Goal: Transaction & Acquisition: Book appointment/travel/reservation

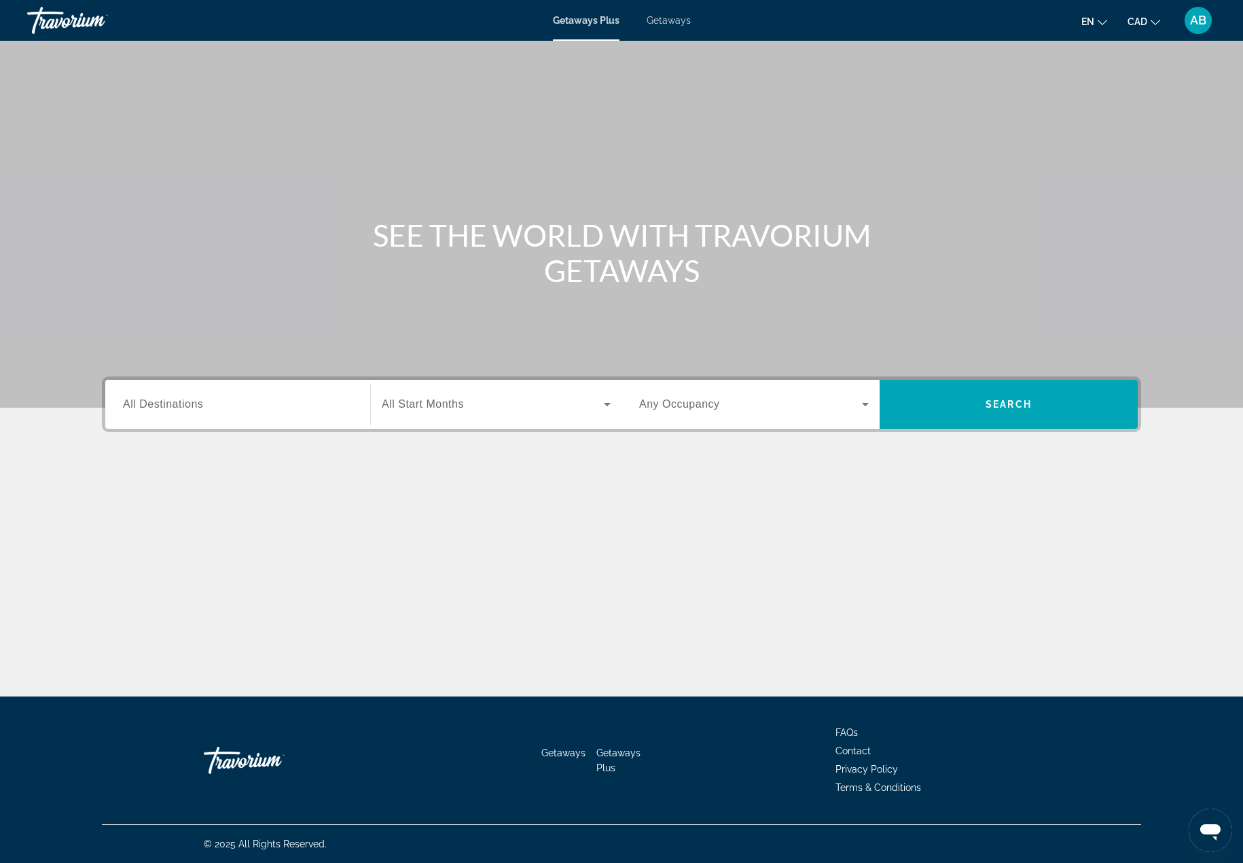
drag, startPoint x: 677, startPoint y: 25, endPoint x: 684, endPoint y: 33, distance: 11.1
click at [677, 25] on span "Getaways" at bounding box center [669, 20] width 44 height 11
click at [210, 415] on div "Search widget" at bounding box center [238, 404] width 230 height 39
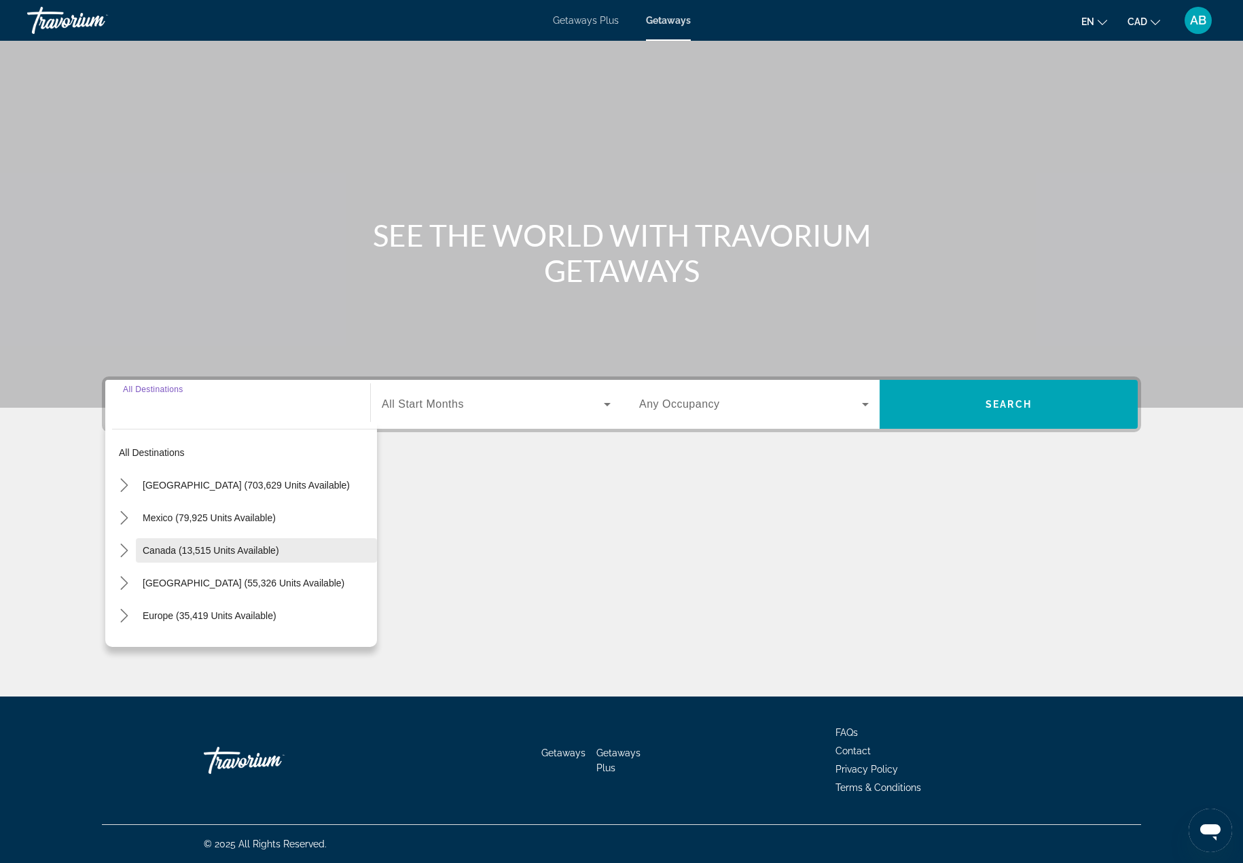
click at [196, 547] on span "Canada (13,515 units available)" at bounding box center [211, 550] width 137 height 11
type input "**********"
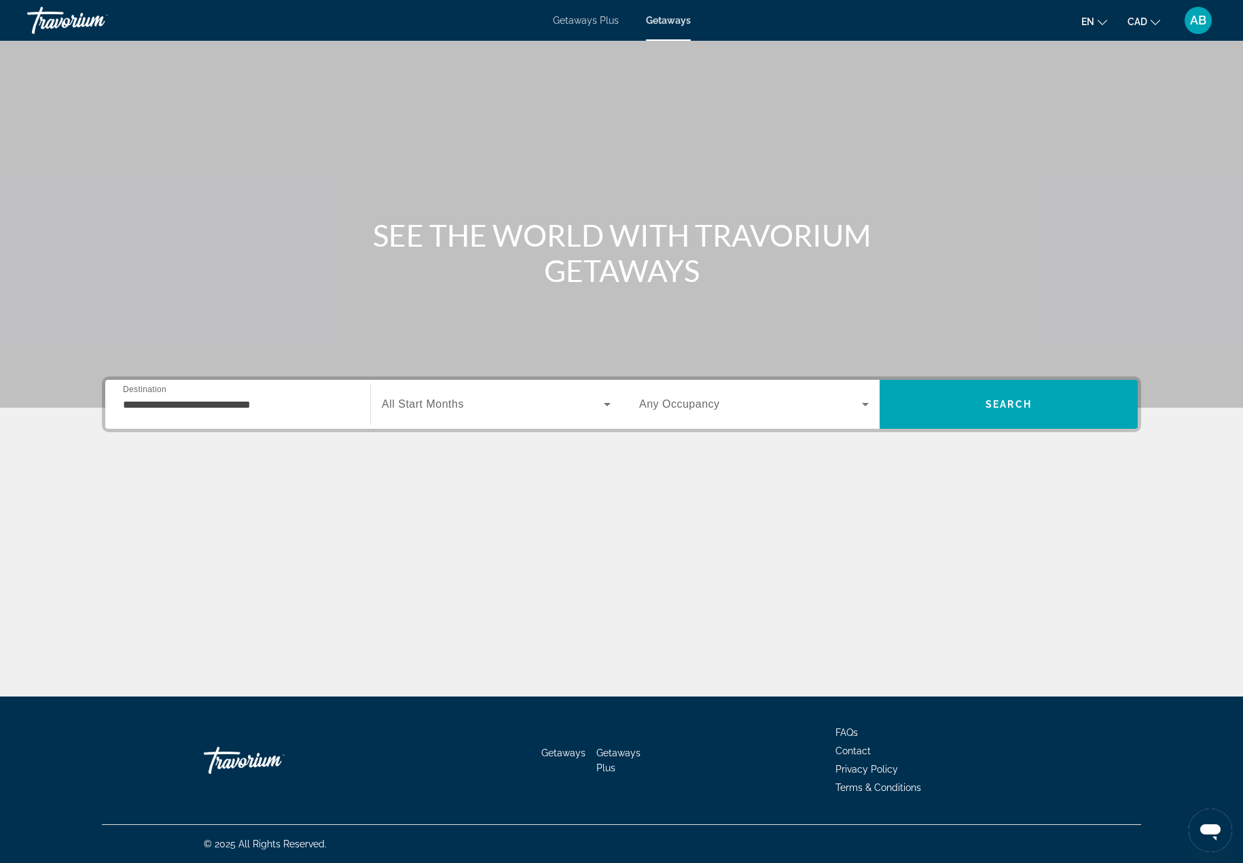
click at [410, 404] on span "All Start Months" at bounding box center [423, 404] width 82 height 12
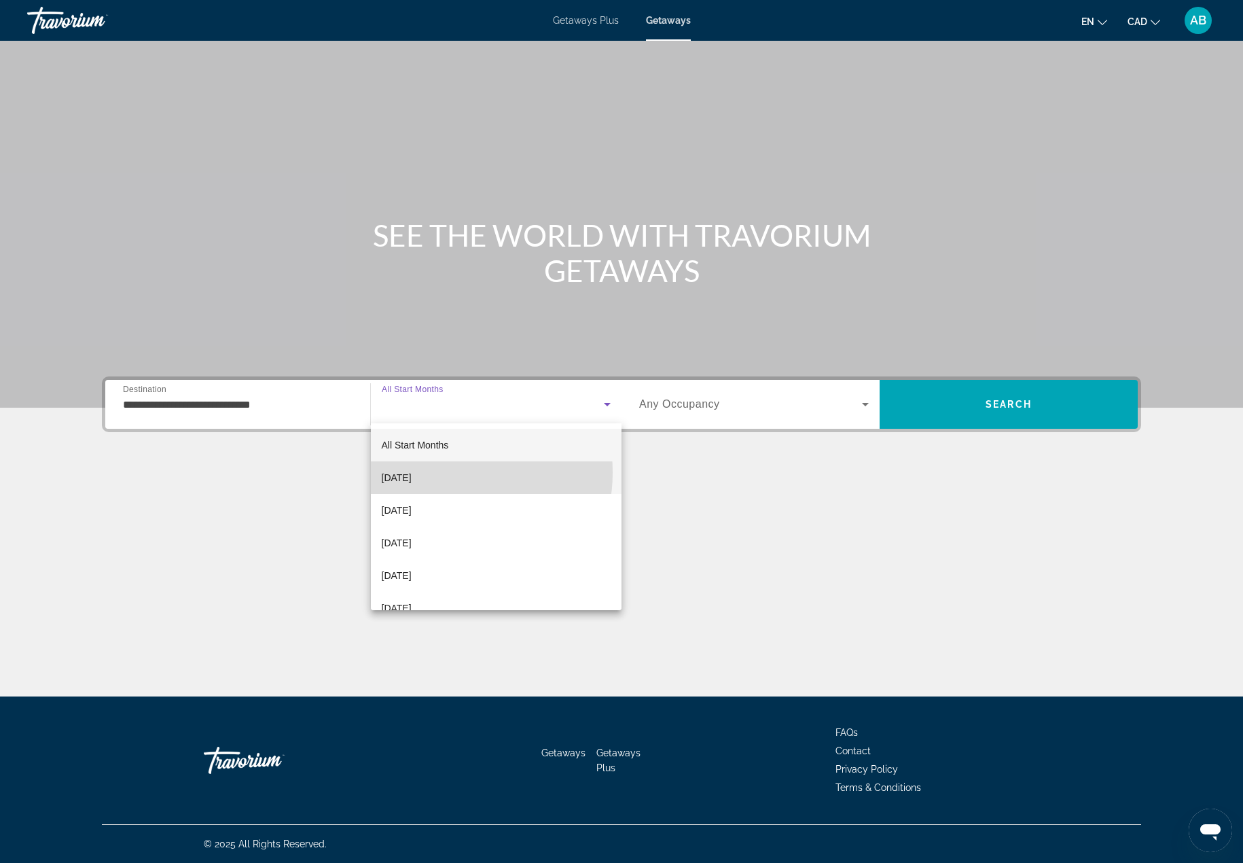
drag, startPoint x: 440, startPoint y: 472, endPoint x: 446, endPoint y: 460, distance: 13.7
click at [439, 471] on mat-option "[DATE]" at bounding box center [496, 477] width 251 height 33
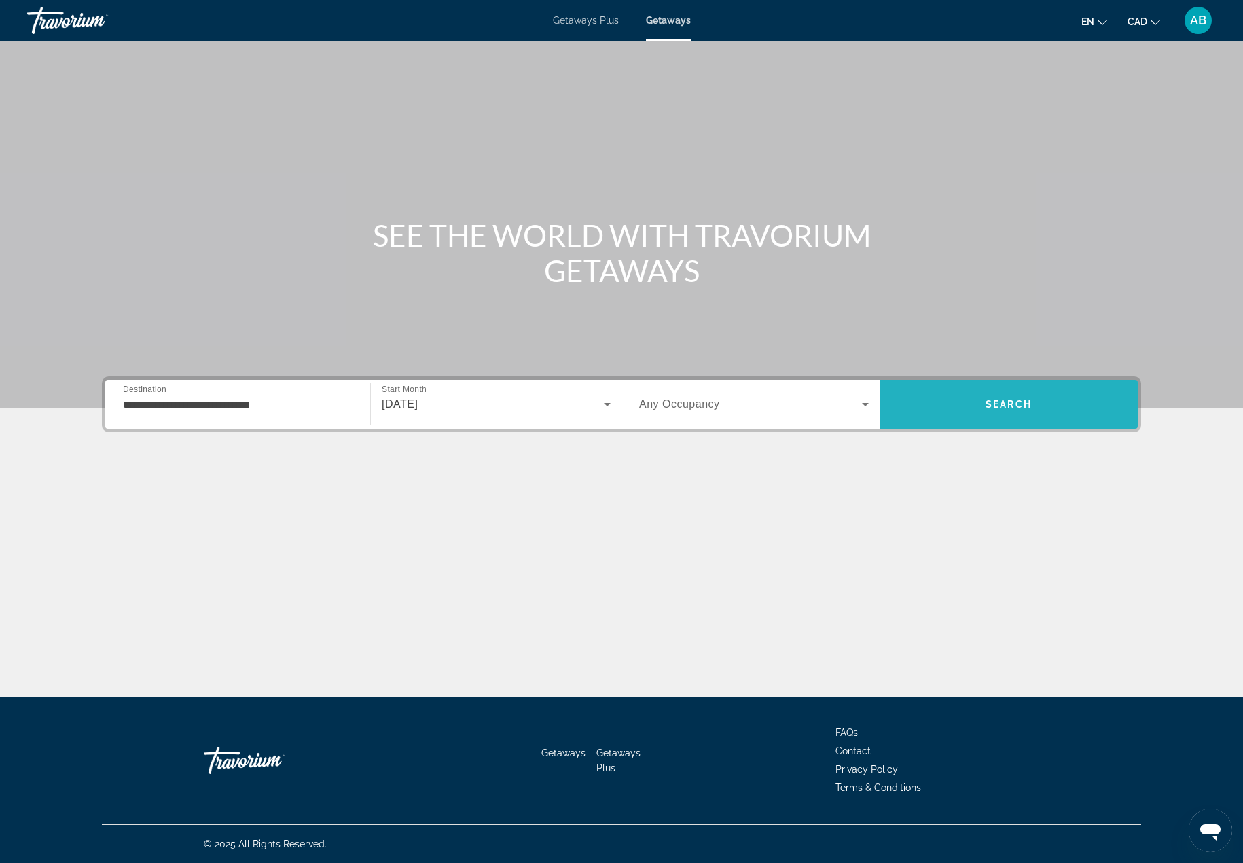
click at [972, 410] on span "Search" at bounding box center [1009, 404] width 258 height 33
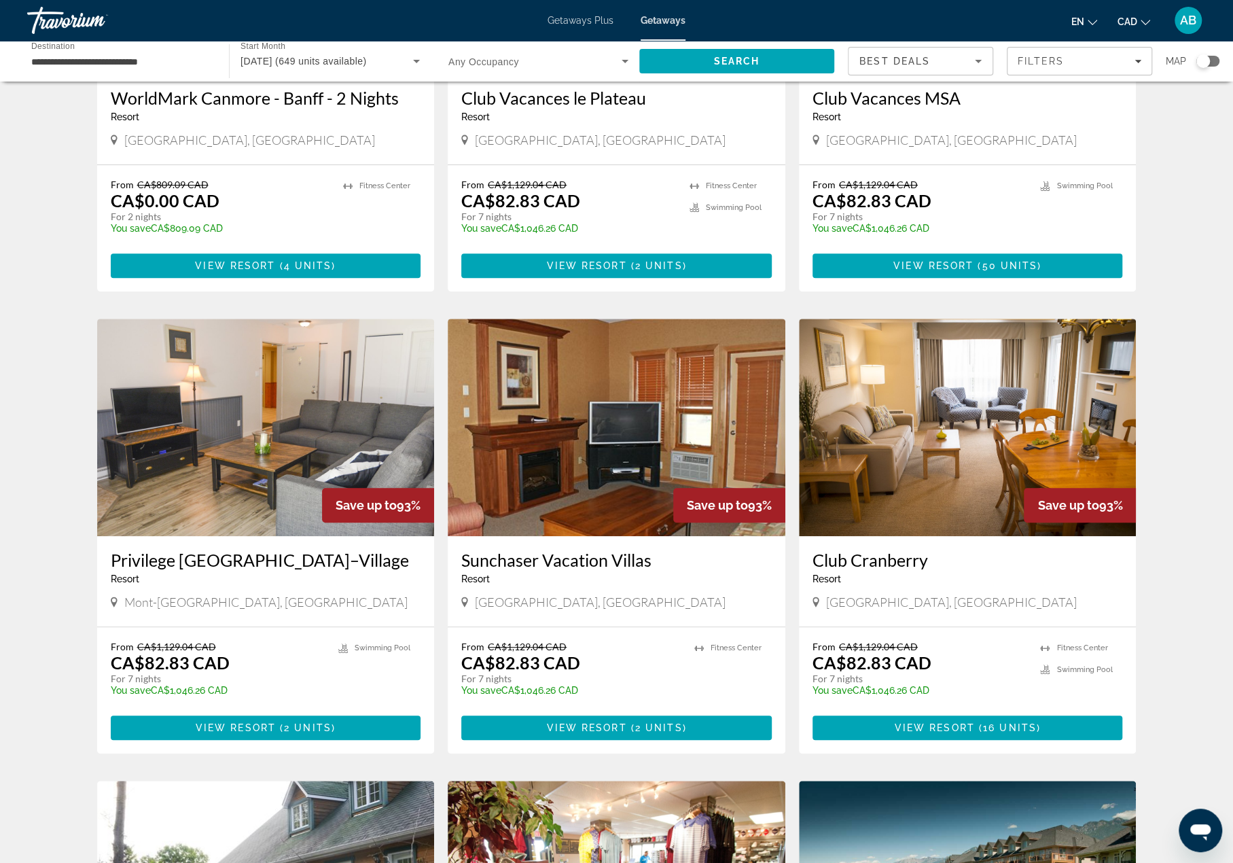
scroll to position [340, 0]
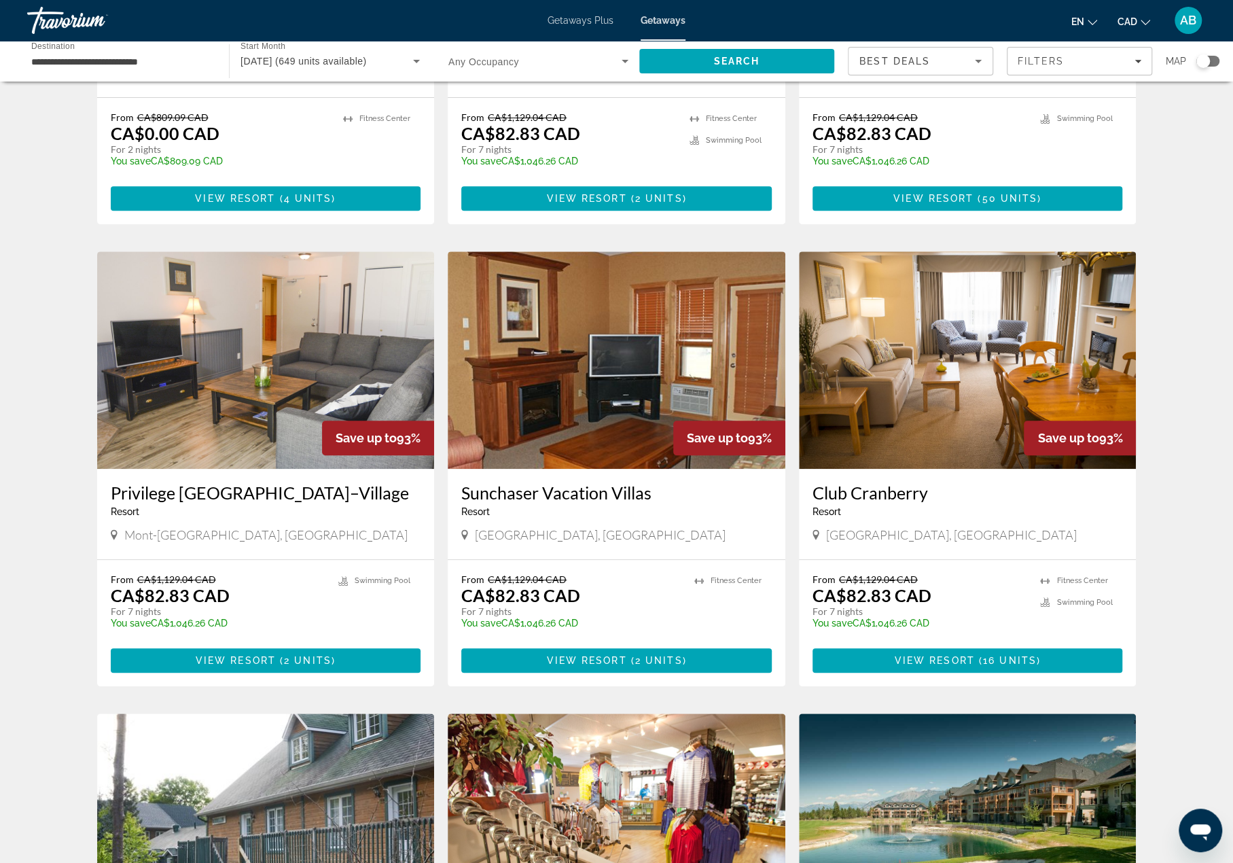
click at [958, 403] on img "Main content" at bounding box center [968, 359] width 338 height 217
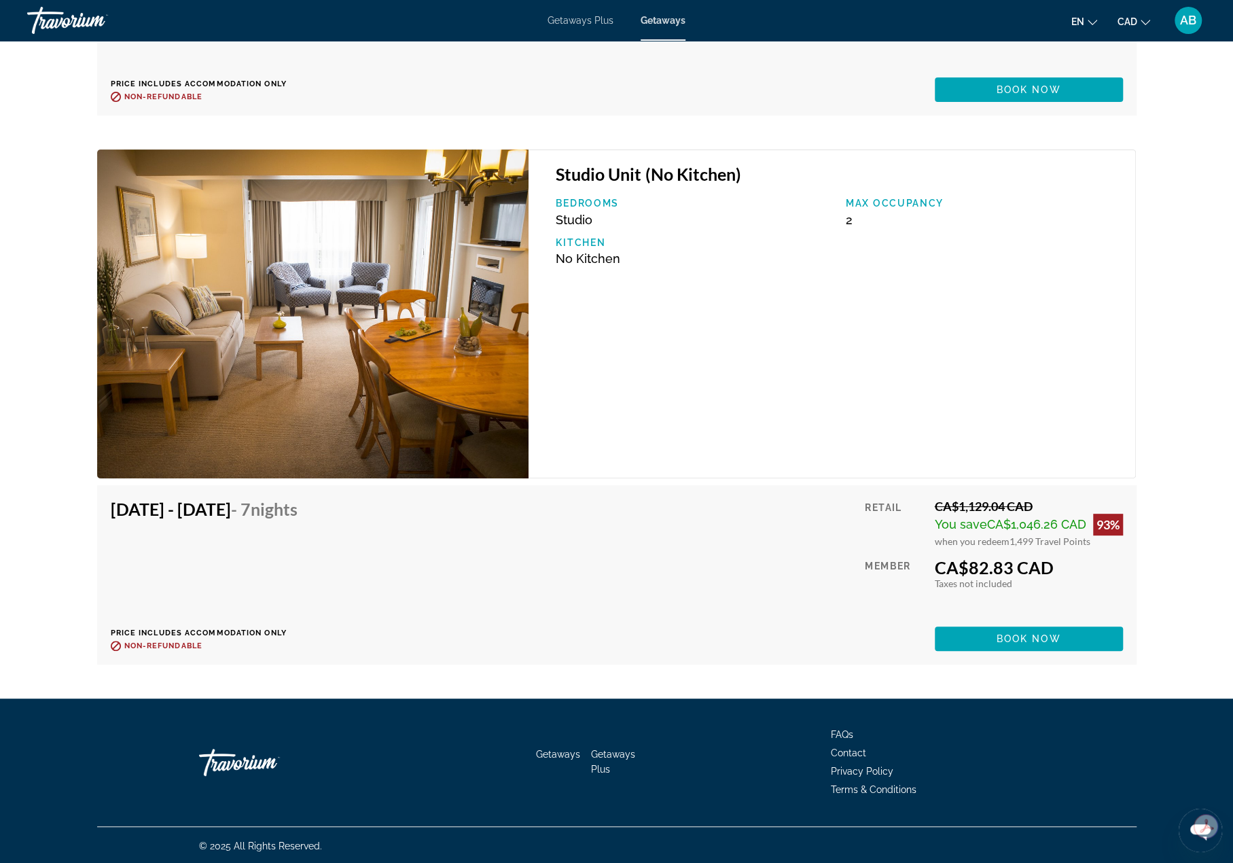
scroll to position [3805, 0]
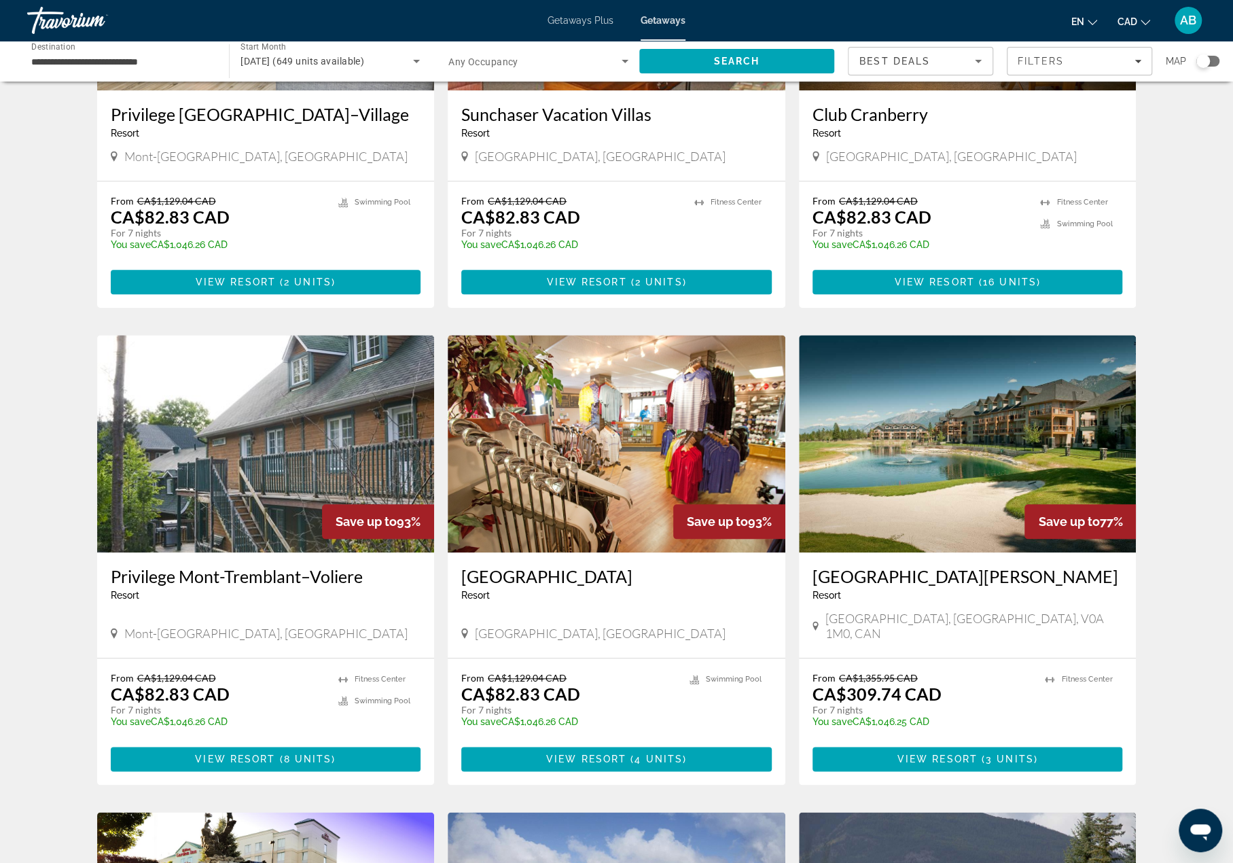
scroll to position [815, 0]
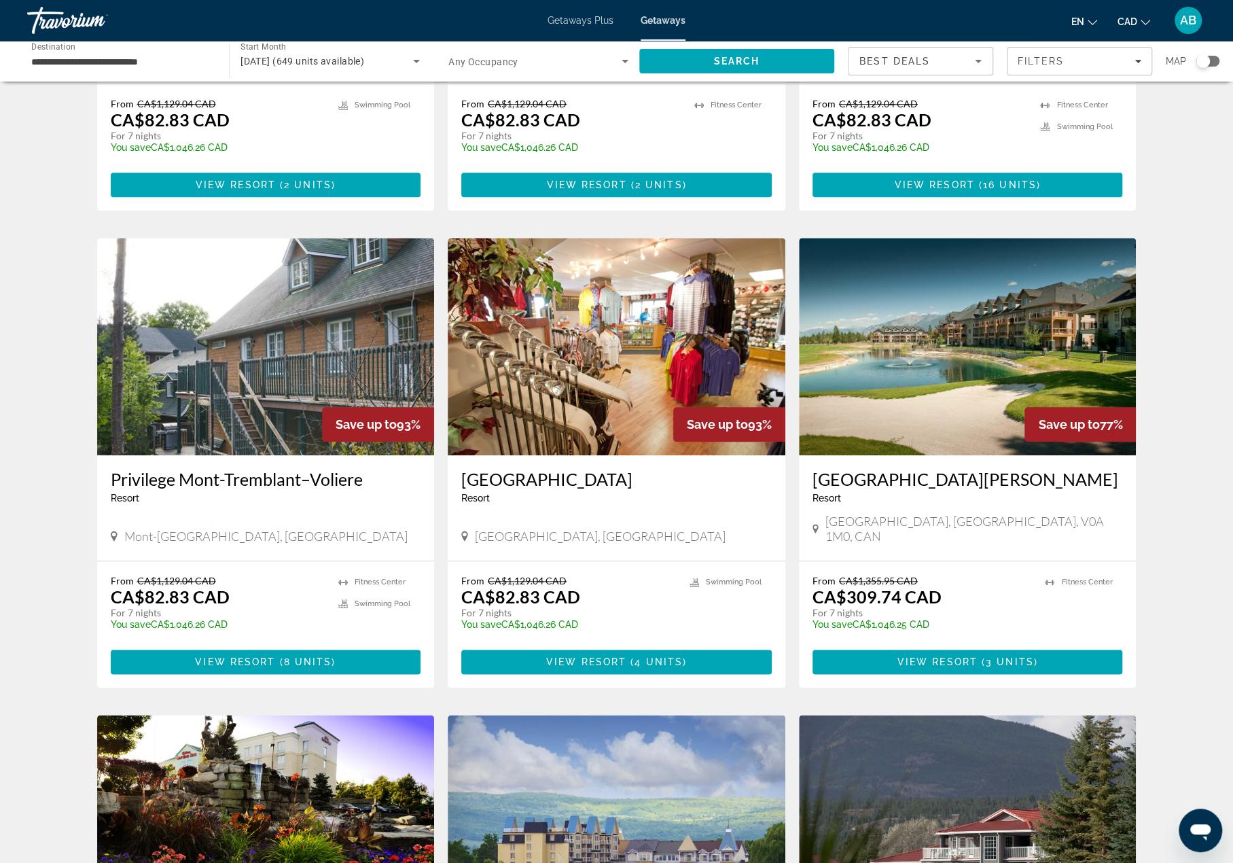
click at [353, 349] on img "Main content" at bounding box center [266, 346] width 338 height 217
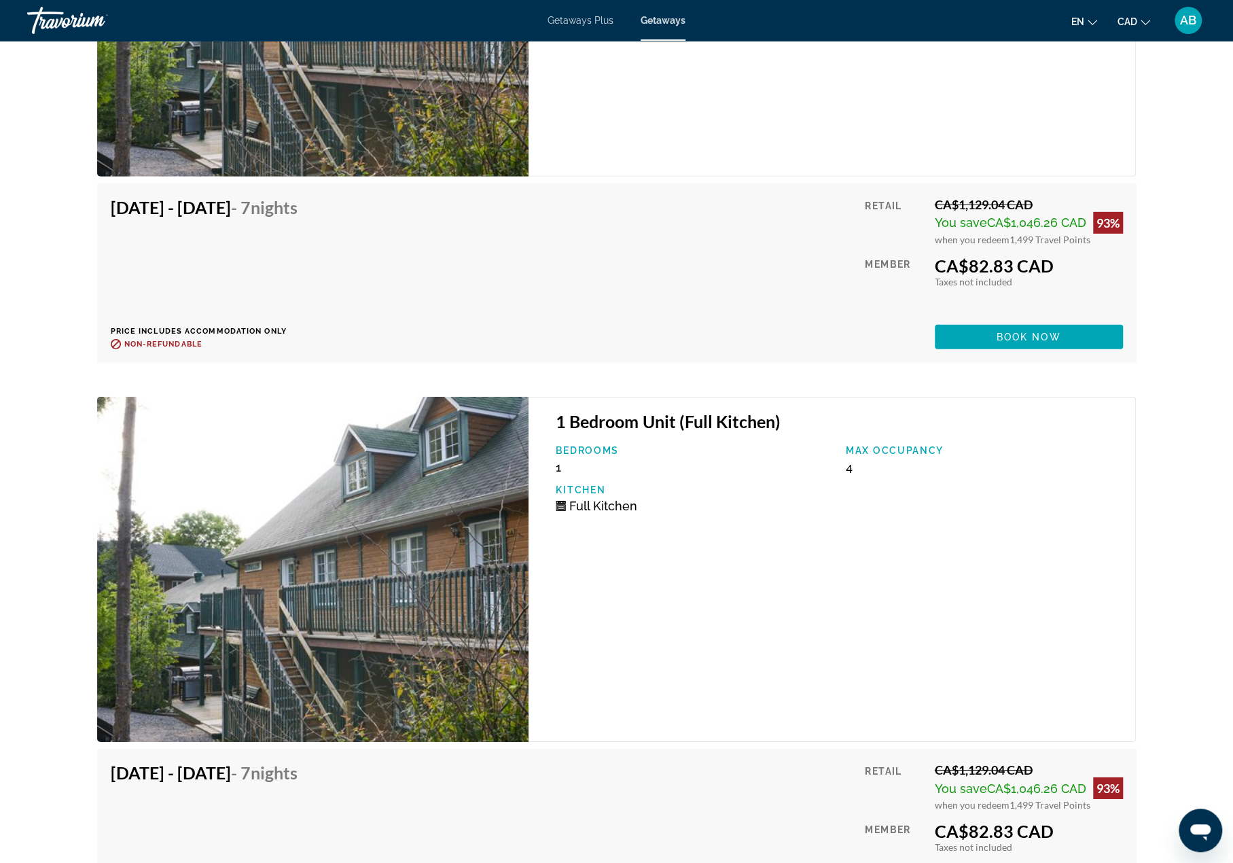
scroll to position [2921, 0]
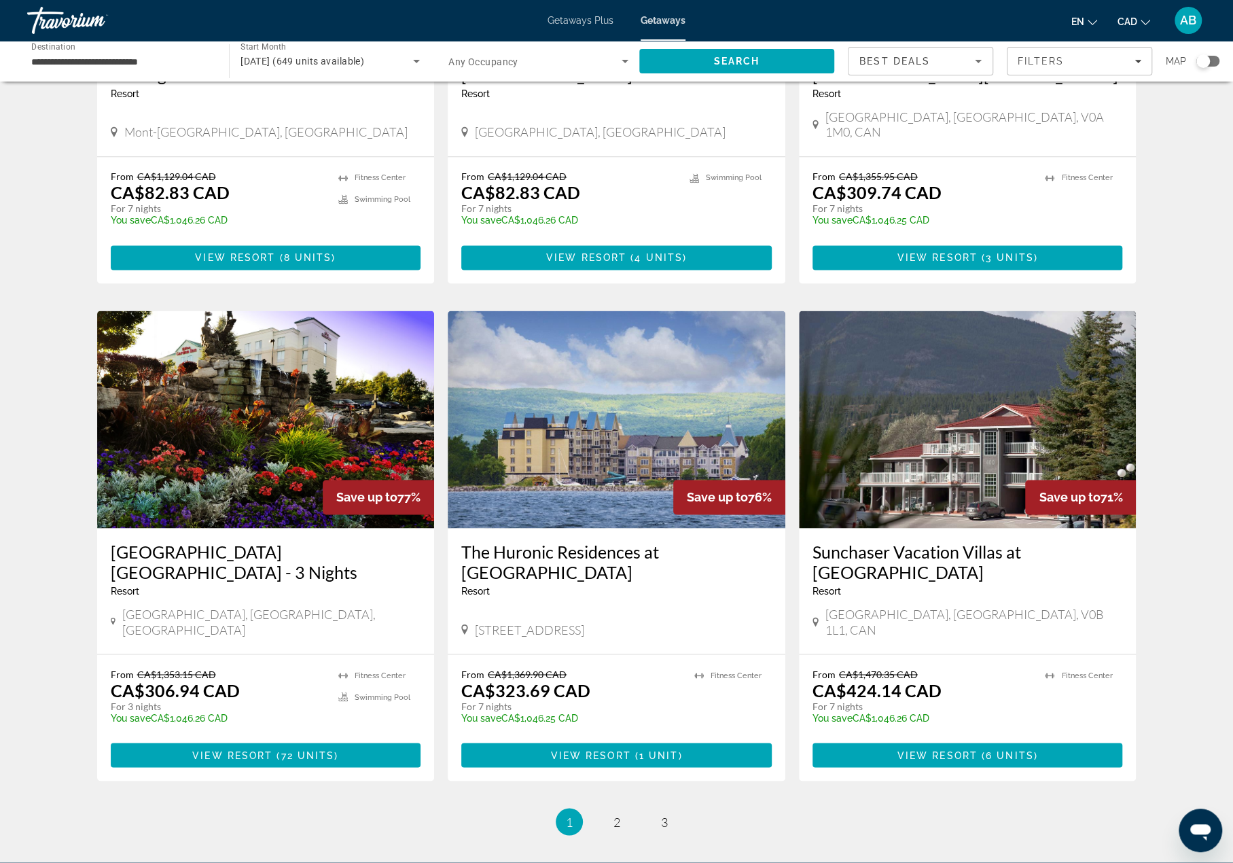
scroll to position [1354, 0]
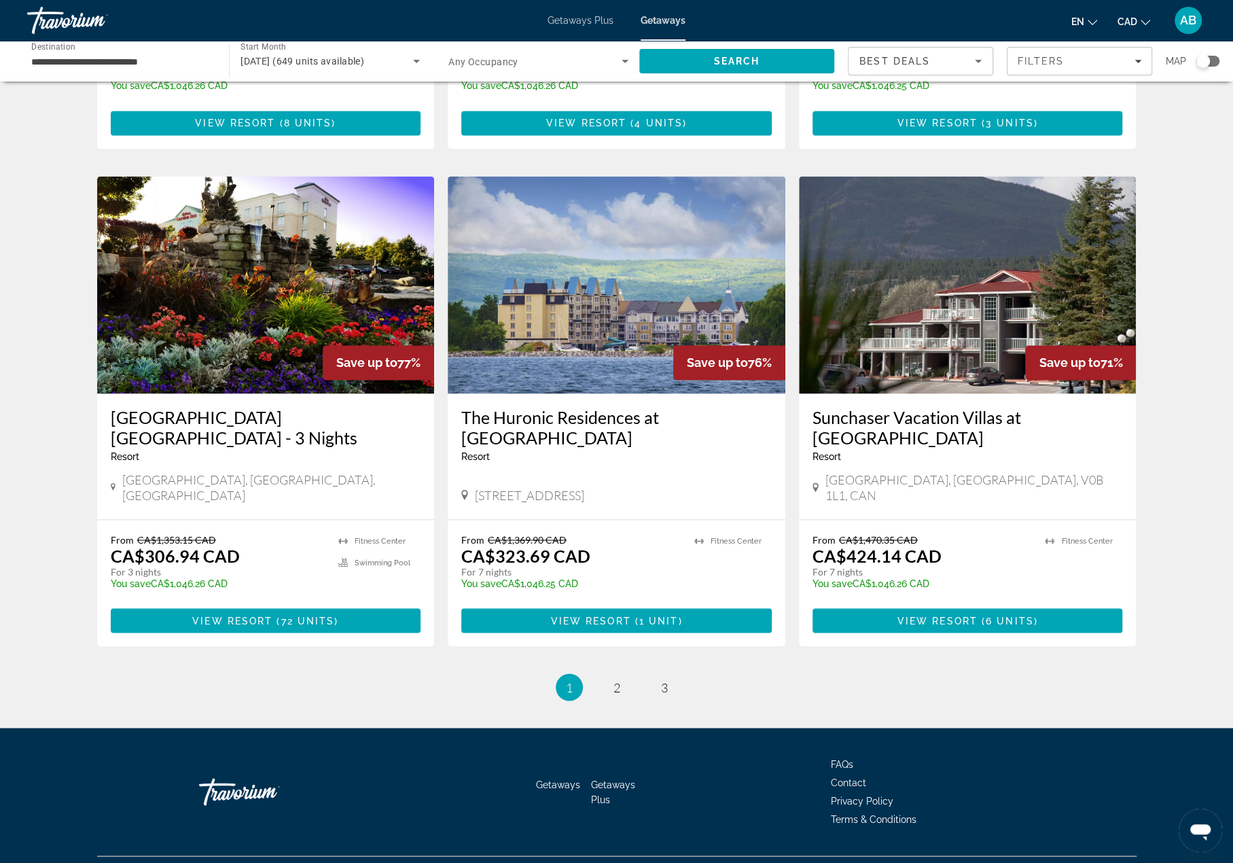
click at [603, 298] on img "Main content" at bounding box center [617, 284] width 338 height 217
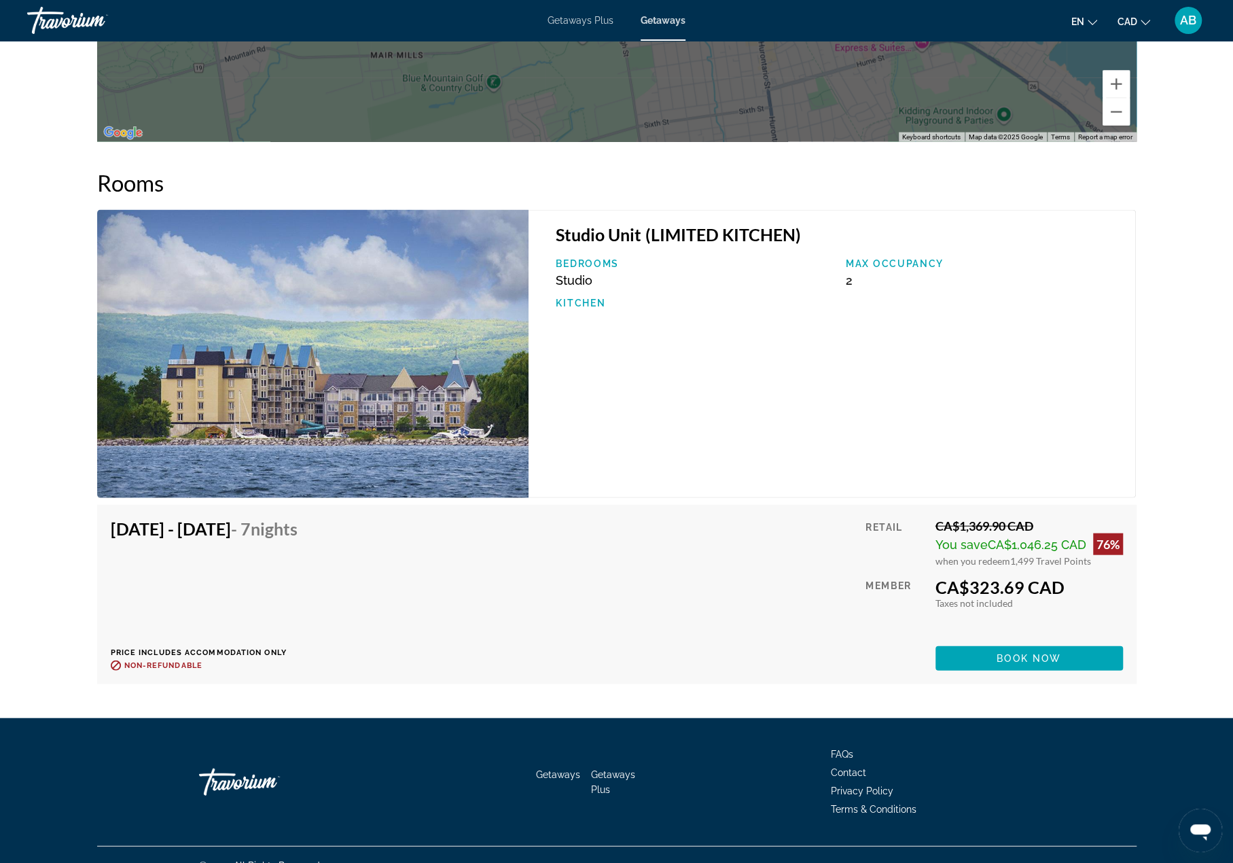
scroll to position [1932, 0]
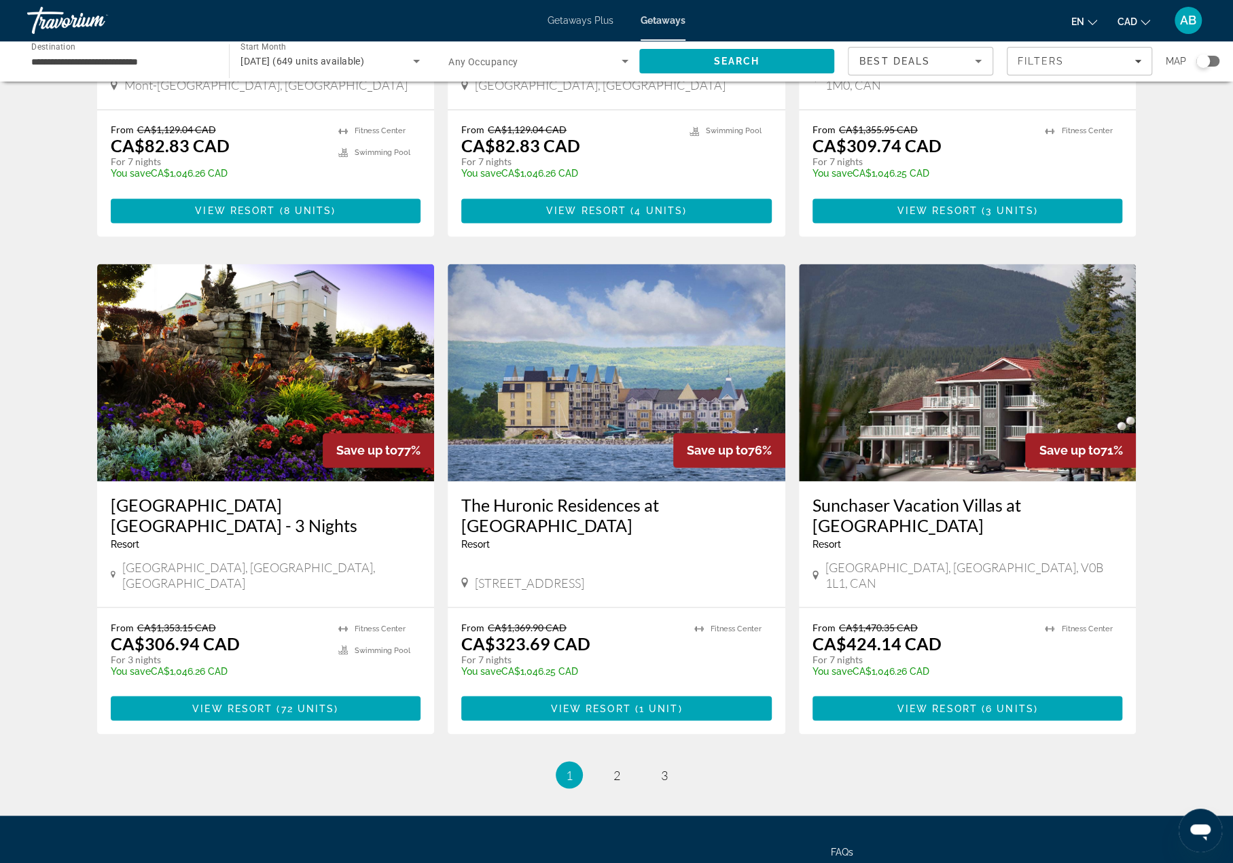
scroll to position [1354, 0]
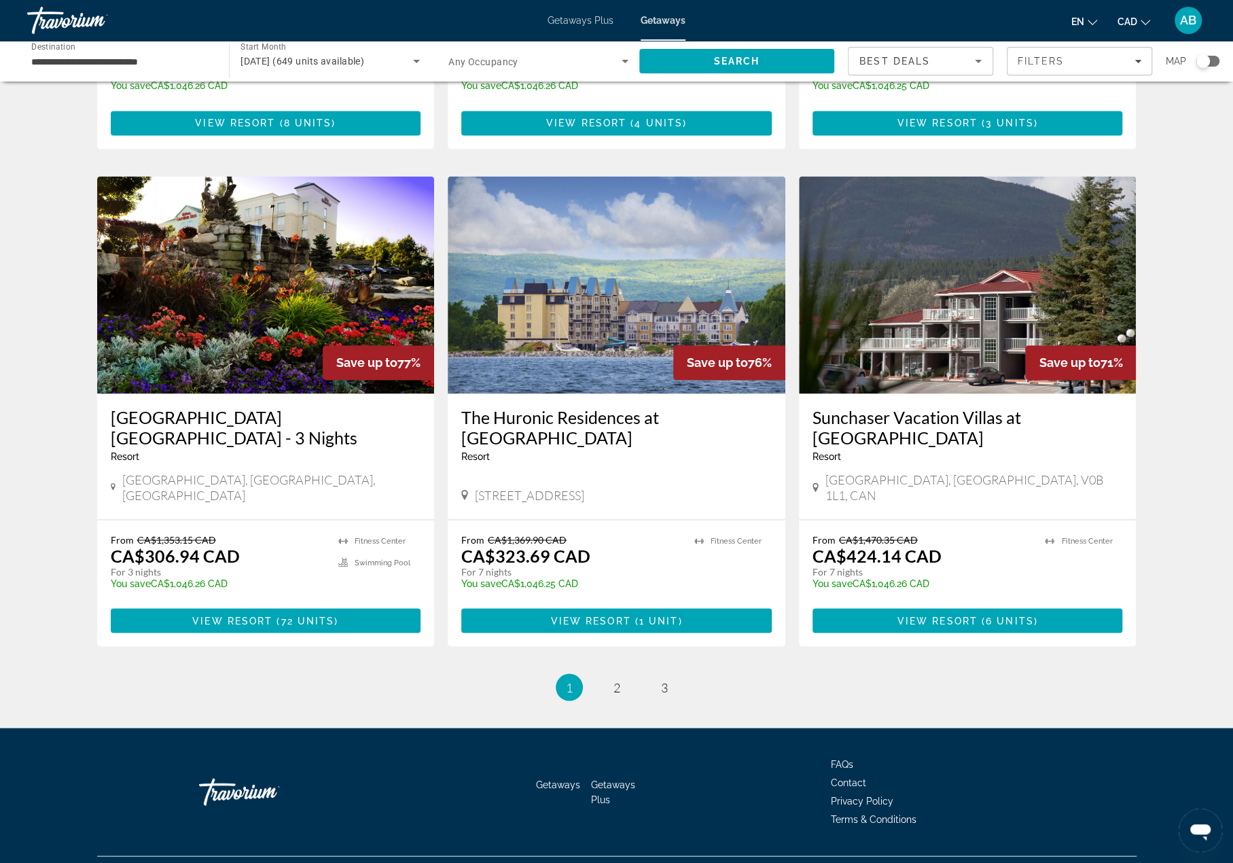
click at [304, 233] on img "Main content" at bounding box center [266, 284] width 338 height 217
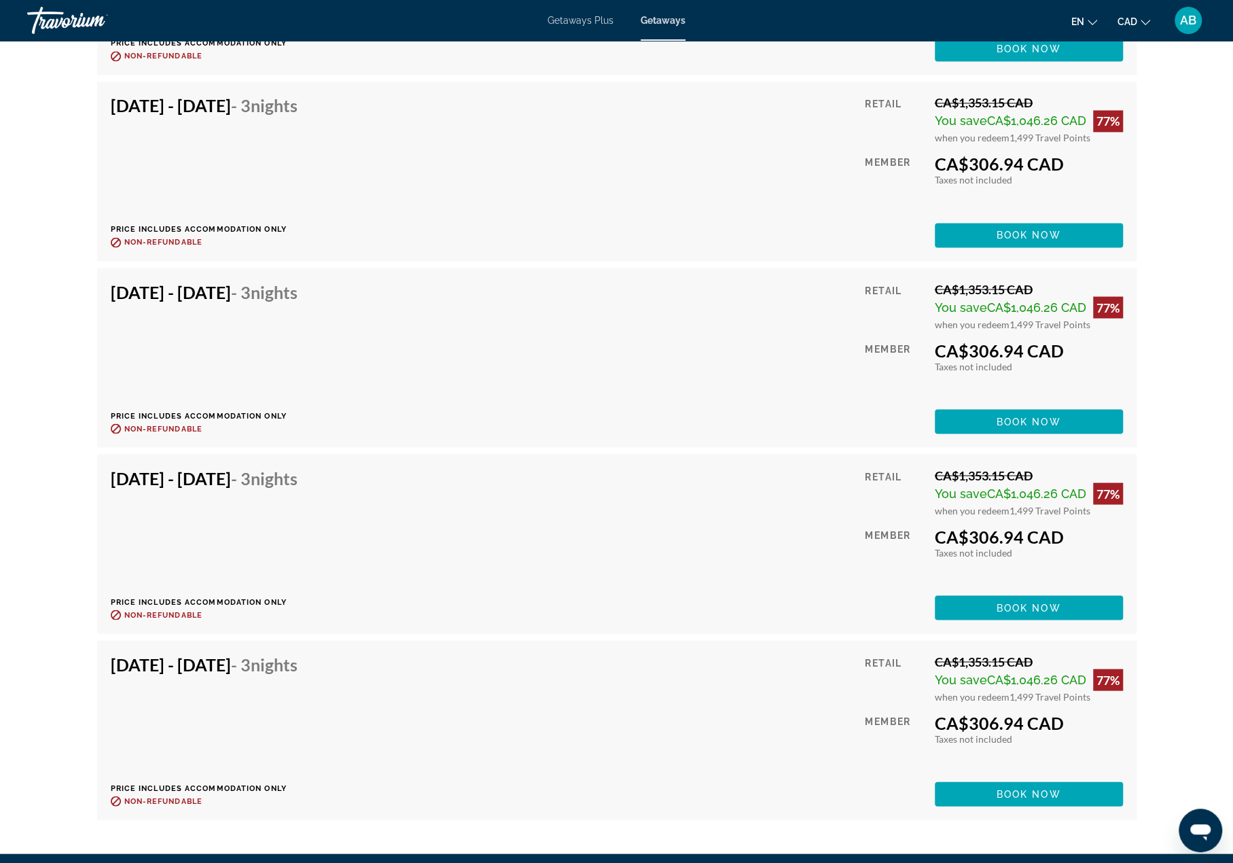
scroll to position [5442, 0]
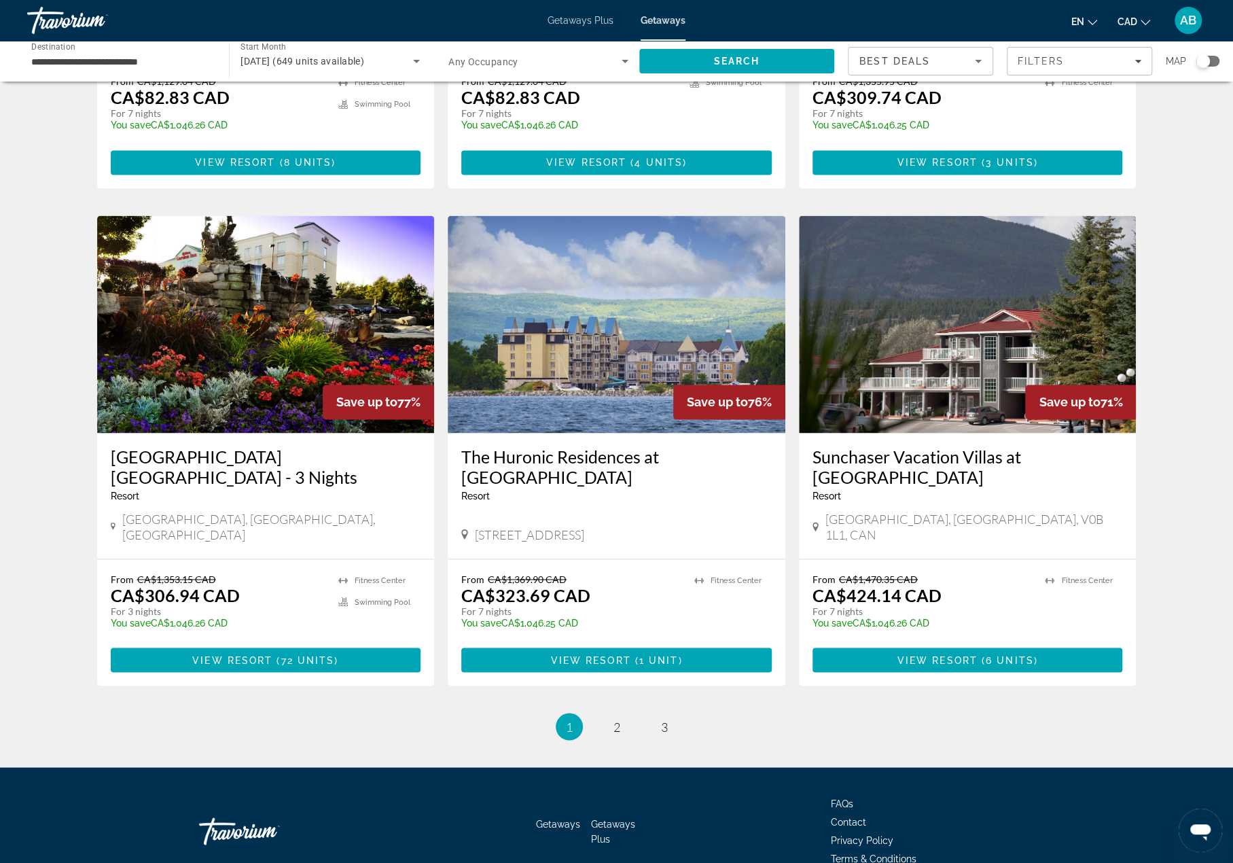
scroll to position [1354, 0]
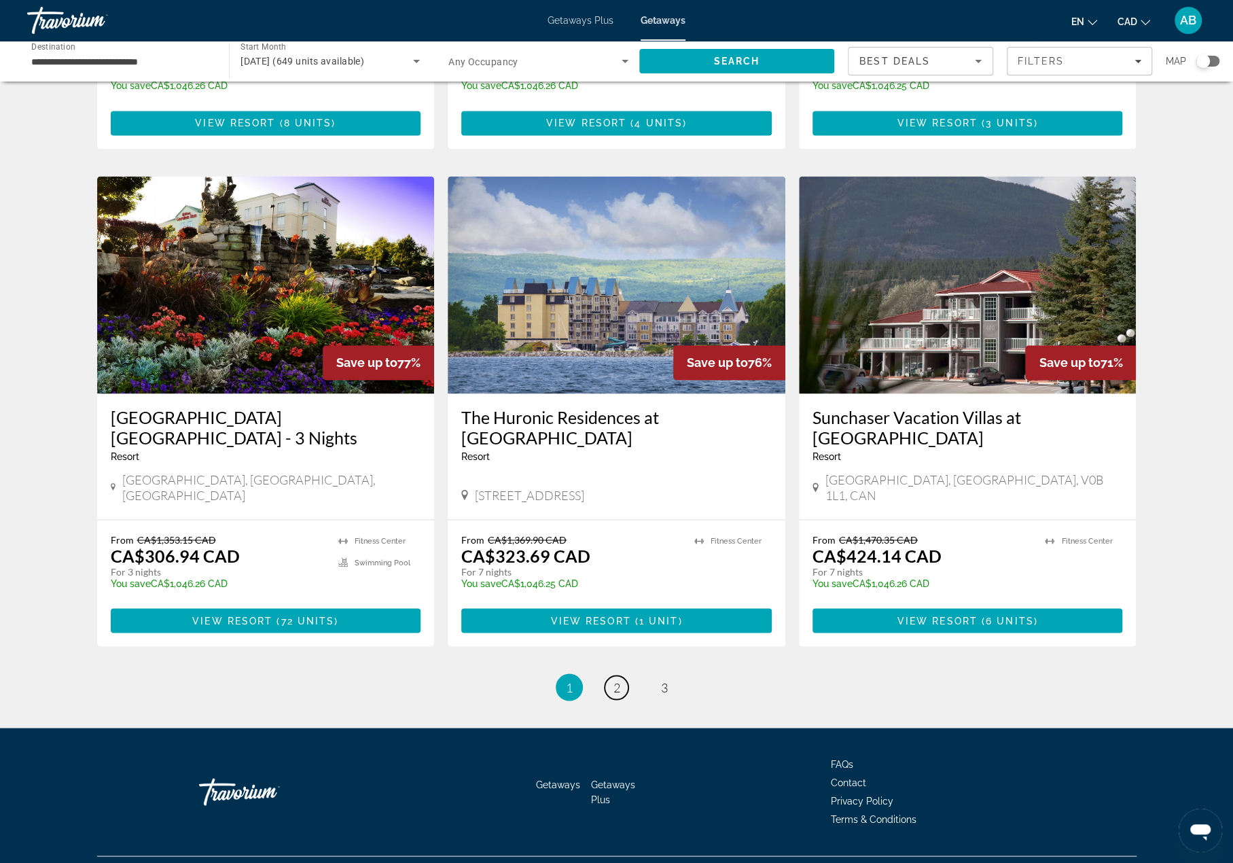
click at [612, 675] on link "page 2" at bounding box center [617, 687] width 24 height 24
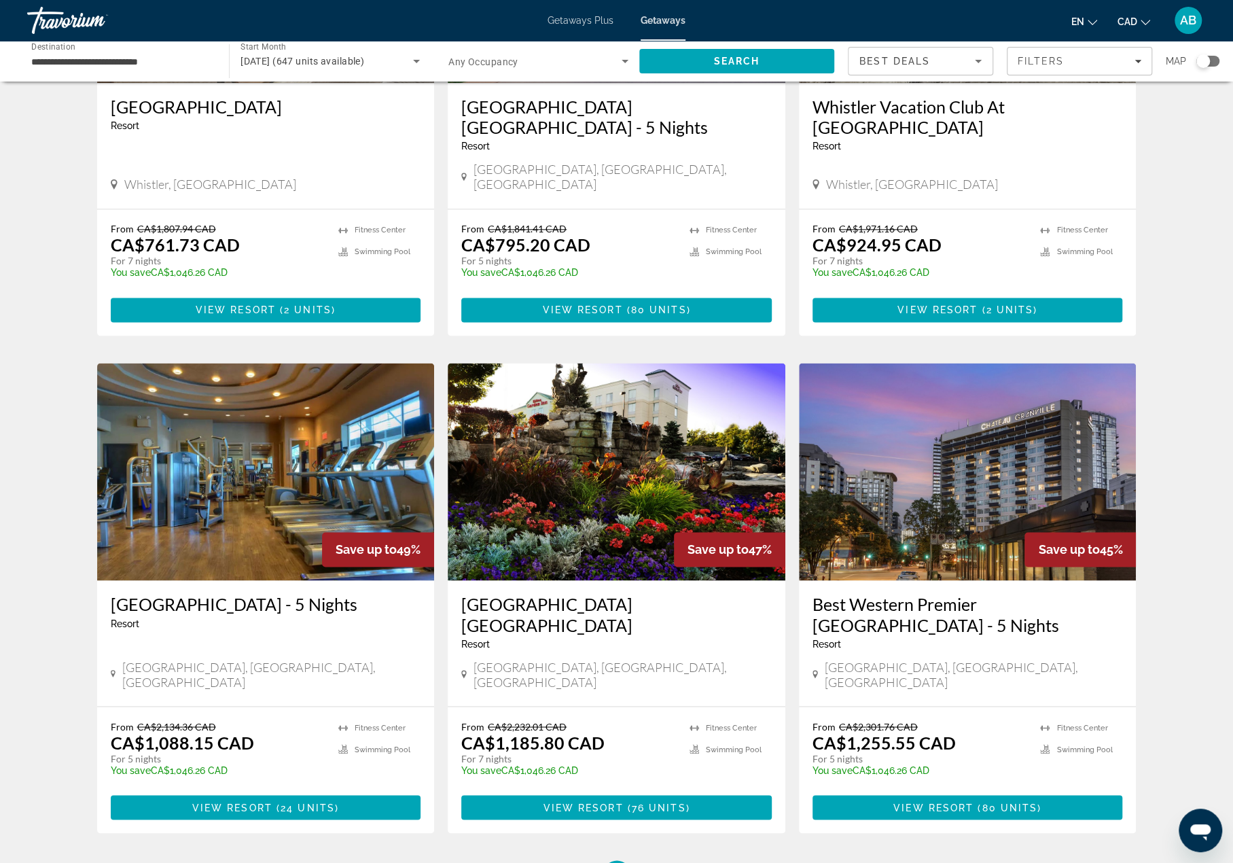
scroll to position [1436, 0]
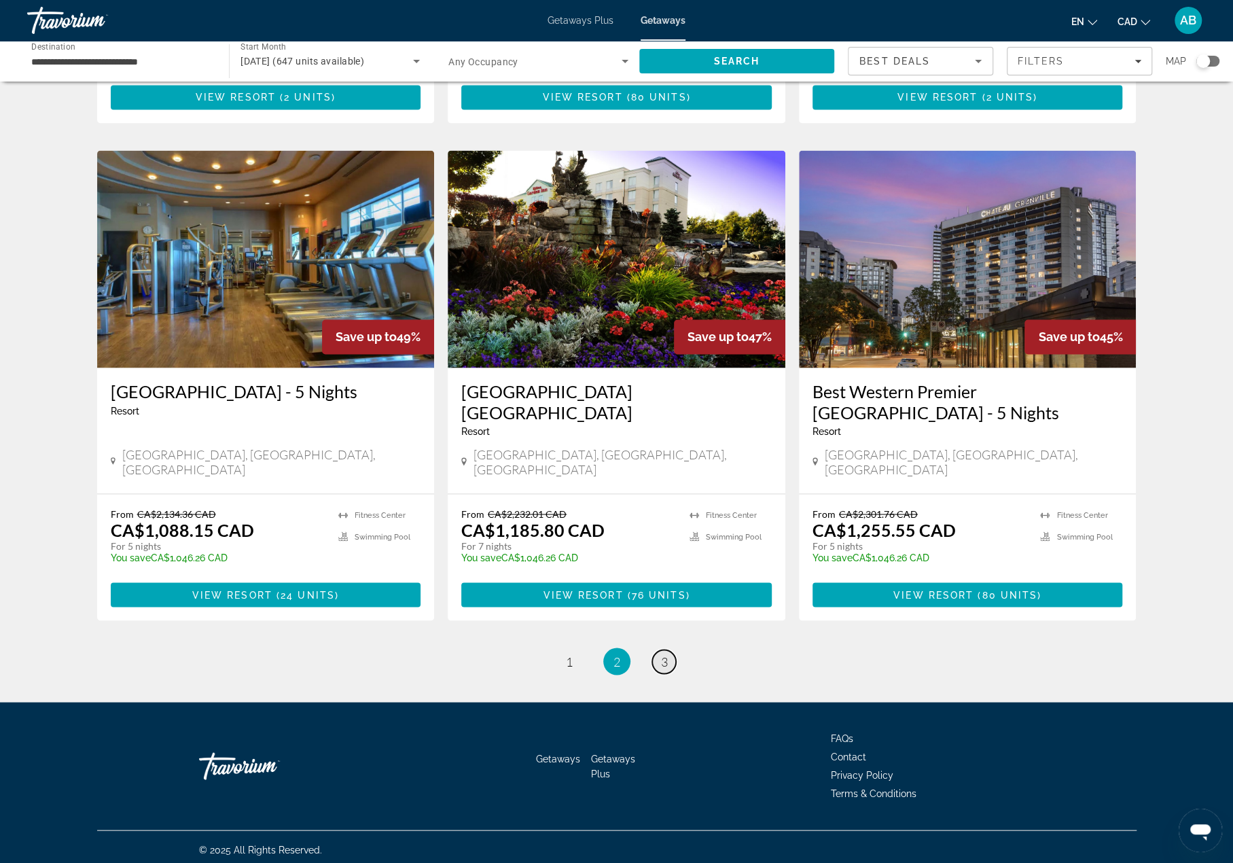
click at [661, 656] on span "3" at bounding box center [664, 661] width 7 height 15
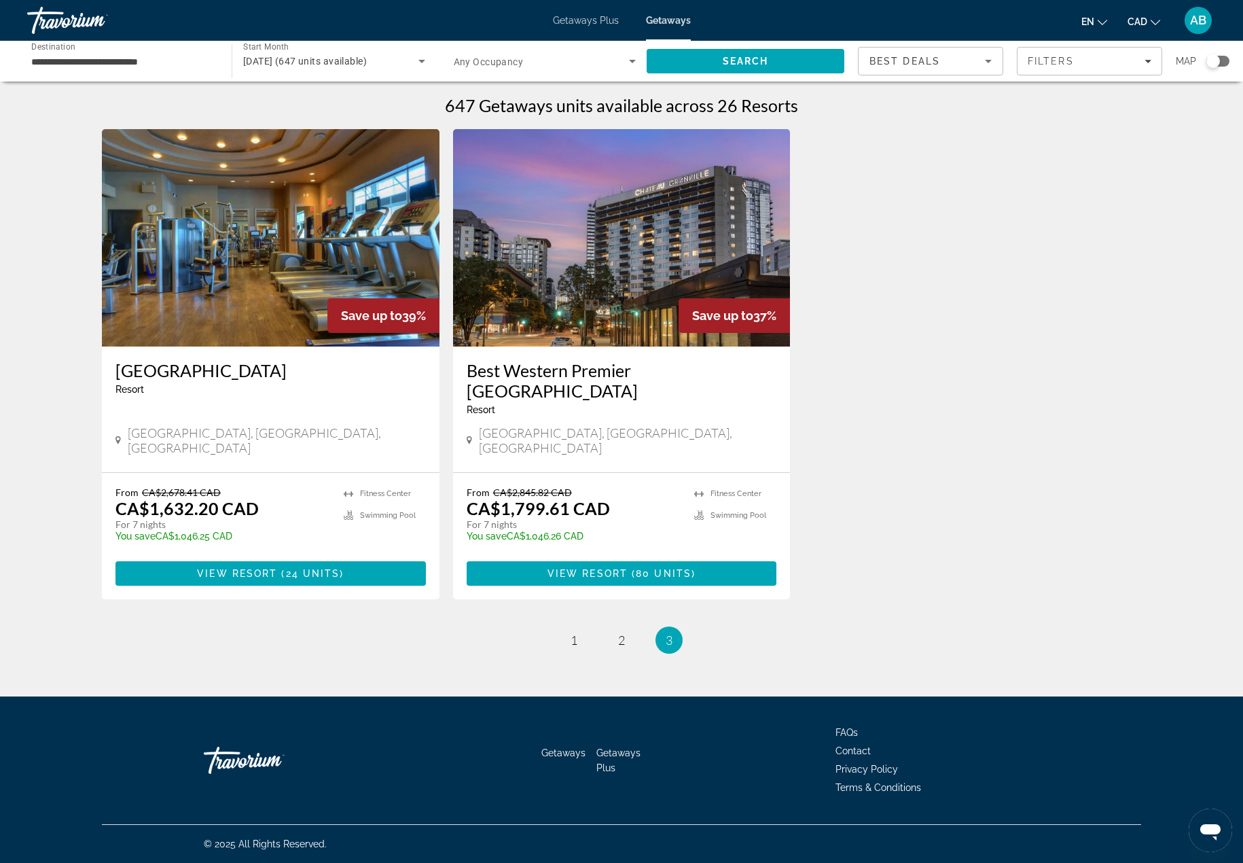
click at [355, 60] on span "[DATE] (647 units available)" at bounding box center [305, 61] width 124 height 11
click at [298, 94] on span "All Start Months" at bounding box center [277, 102] width 68 height 16
click at [759, 60] on span "Search" at bounding box center [746, 61] width 46 height 11
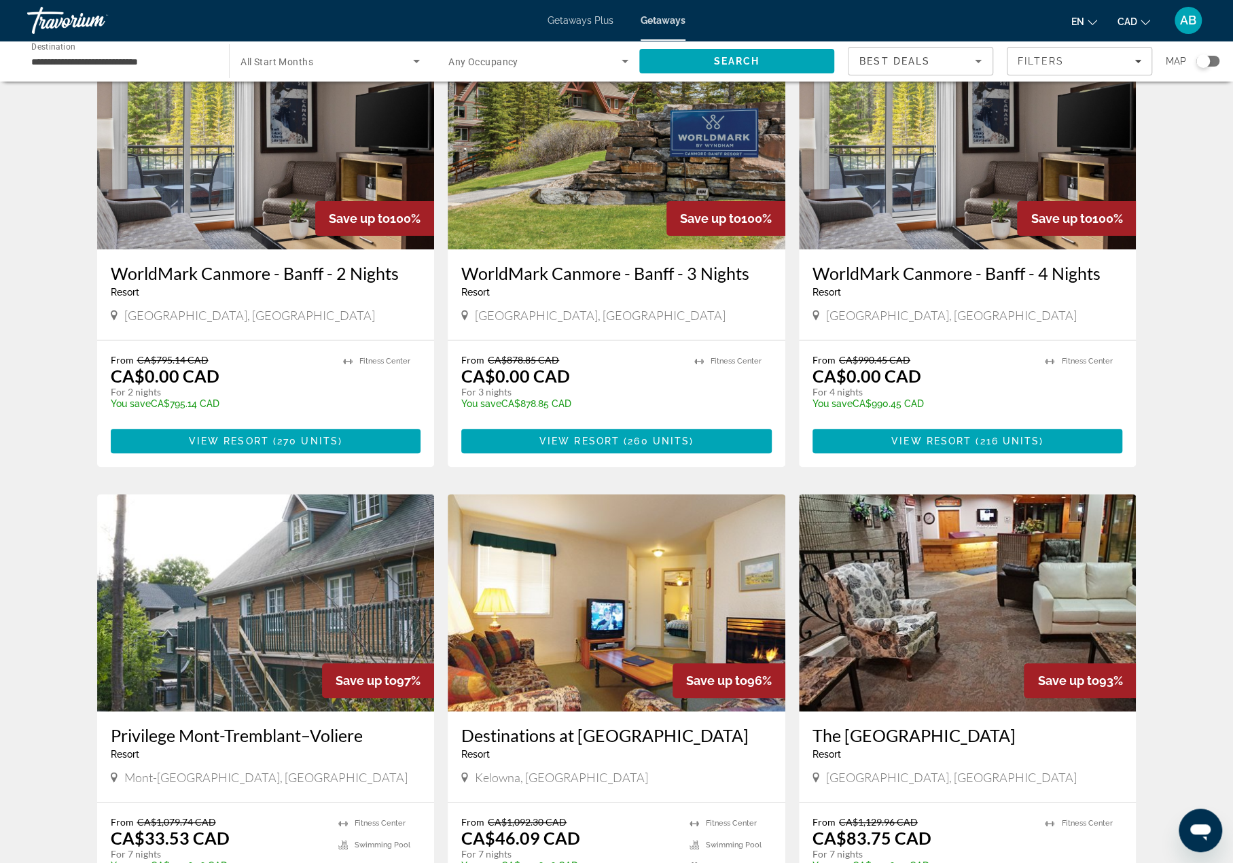
scroll to position [204, 0]
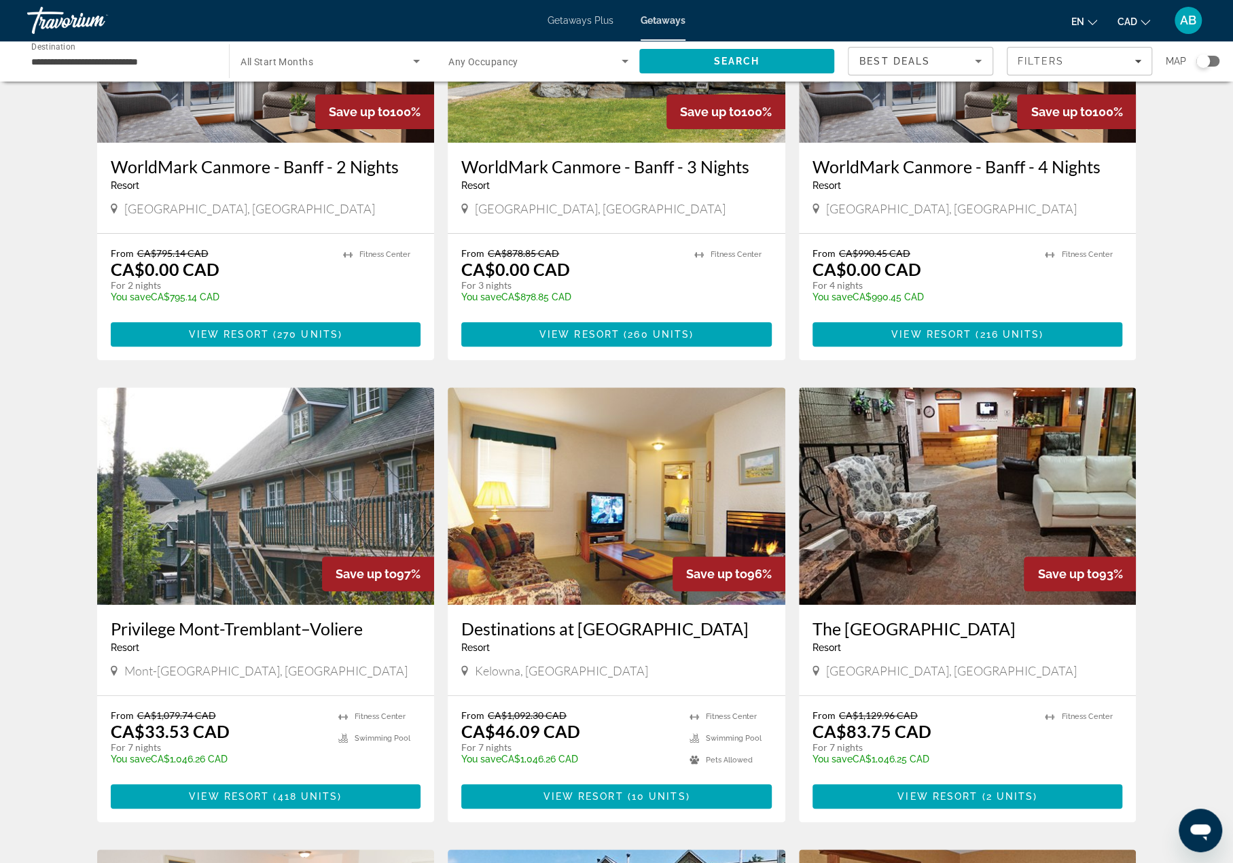
click at [1214, 61] on div "Search widget" at bounding box center [1207, 61] width 23 height 11
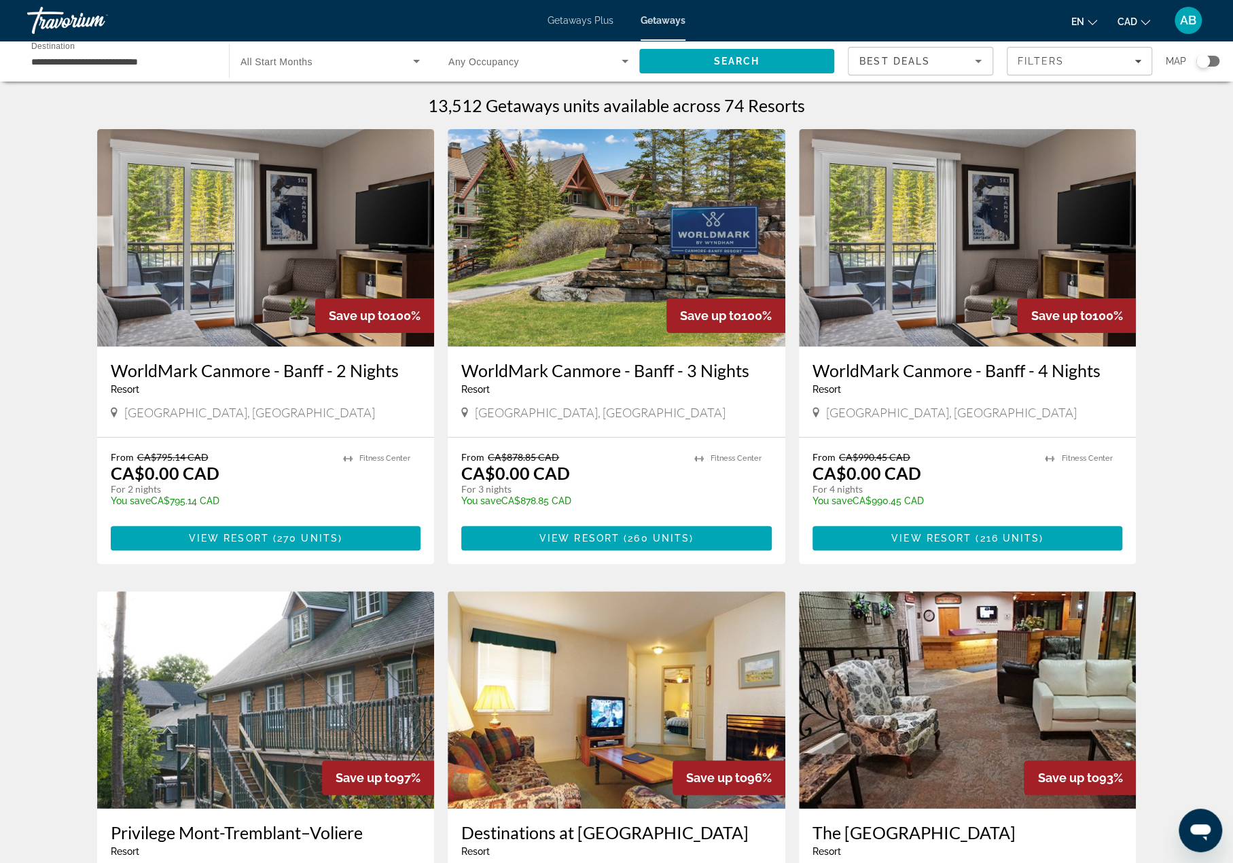
click at [336, 63] on span "Search widget" at bounding box center [327, 61] width 173 height 16
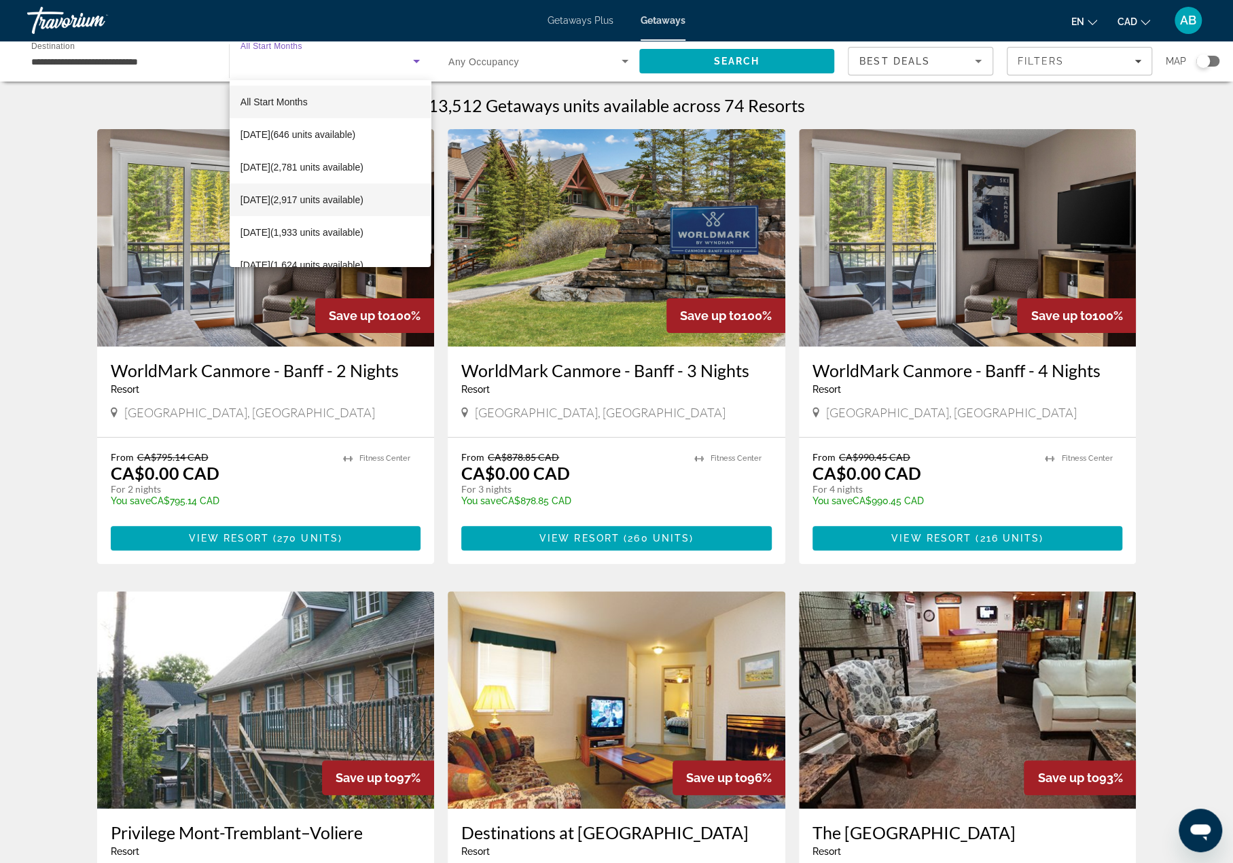
click at [324, 198] on span "December 2025 (2,917 units available)" at bounding box center [302, 200] width 123 height 16
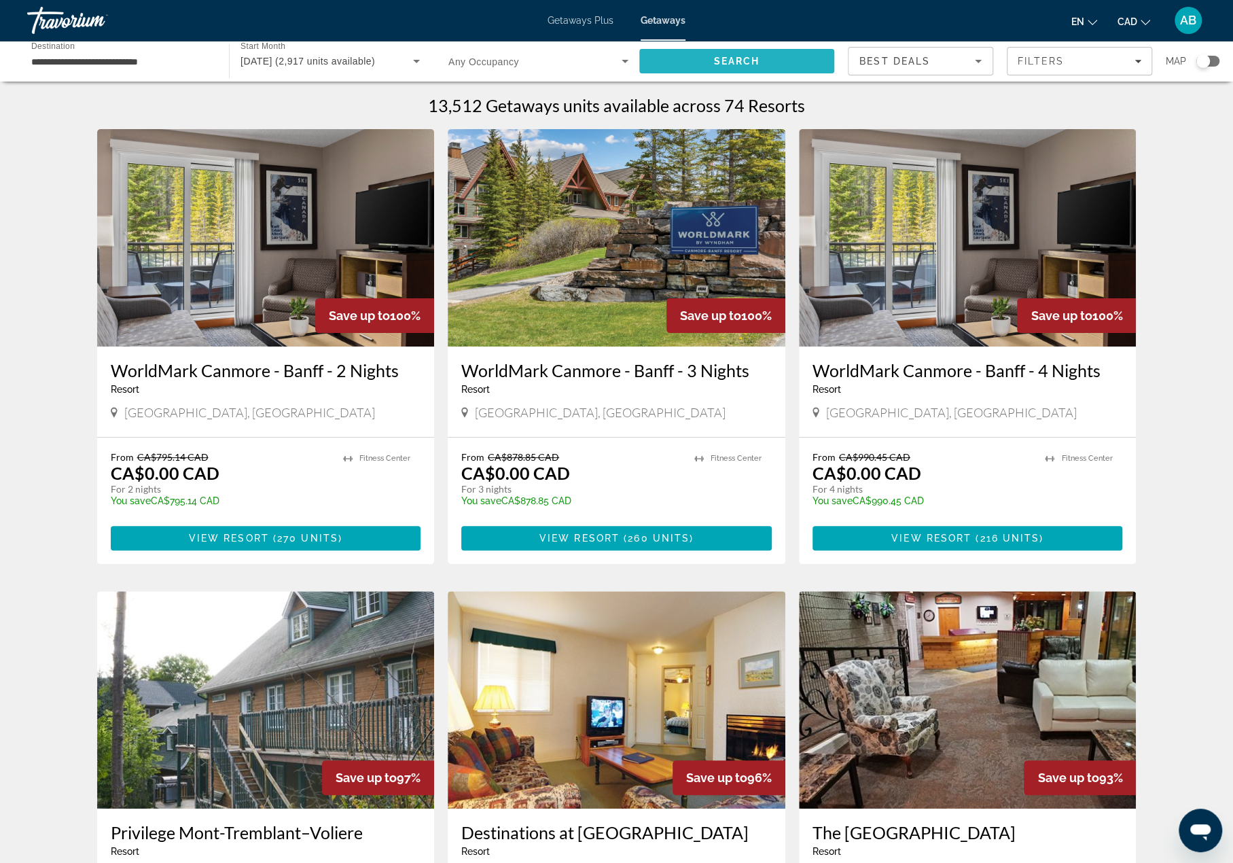
click at [736, 61] on span "Search" at bounding box center [737, 61] width 46 height 11
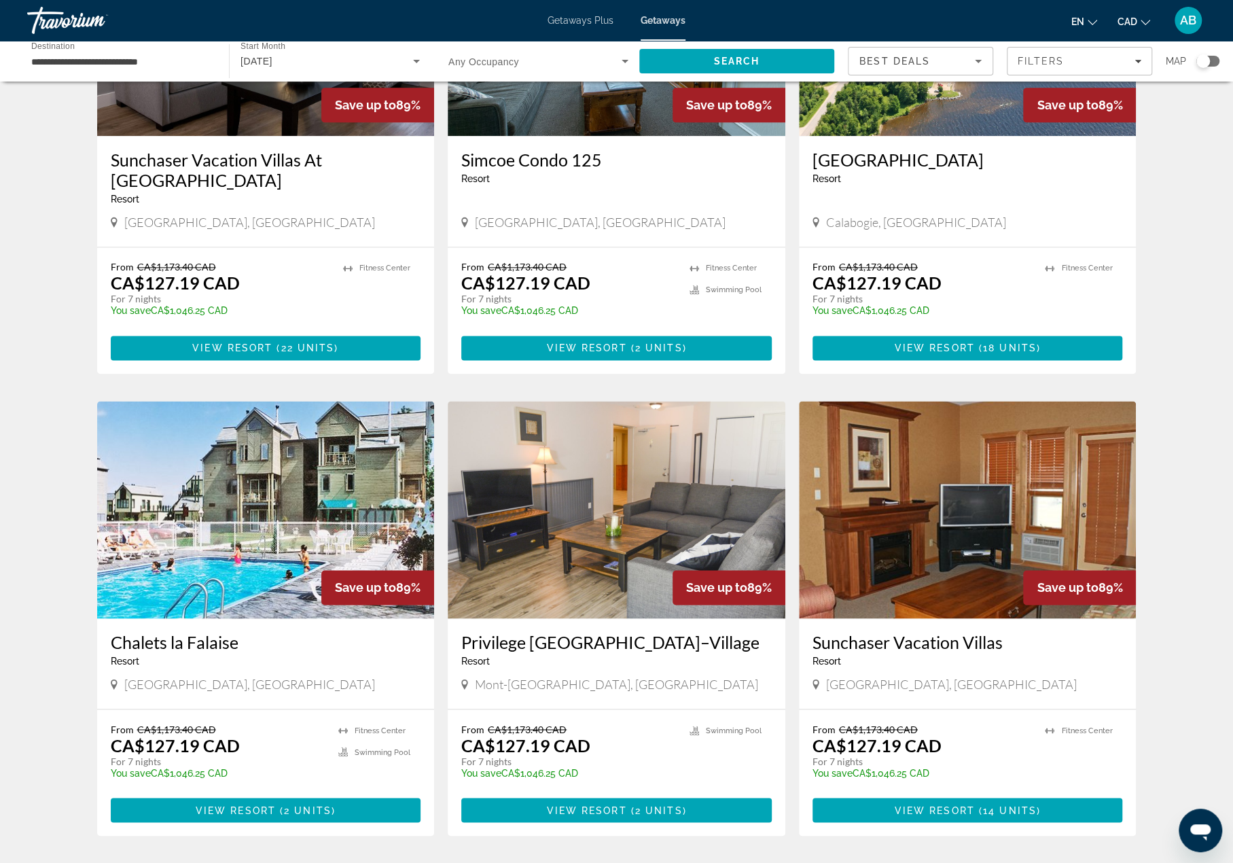
scroll to position [1082, 0]
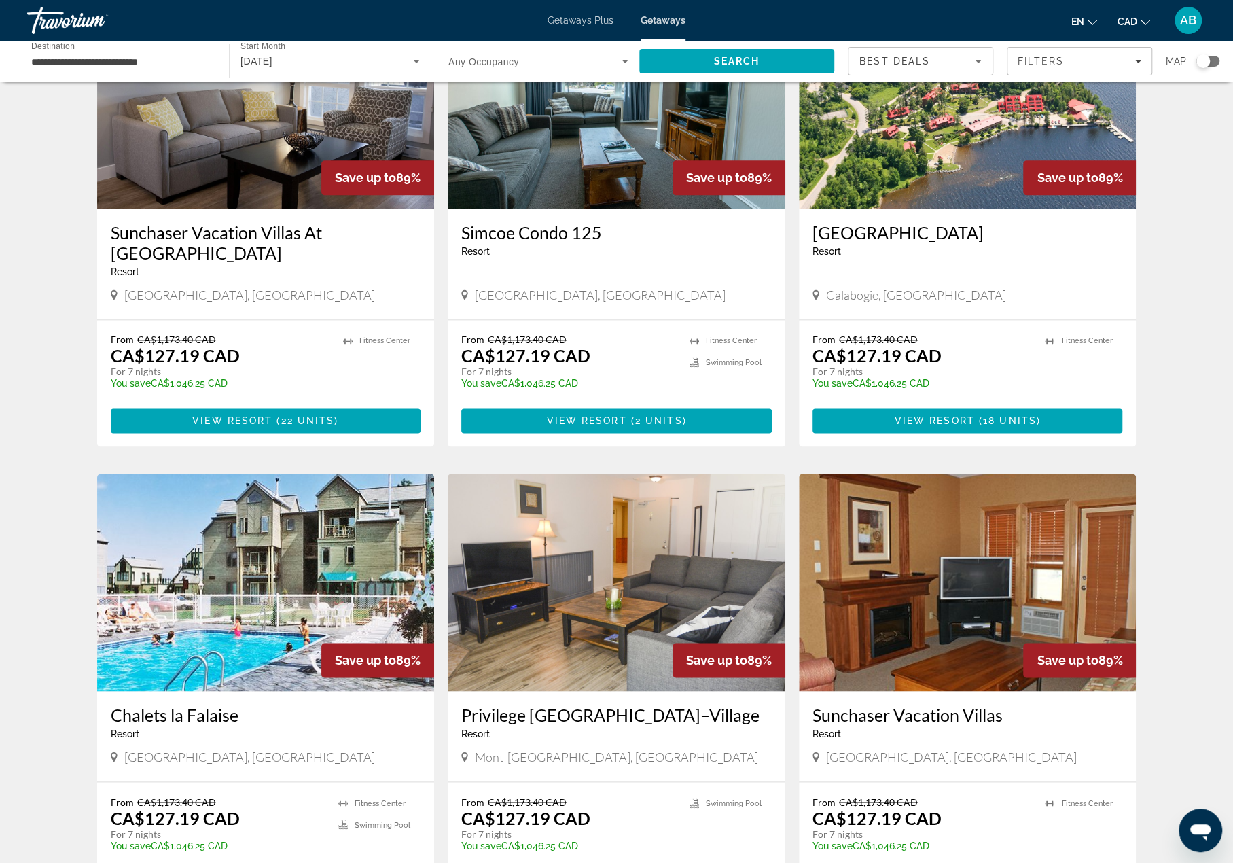
click at [936, 169] on img "Main content" at bounding box center [968, 99] width 338 height 217
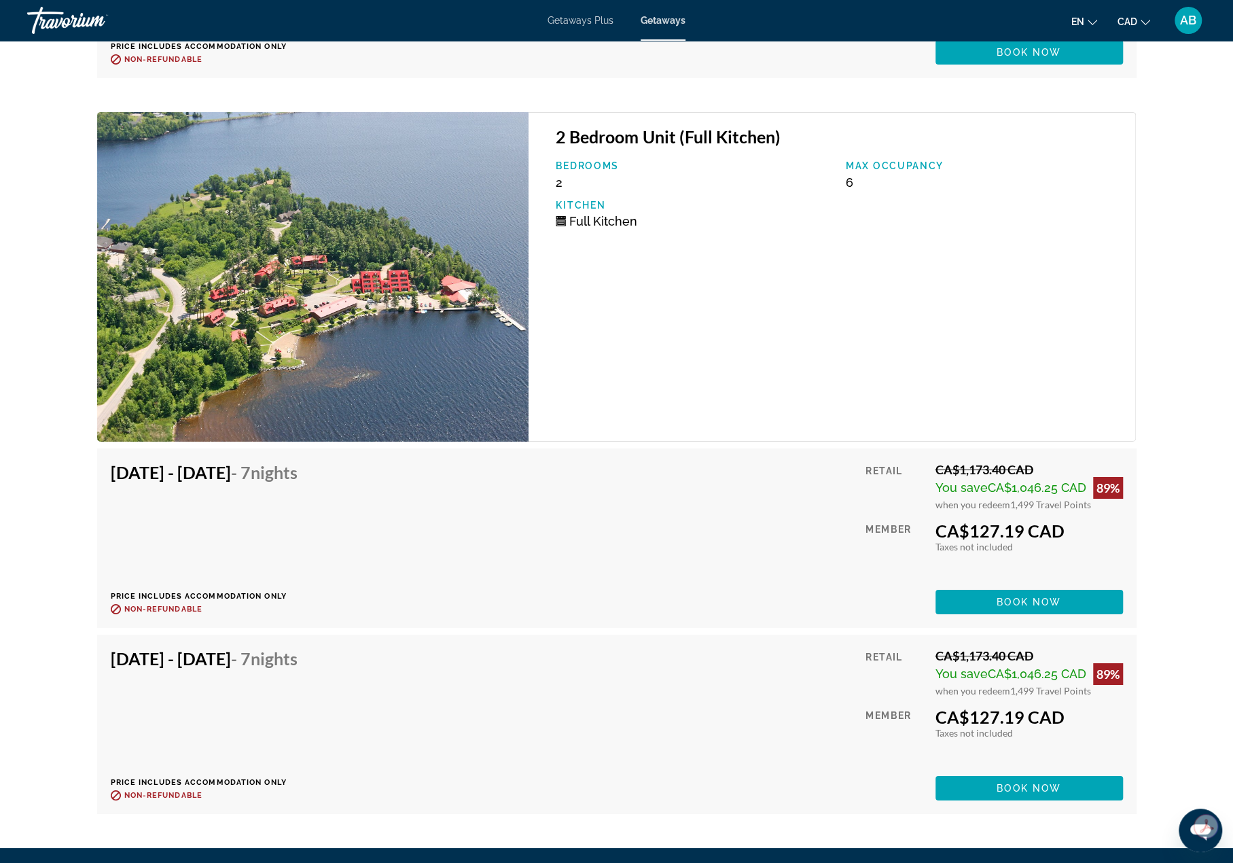
scroll to position [3261, 0]
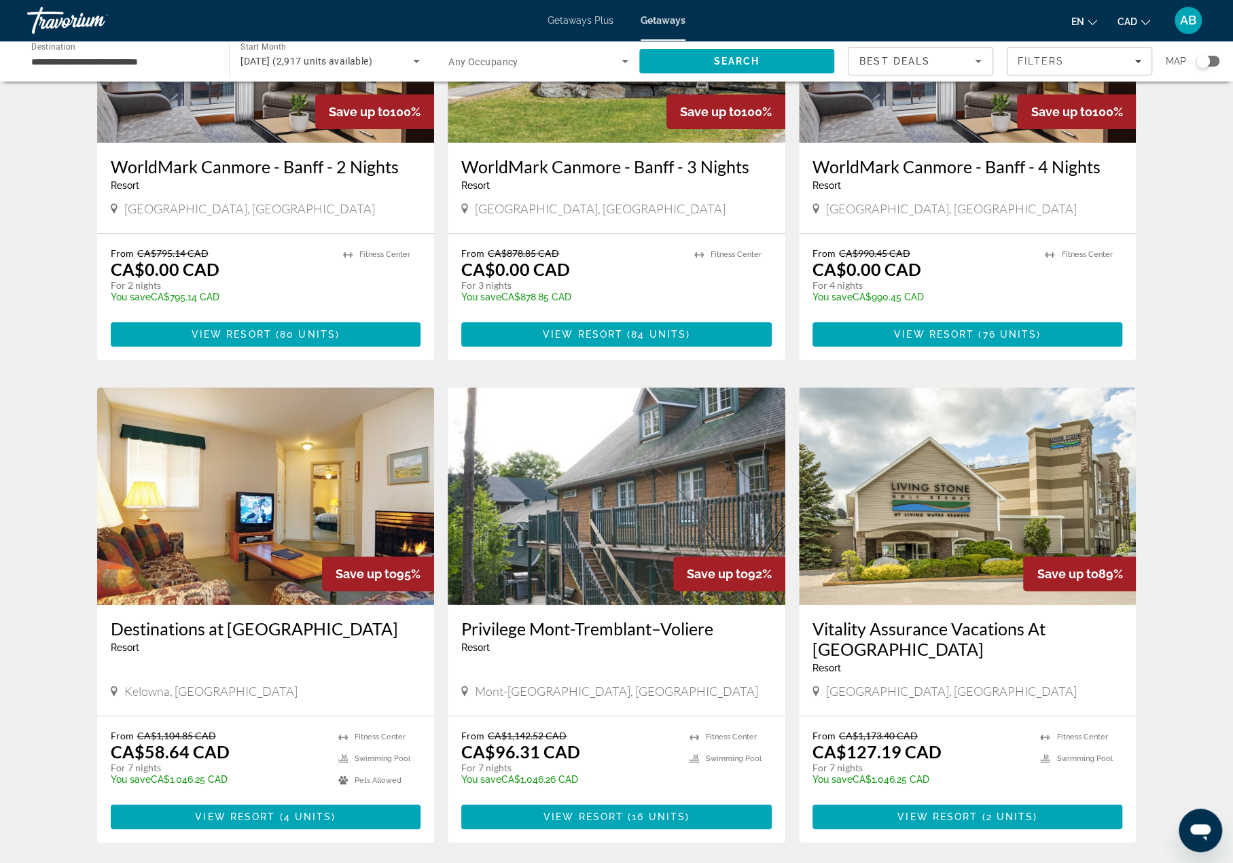
scroll to position [408, 0]
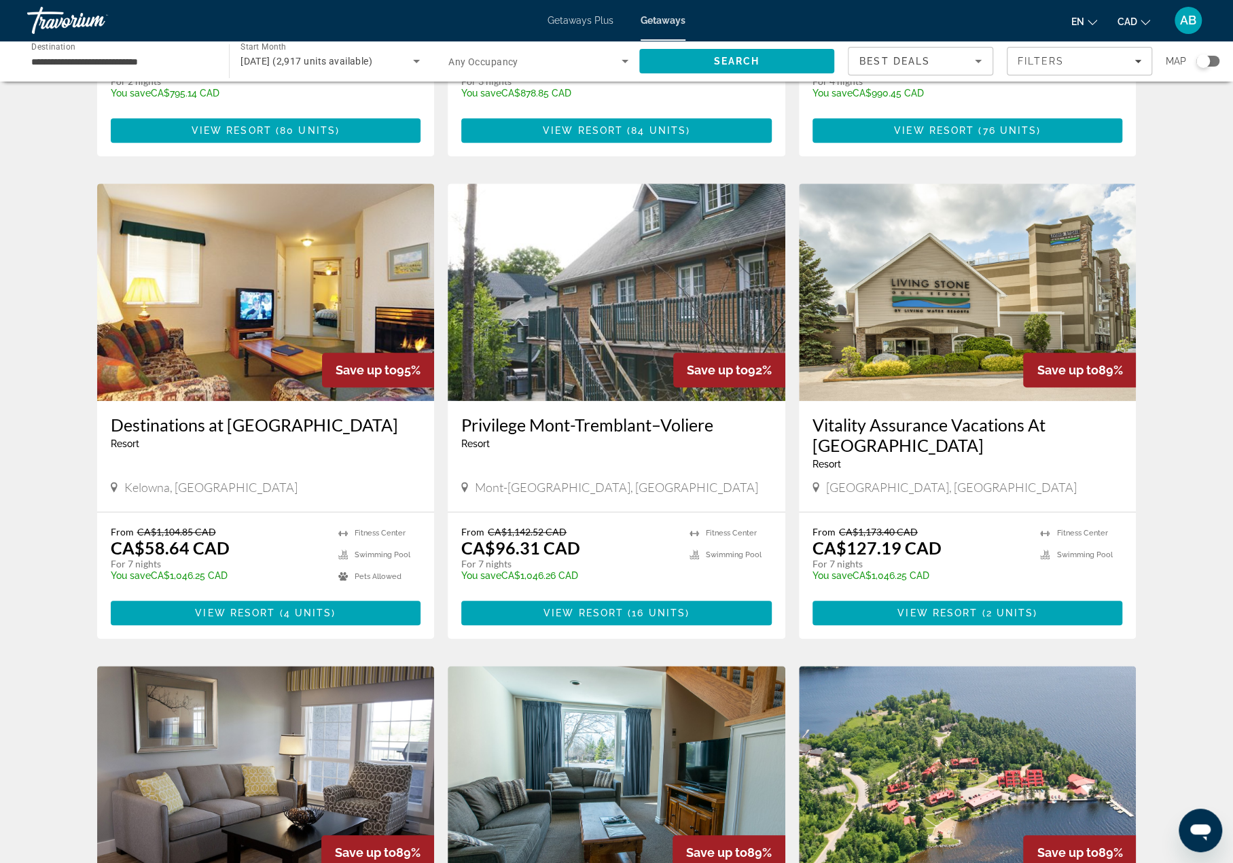
click at [679, 249] on img "Main content" at bounding box center [617, 291] width 338 height 217
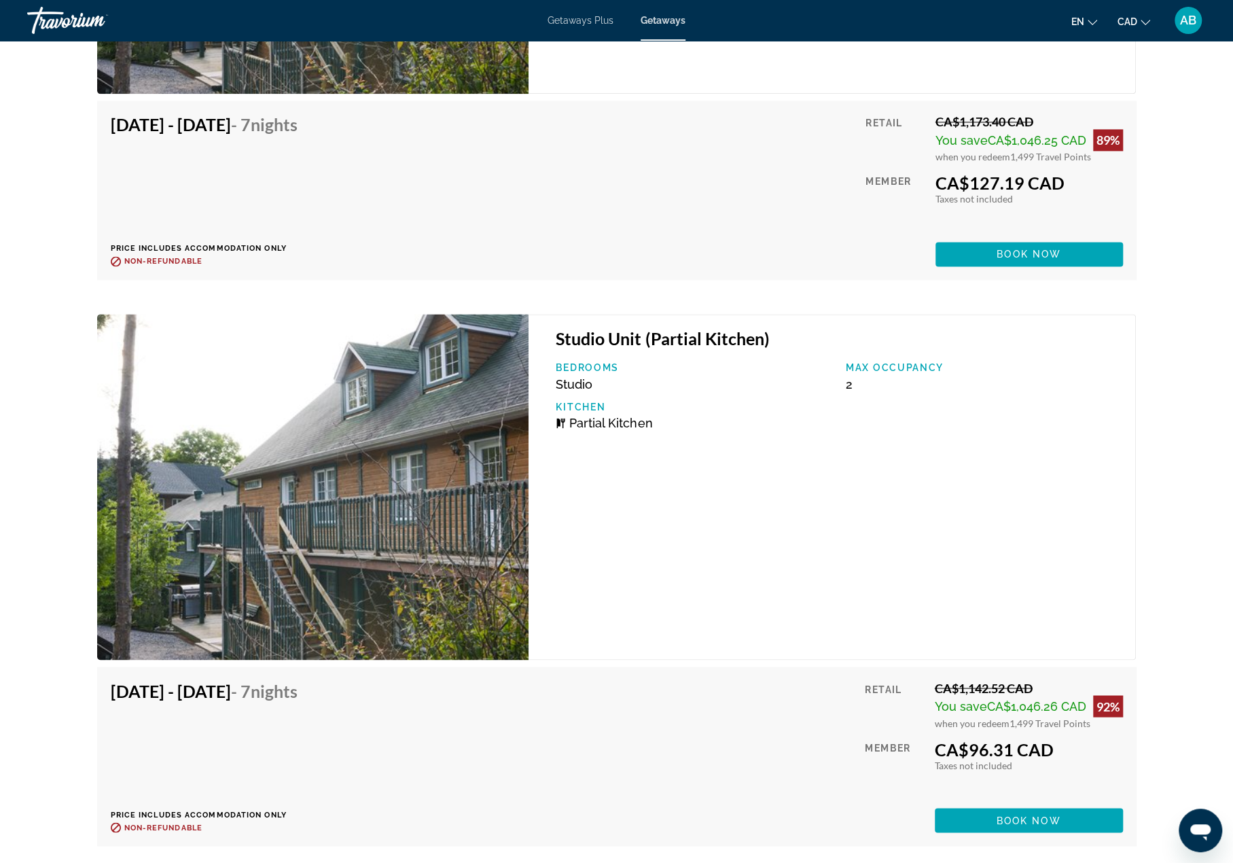
scroll to position [5095, 0]
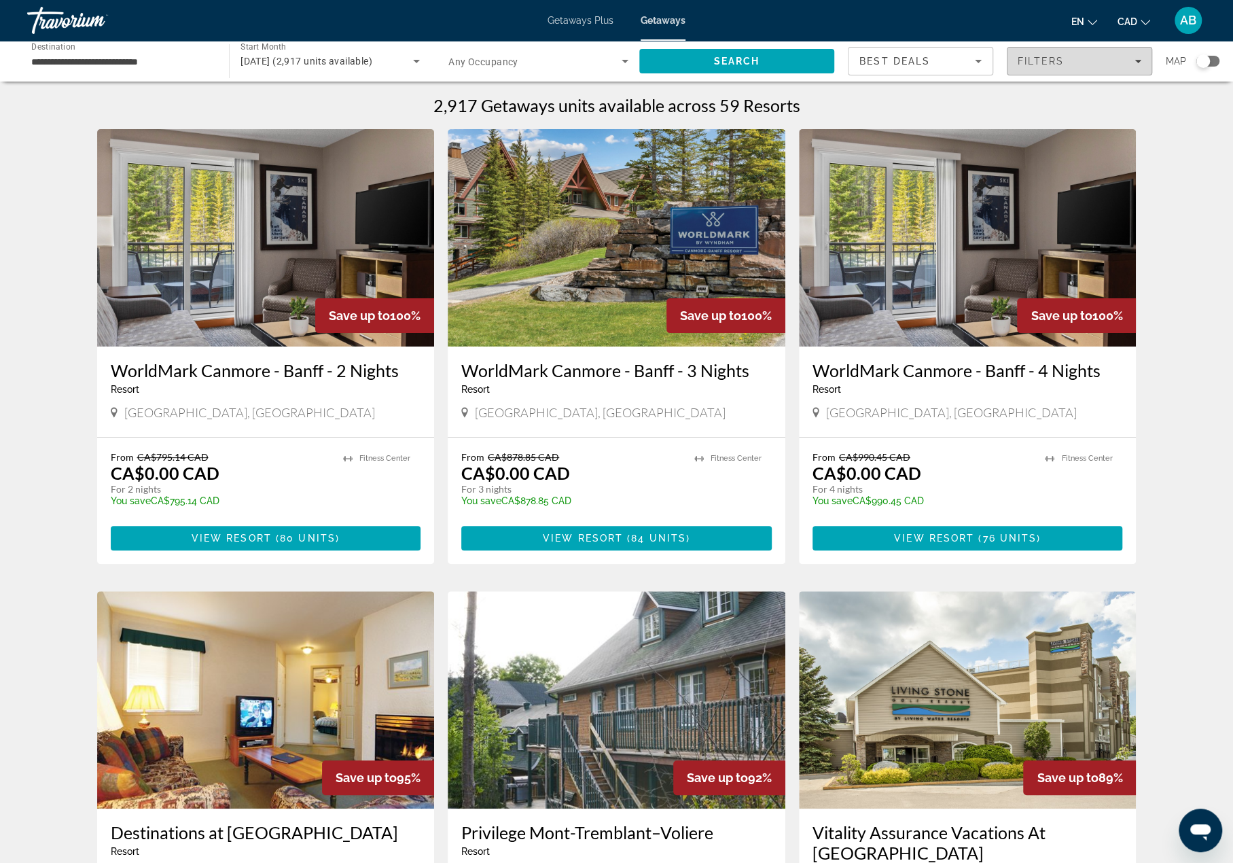
click at [1042, 65] on span "Filters" at bounding box center [1041, 61] width 46 height 11
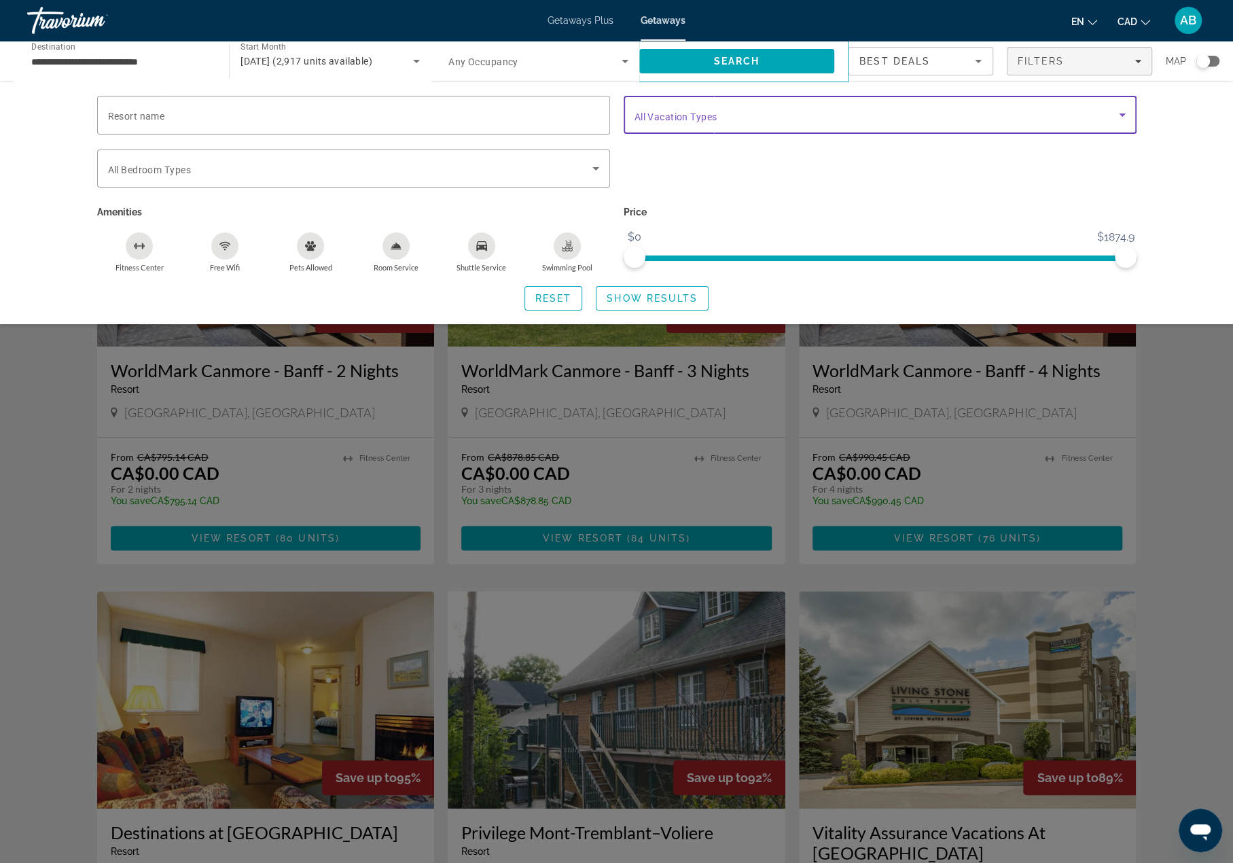
click at [733, 111] on span "Search widget" at bounding box center [877, 115] width 484 height 16
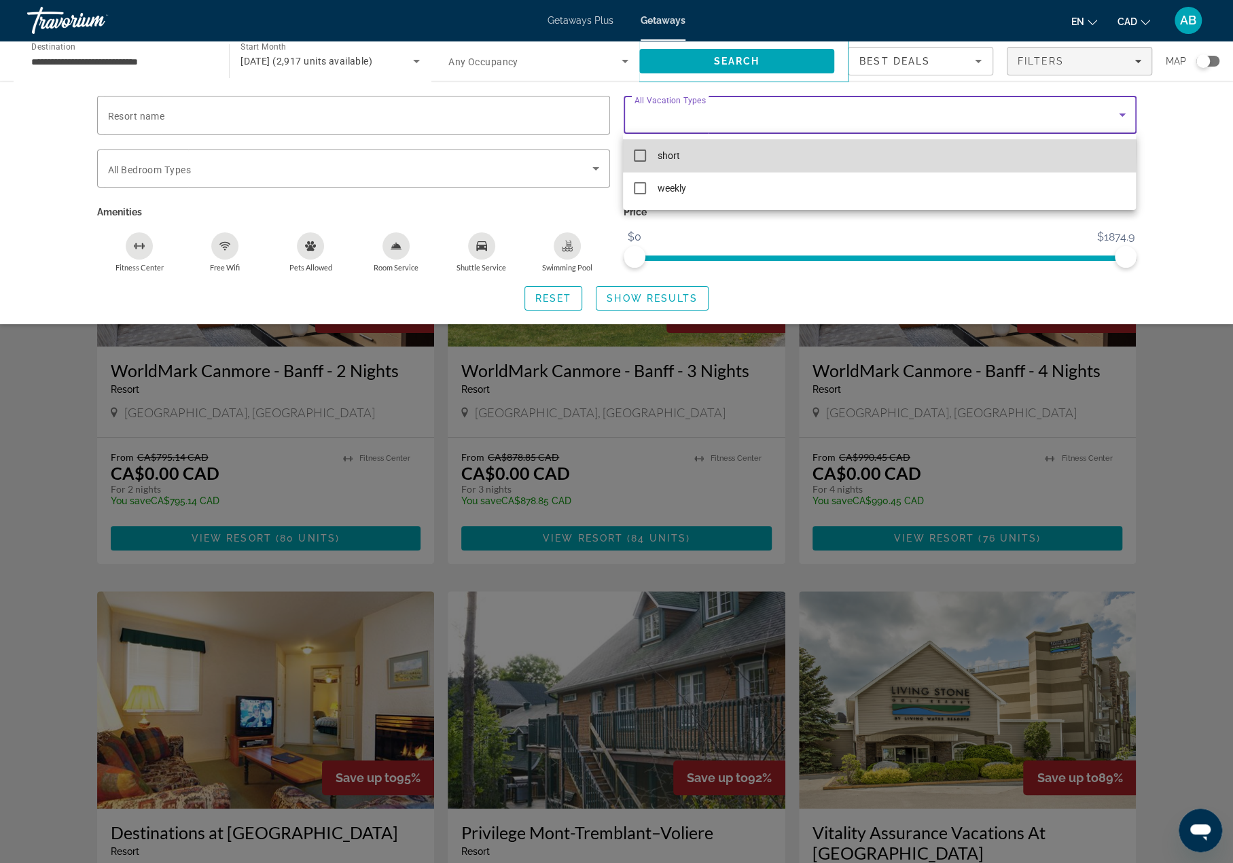
drag, startPoint x: 663, startPoint y: 147, endPoint x: 696, endPoint y: 147, distance: 33.3
click at [664, 147] on span "short" at bounding box center [668, 155] width 22 height 16
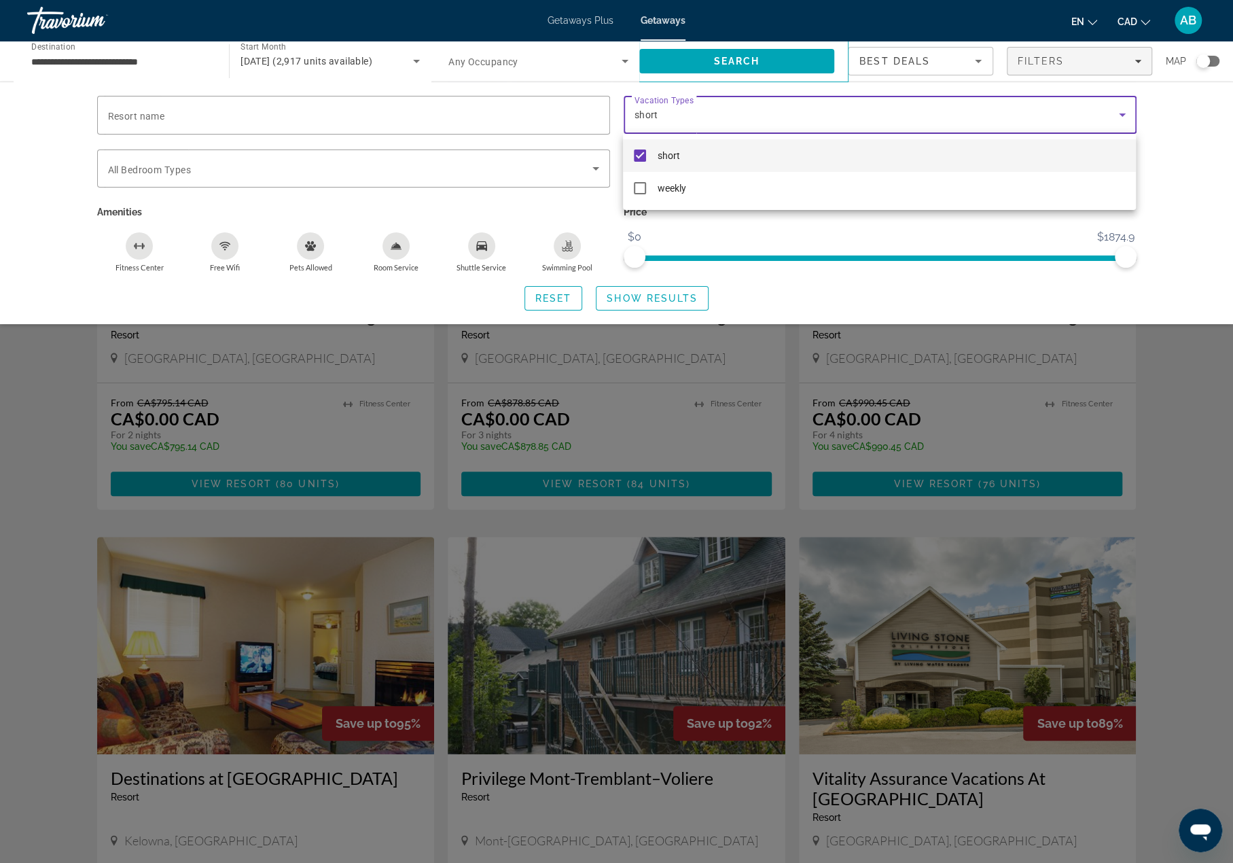
scroll to position [68, 0]
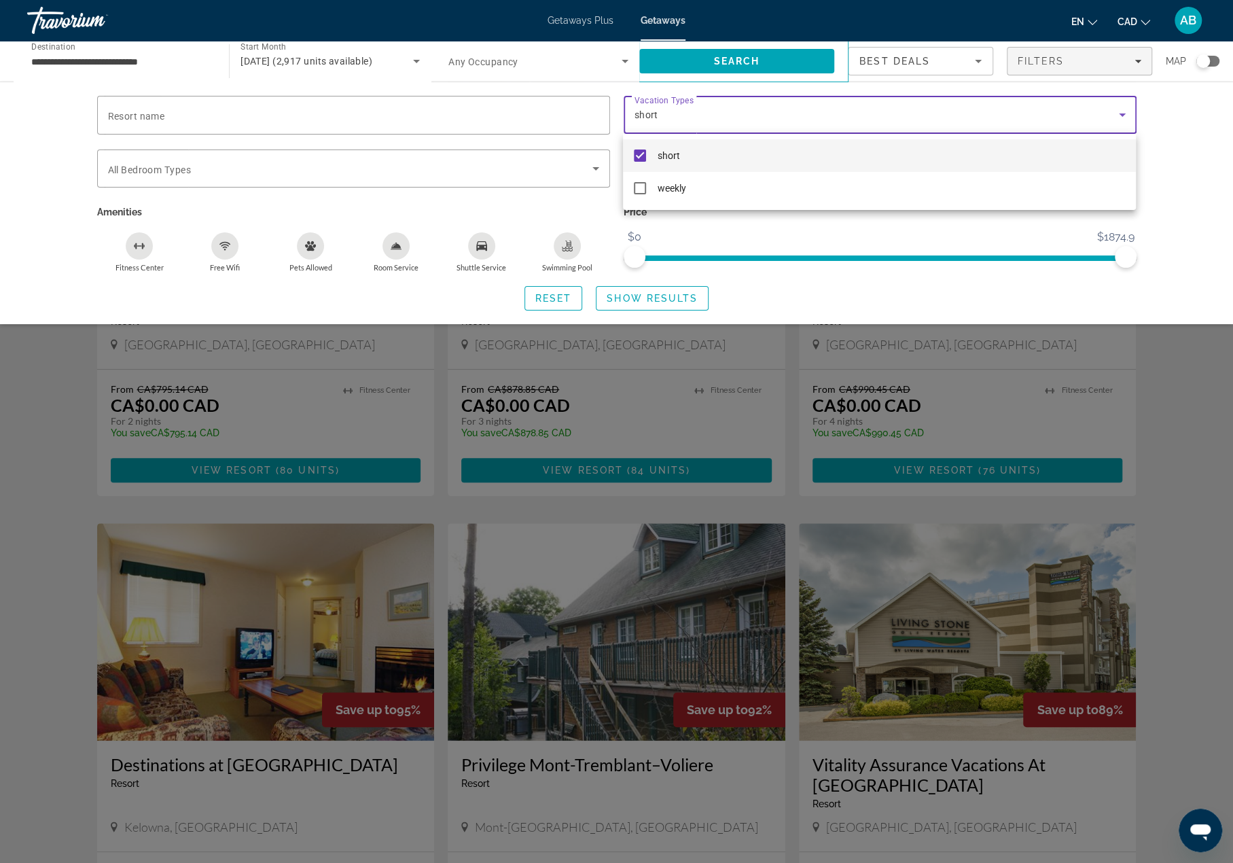
drag, startPoint x: 671, startPoint y: 296, endPoint x: 679, endPoint y: 296, distance: 7.5
click at [672, 296] on div at bounding box center [616, 431] width 1233 height 863
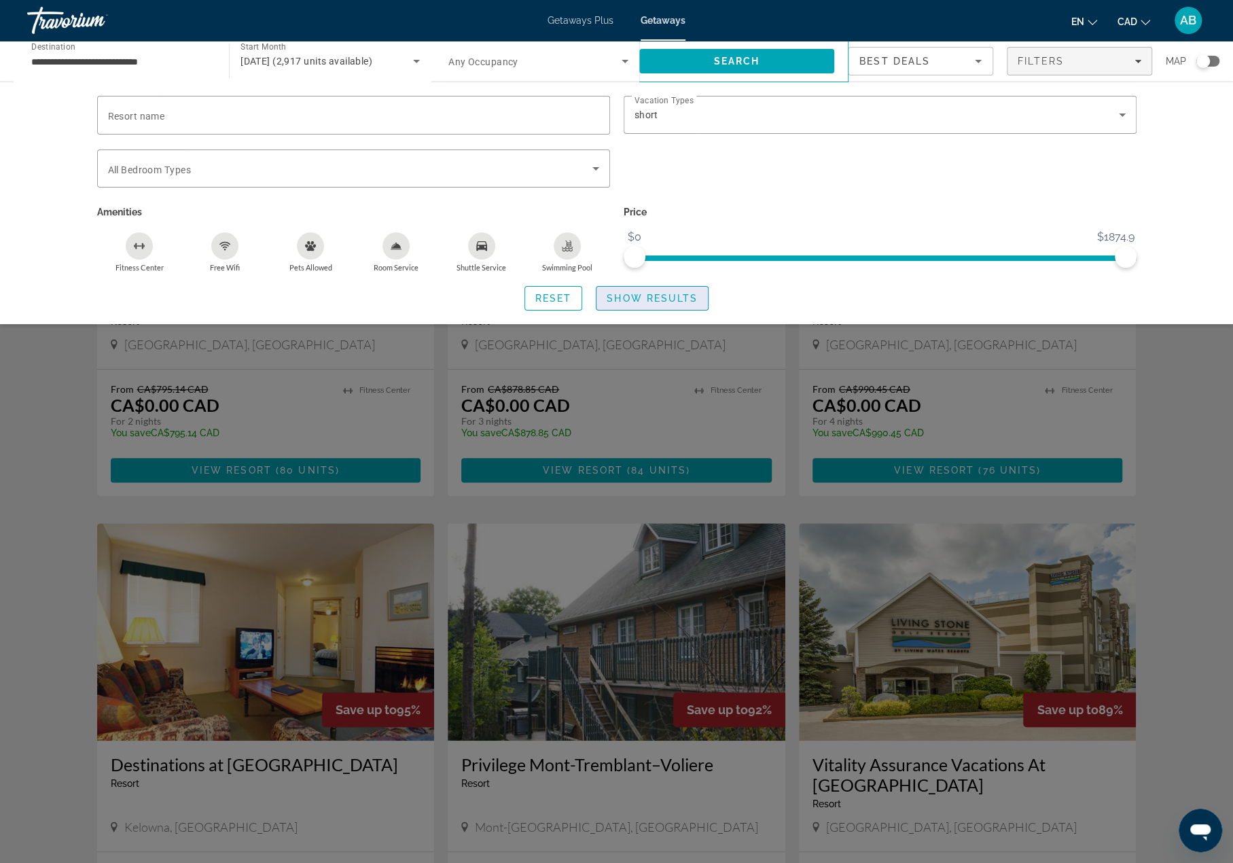
click at [662, 297] on span "Show Results" at bounding box center [652, 298] width 91 height 11
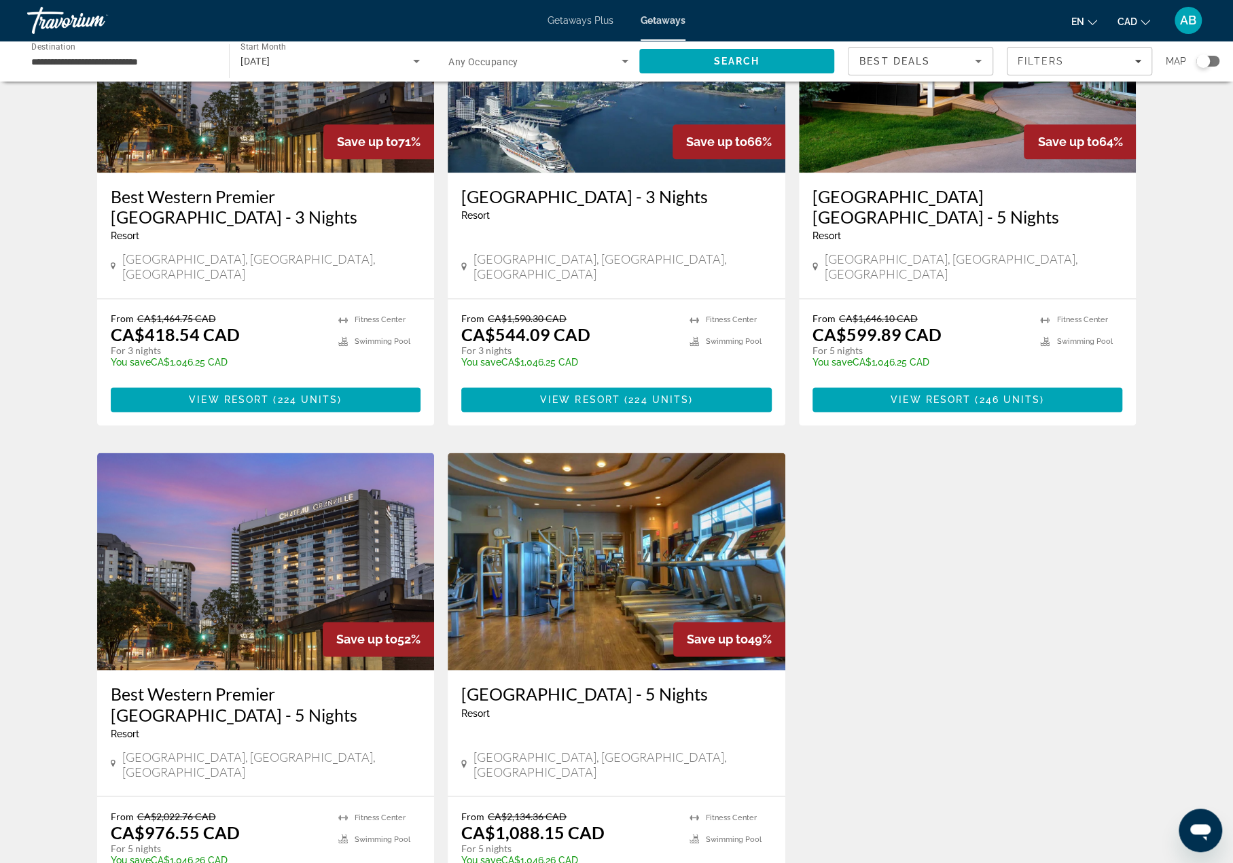
scroll to position [1155, 0]
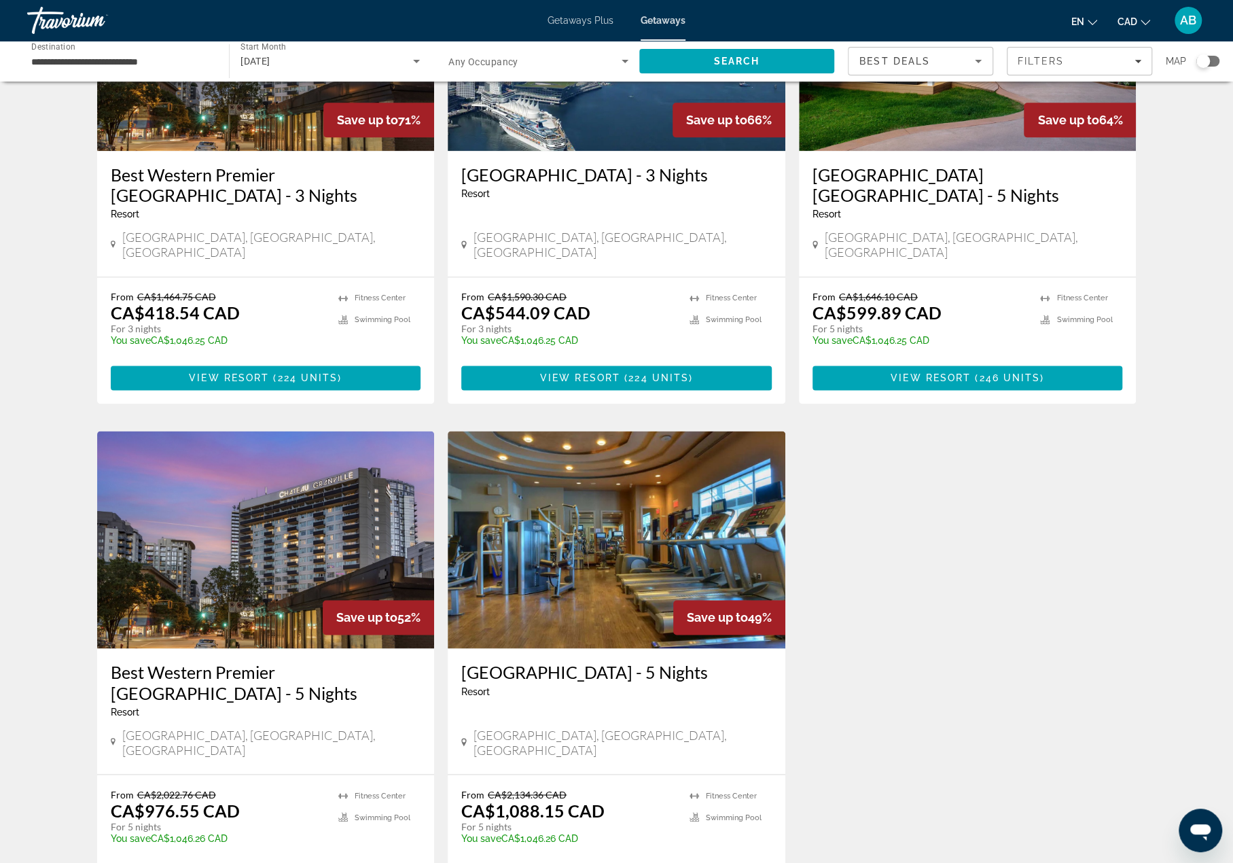
click at [331, 527] on img "Main content" at bounding box center [266, 539] width 338 height 217
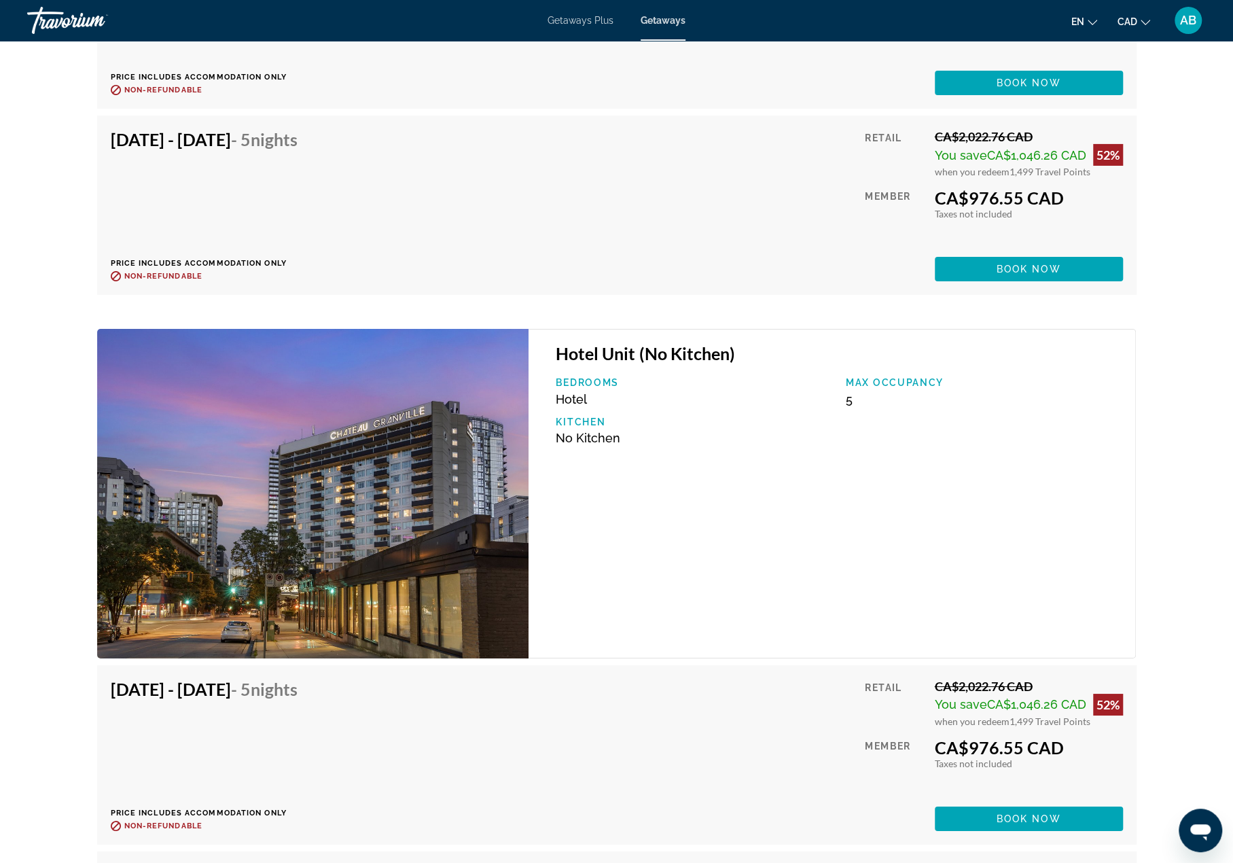
scroll to position [6998, 0]
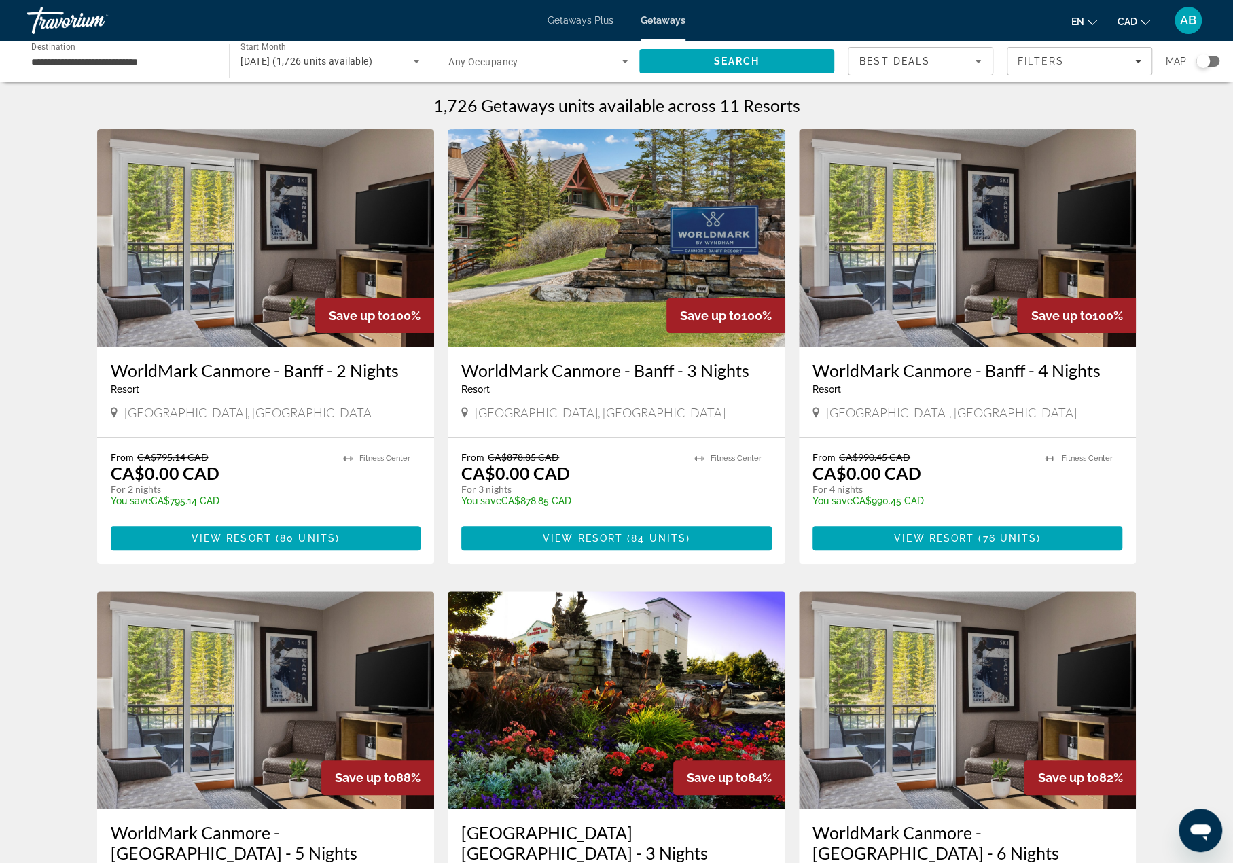
click at [298, 62] on span "December 2025 (1,726 units available)" at bounding box center [307, 61] width 132 height 11
click at [293, 99] on span "All Start Months" at bounding box center [275, 101] width 68 height 11
click at [719, 63] on span "Search" at bounding box center [737, 61] width 46 height 11
click at [1052, 64] on span "Filters" at bounding box center [1041, 61] width 46 height 11
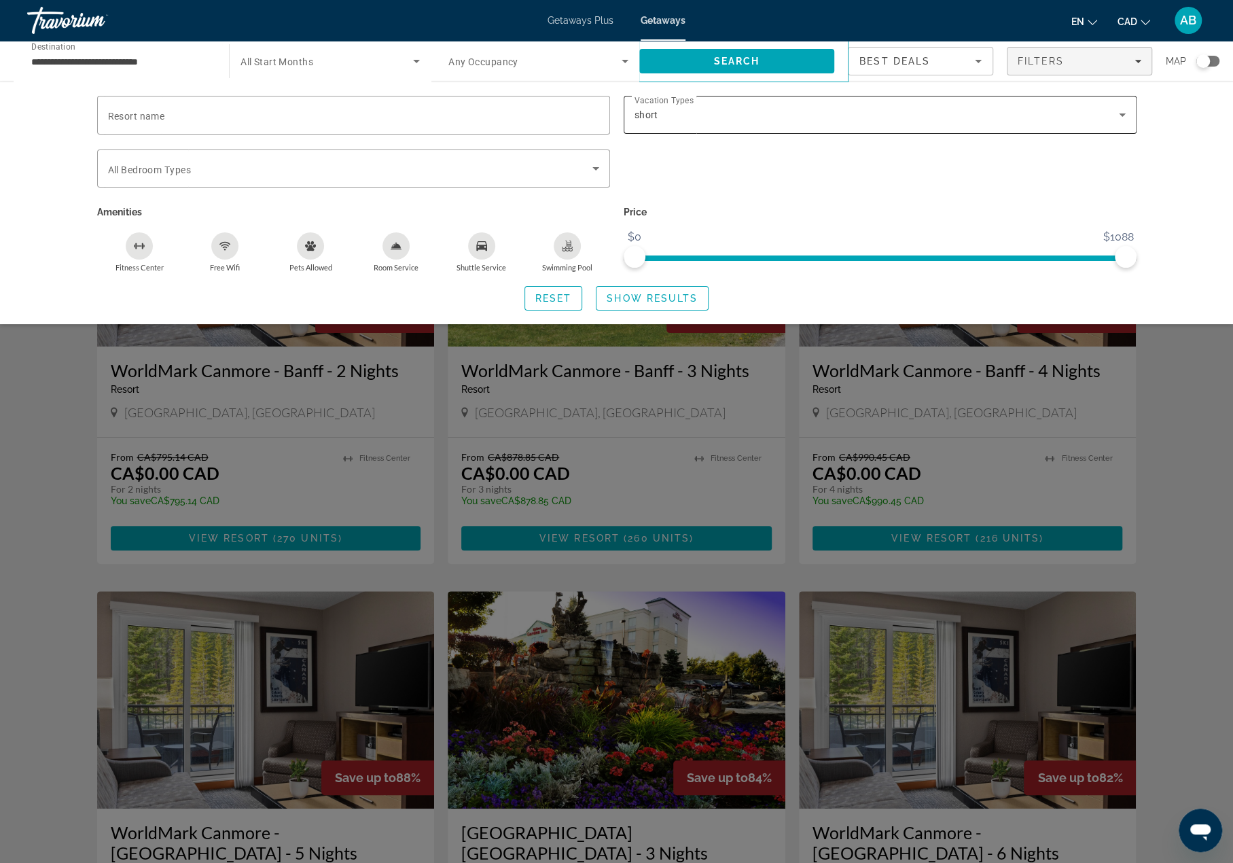
click at [1073, 126] on div "short" at bounding box center [880, 115] width 491 height 38
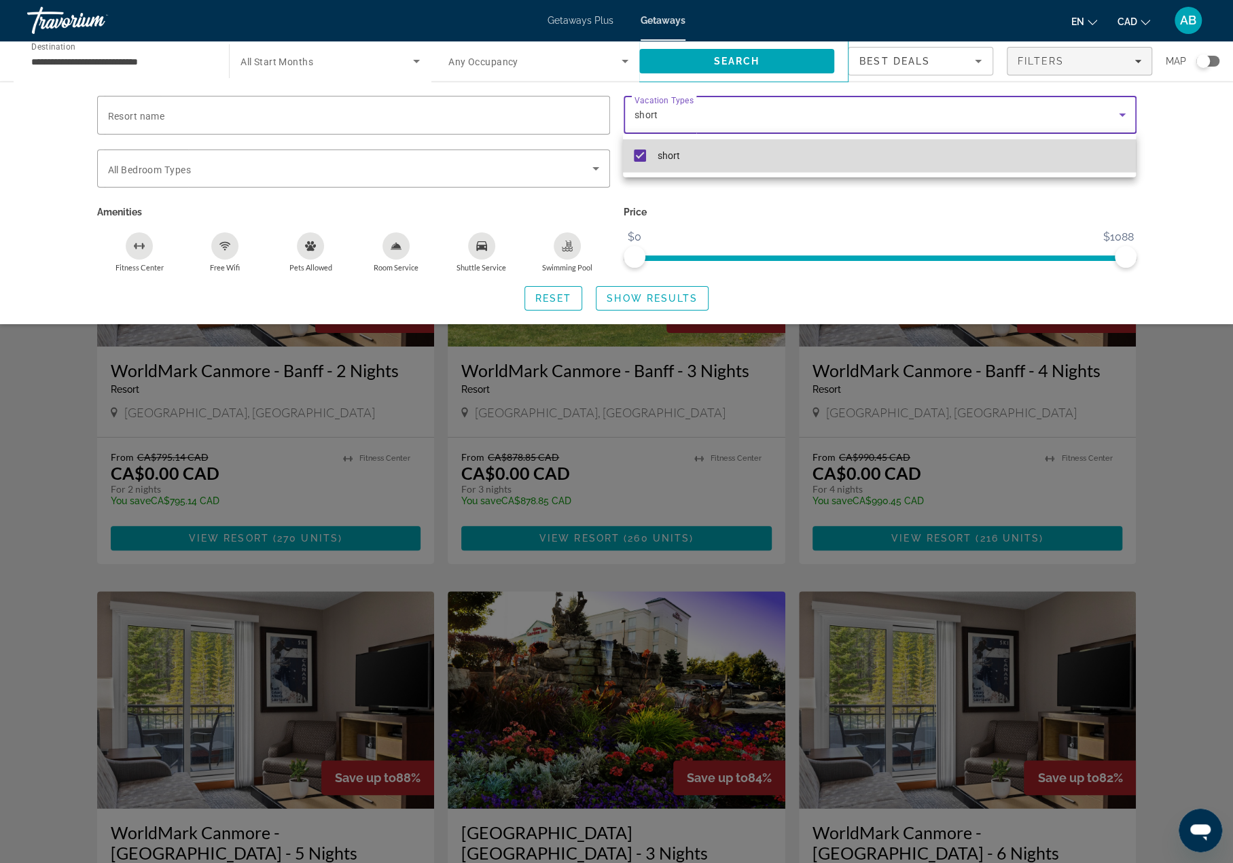
drag, startPoint x: 640, startPoint y: 153, endPoint x: 690, endPoint y: 161, distance: 50.3
click at [640, 153] on mat-pseudo-checkbox at bounding box center [640, 155] width 12 height 12
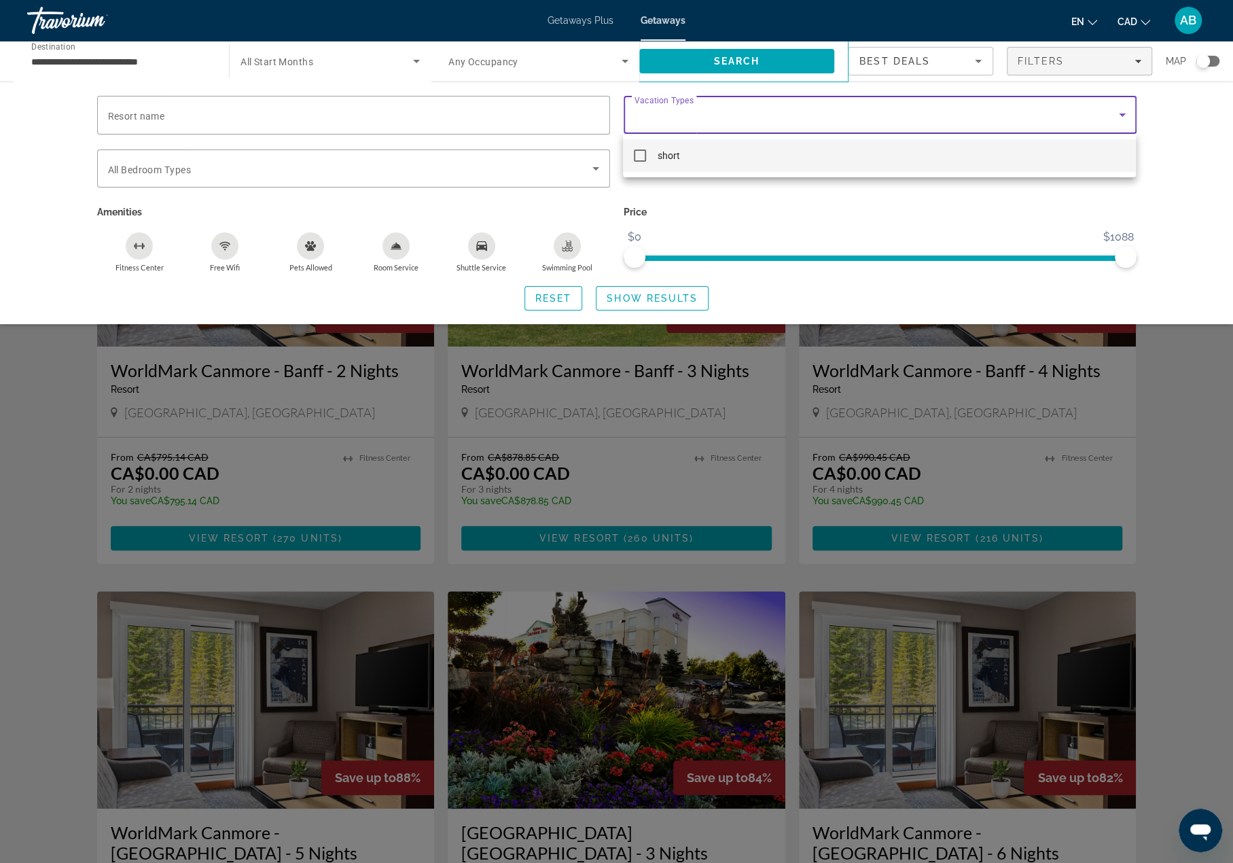
click at [1171, 208] on div at bounding box center [616, 431] width 1233 height 863
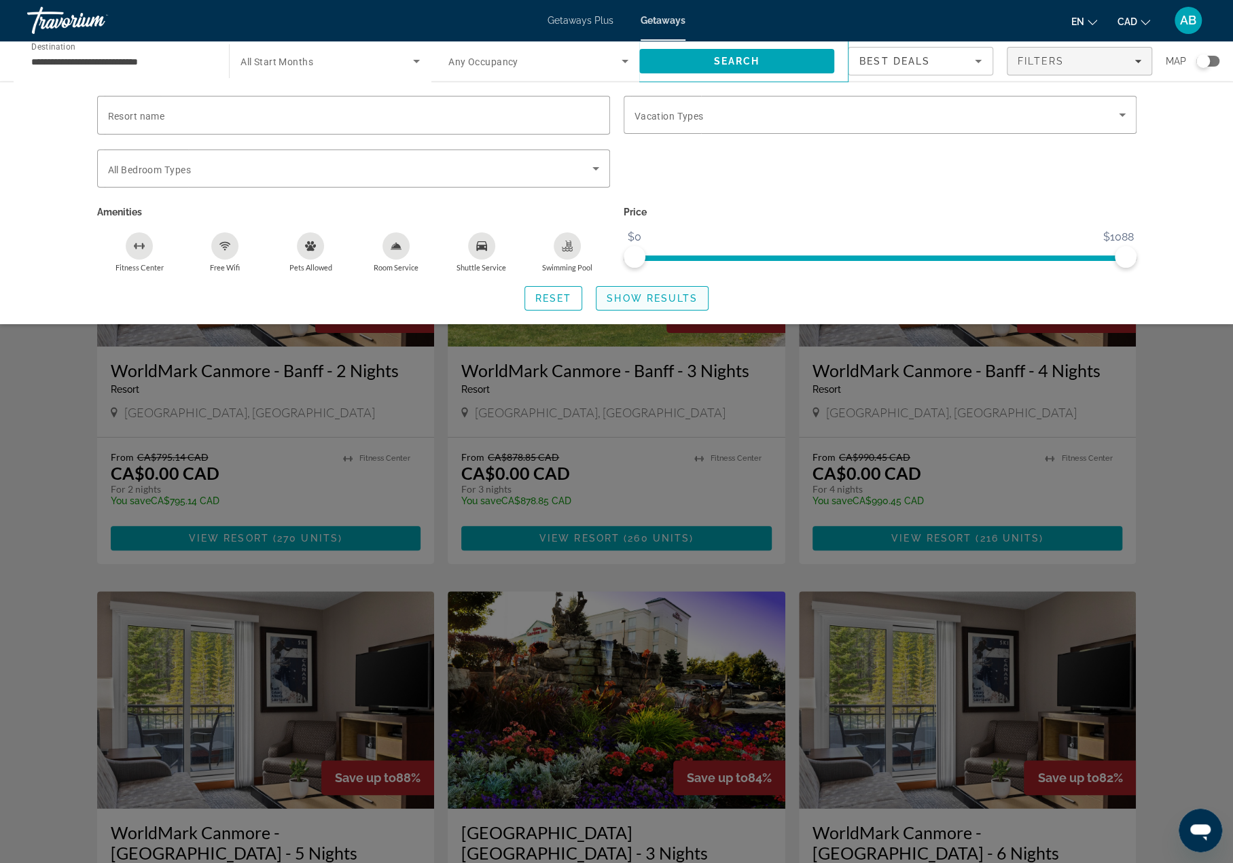
click at [627, 297] on span "Show Results" at bounding box center [652, 298] width 91 height 11
drag, startPoint x: 544, startPoint y: 298, endPoint x: 557, endPoint y: 302, distance: 14.2
click at [544, 298] on span "Reset" at bounding box center [553, 298] width 37 height 11
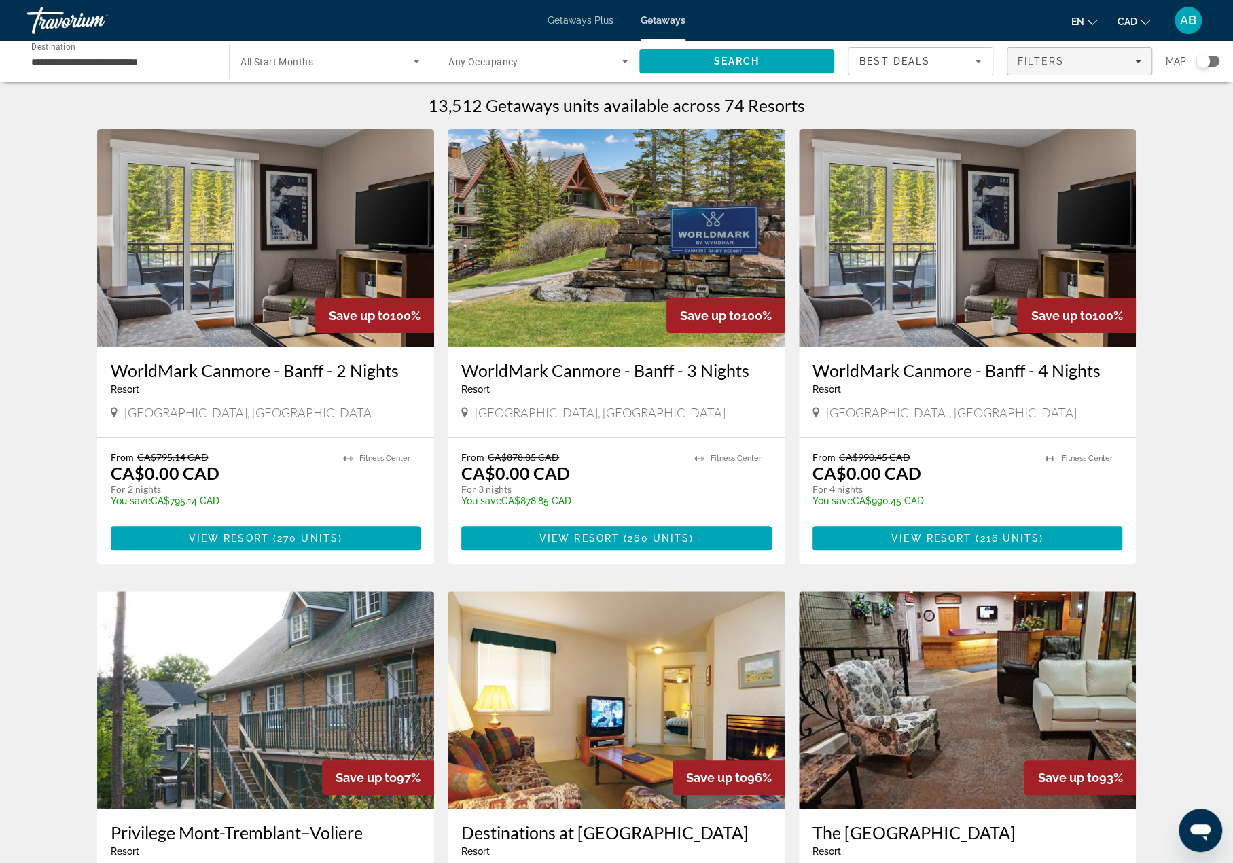
click at [1035, 62] on span "Filters" at bounding box center [1041, 61] width 46 height 11
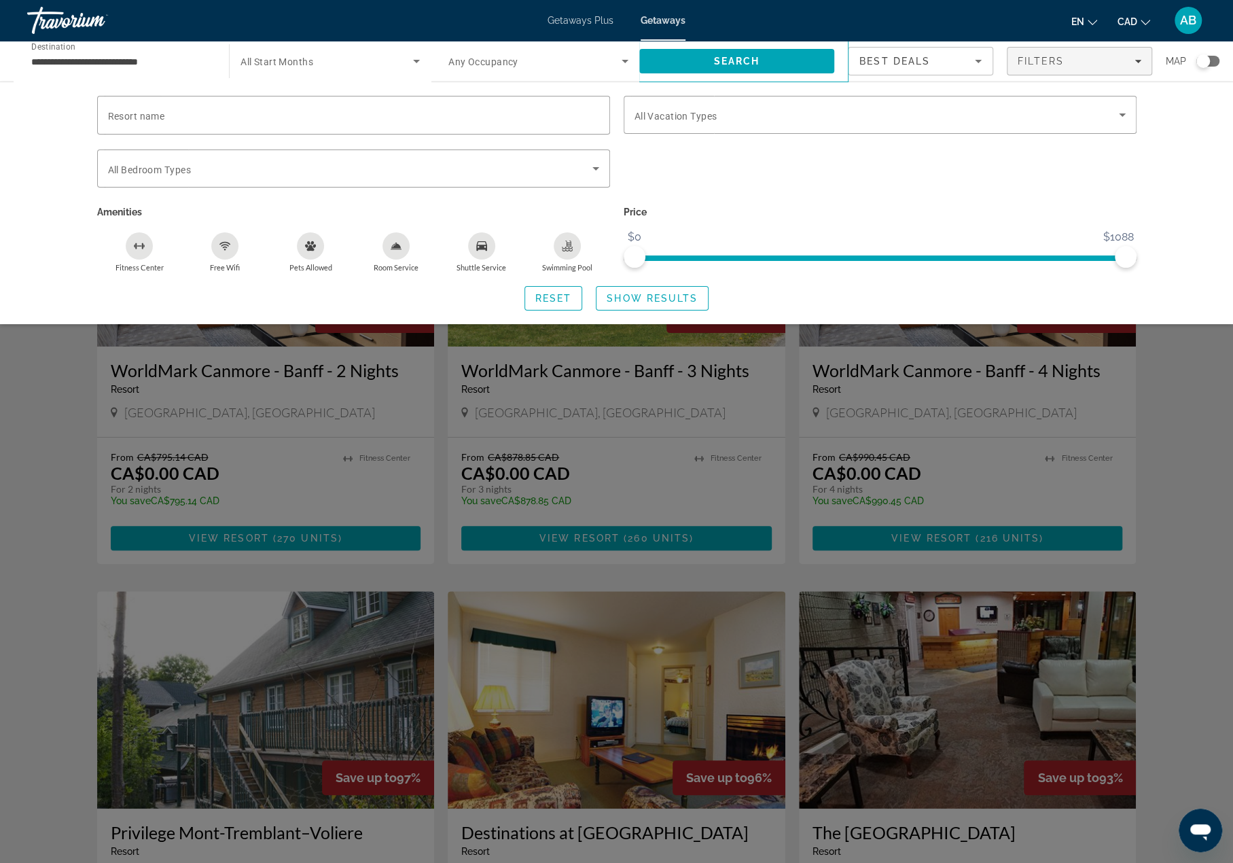
click at [1144, 190] on div "Resort name Vacation Types All Vacation Types Bedroom Types All Bedroom Types A…" at bounding box center [617, 203] width 1094 height 215
click at [1186, 383] on div "Search widget" at bounding box center [616, 533] width 1233 height 659
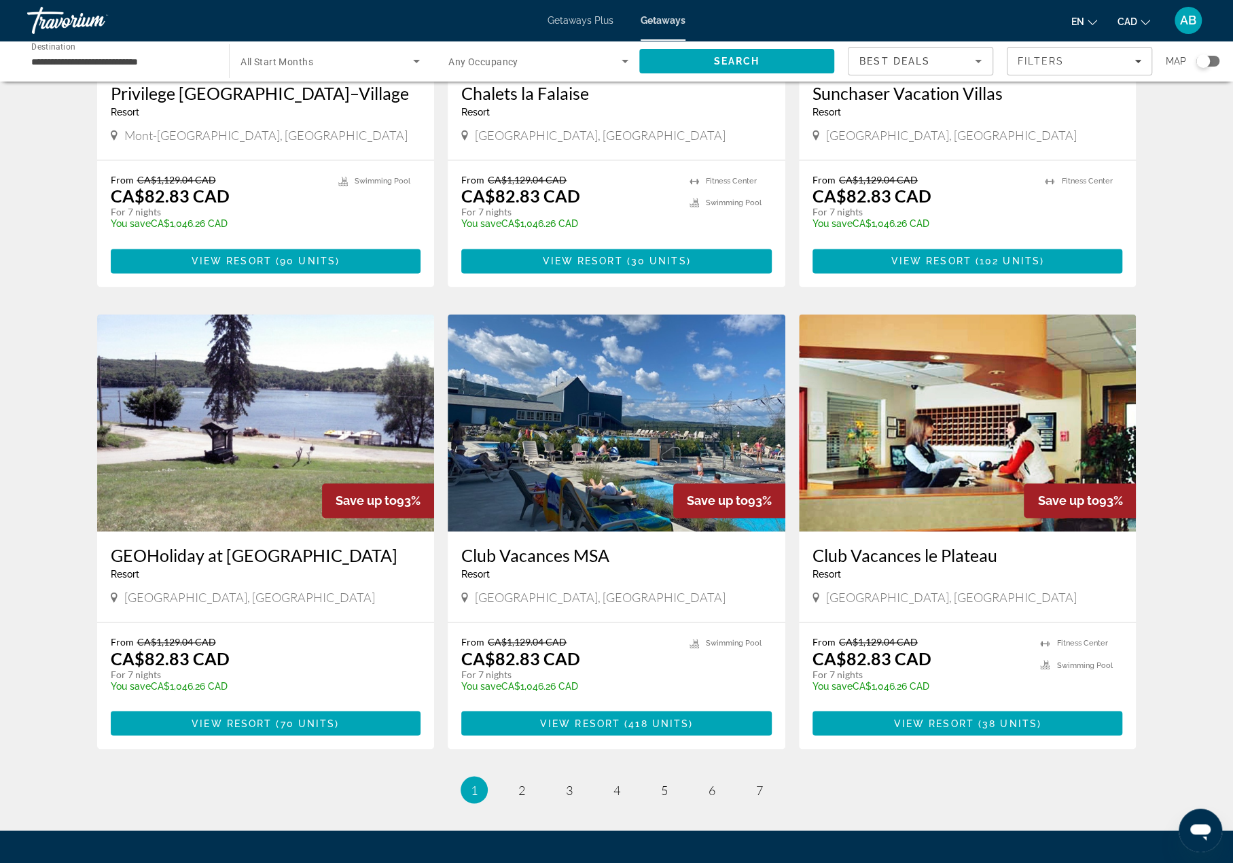
scroll to position [1291, 0]
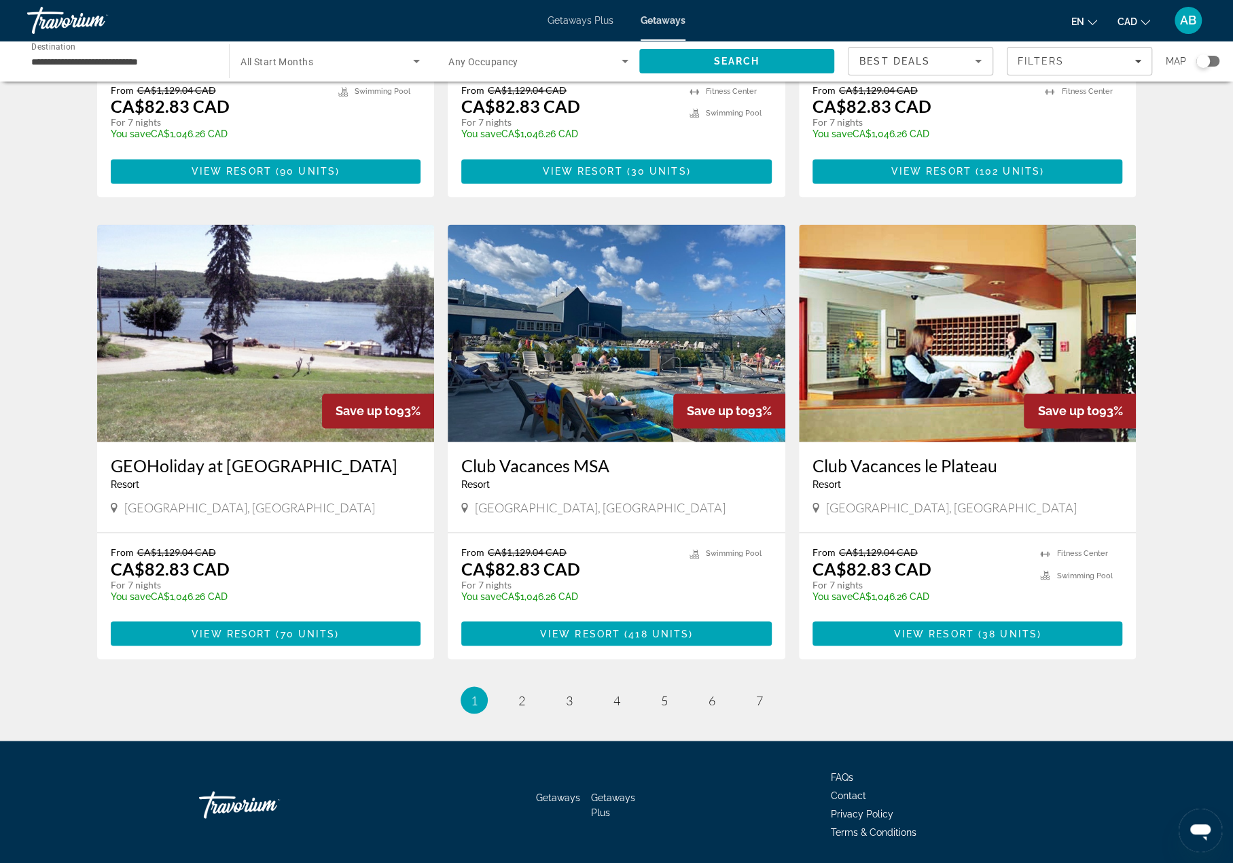
click at [287, 316] on img "Main content" at bounding box center [266, 332] width 338 height 217
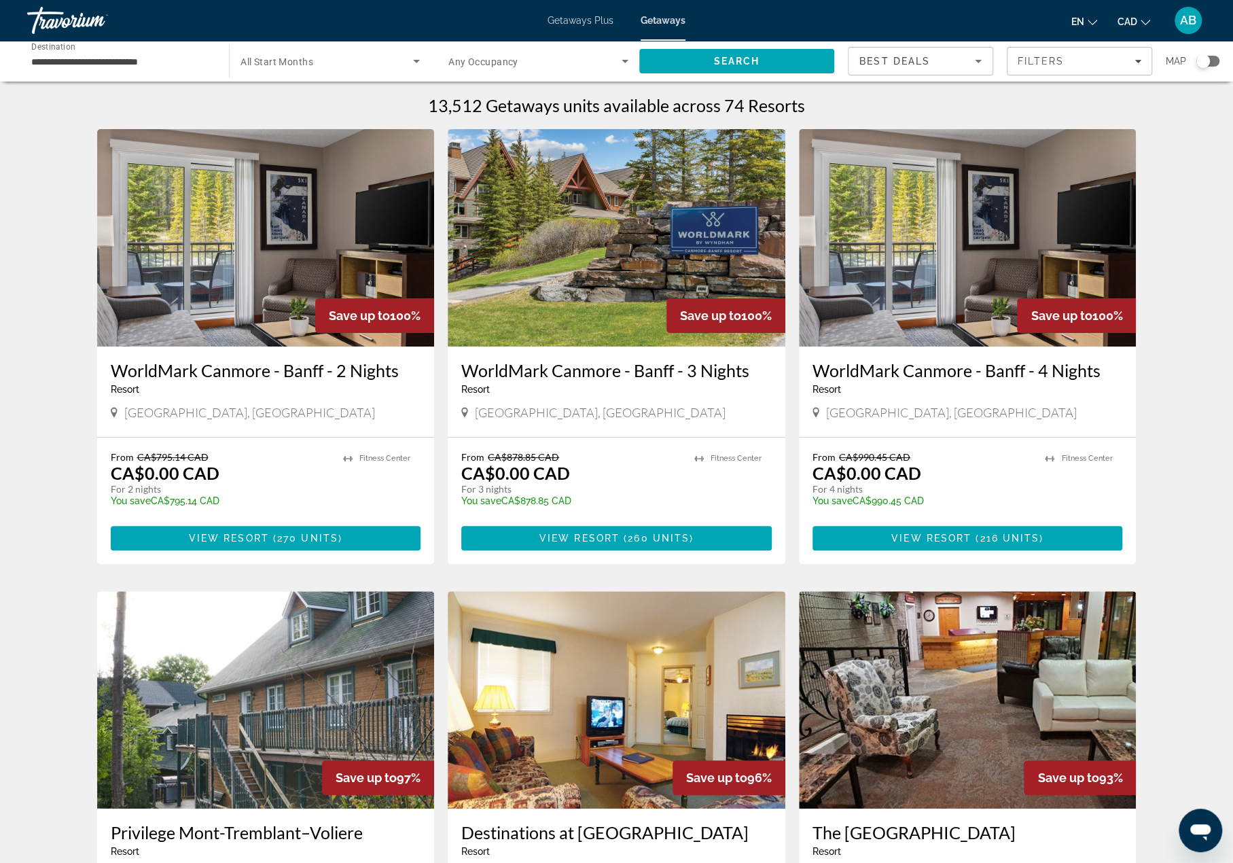
click at [65, 60] on input "**********" at bounding box center [121, 62] width 180 height 16
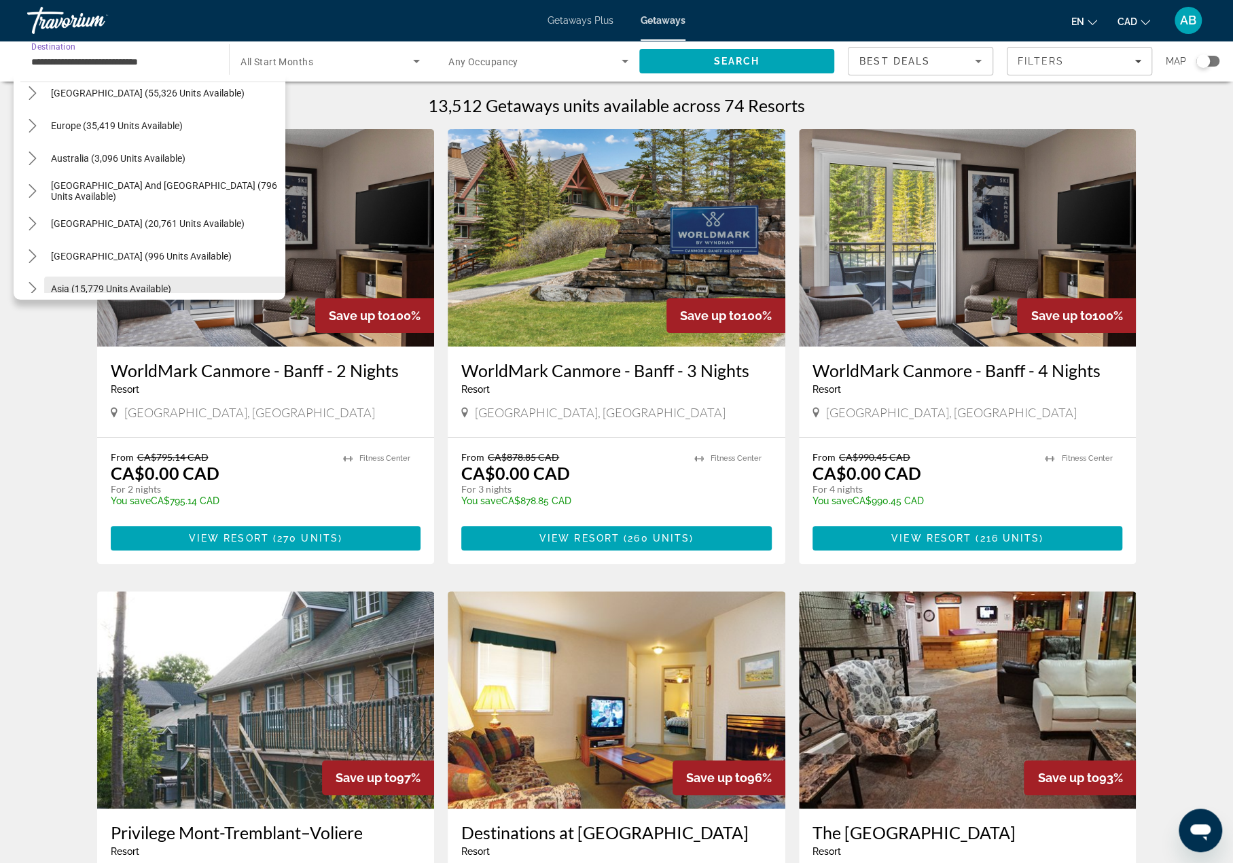
scroll to position [149, 0]
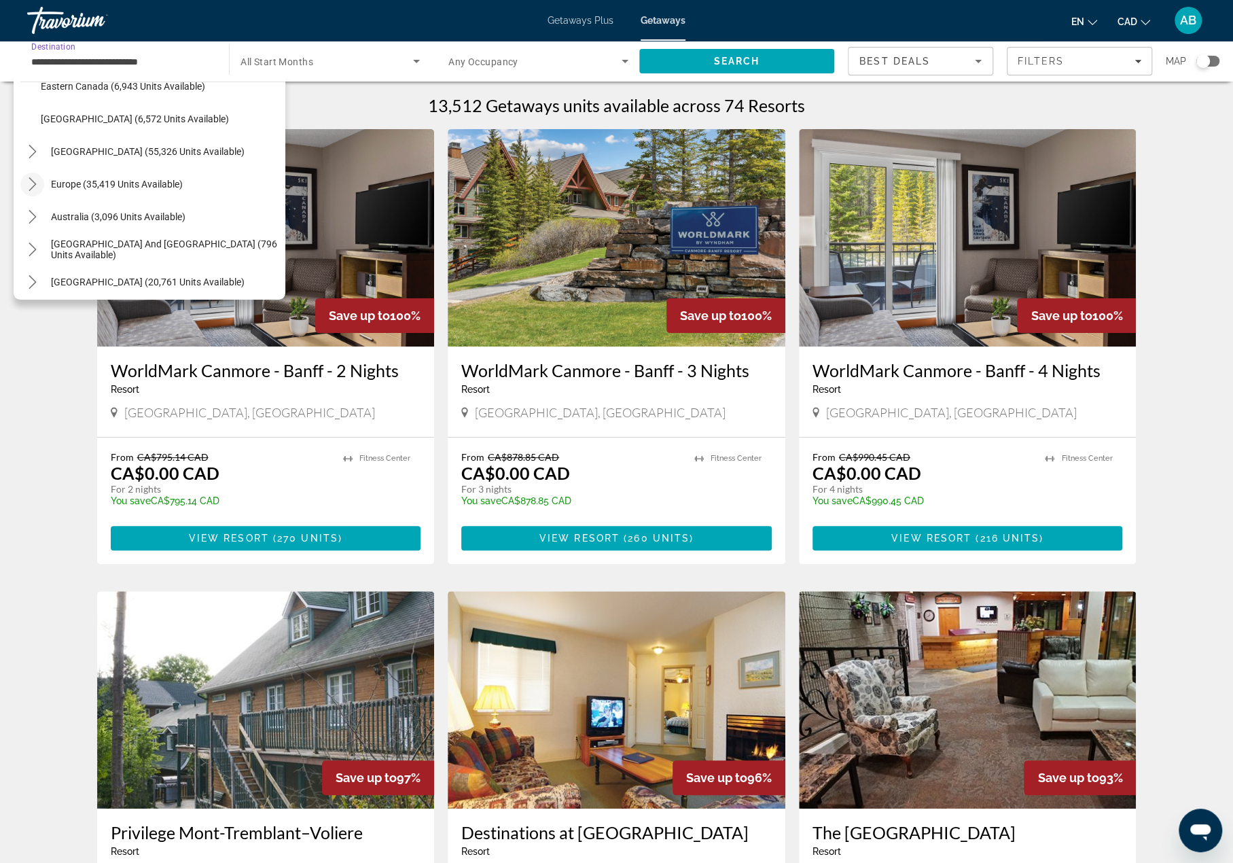
click at [33, 180] on icon "Toggle Europe (35,419 units available) submenu" at bounding box center [33, 184] width 14 height 14
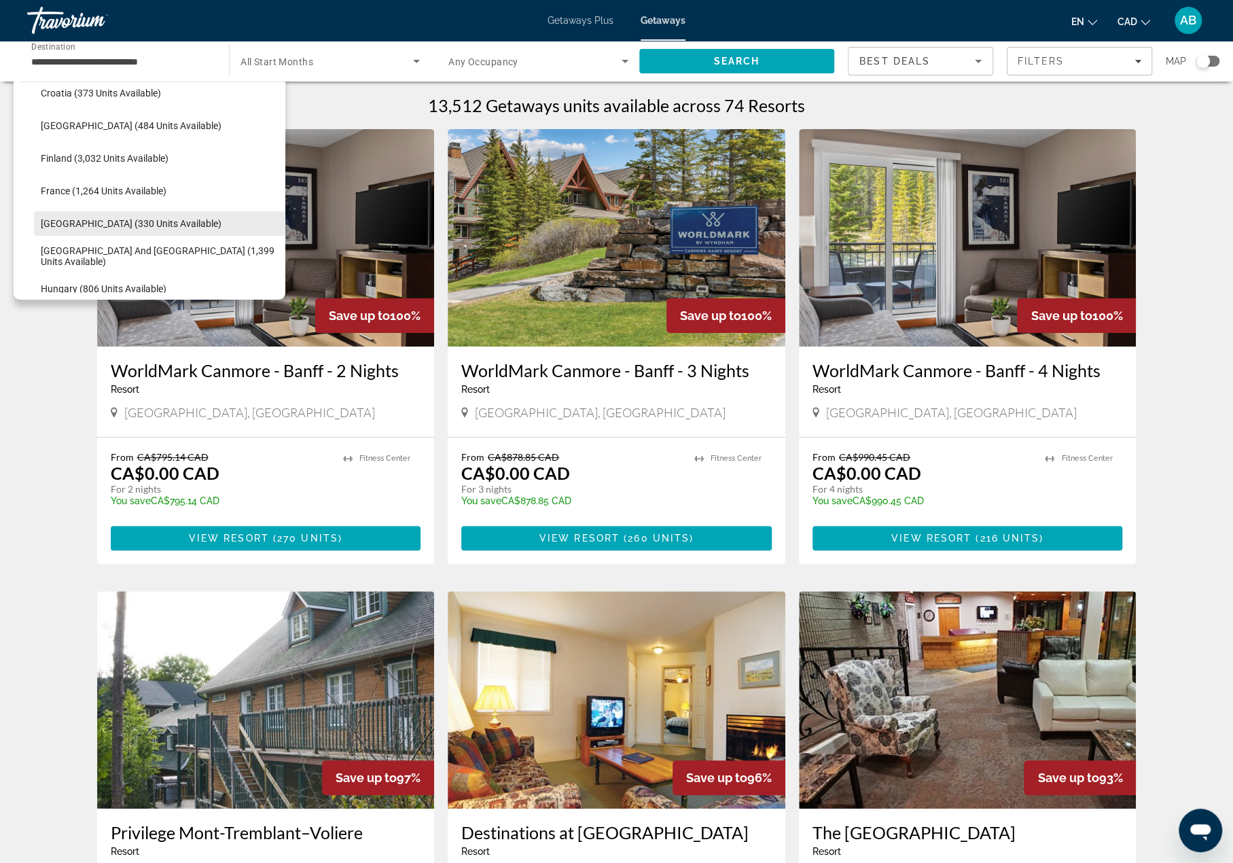
scroll to position [439, 0]
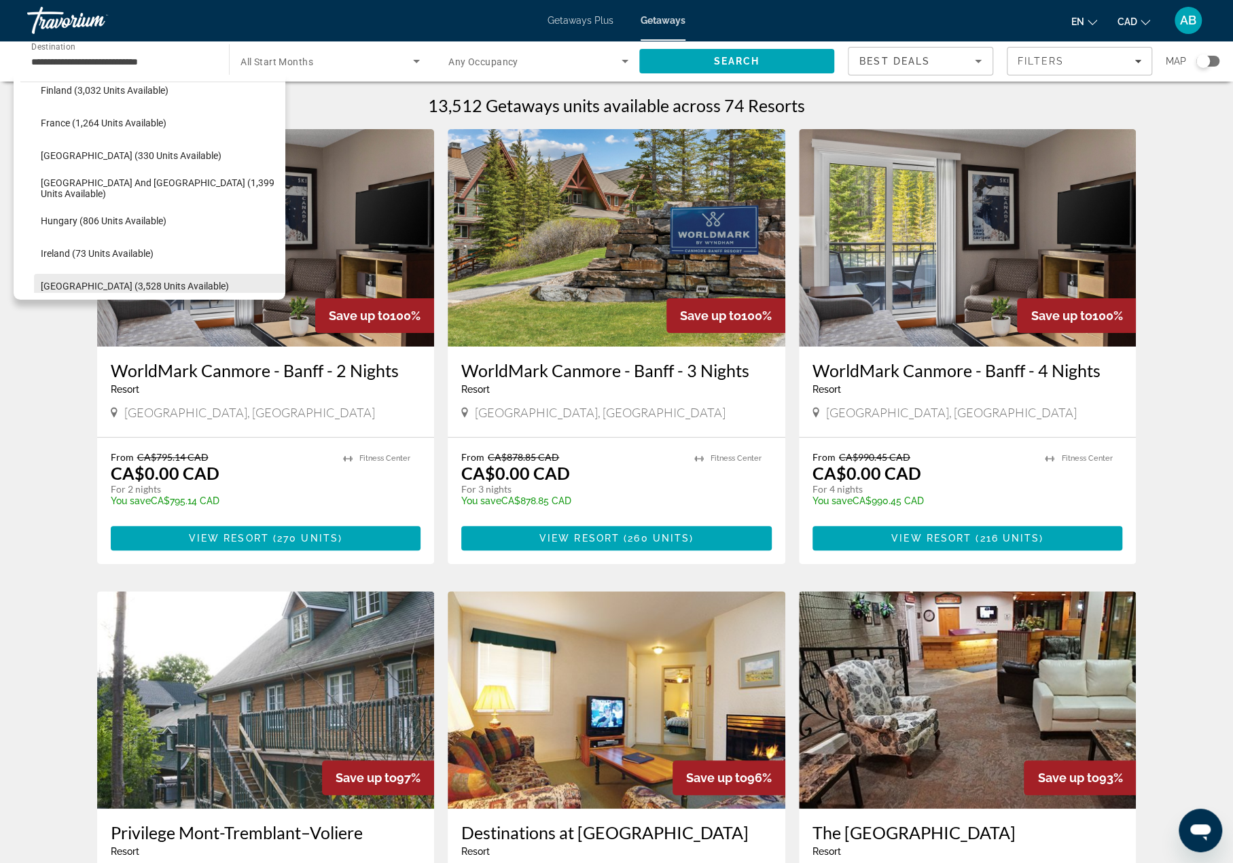
click at [91, 278] on span "Select destination: Italy (3,528 units available)" at bounding box center [159, 286] width 251 height 33
type input "**********"
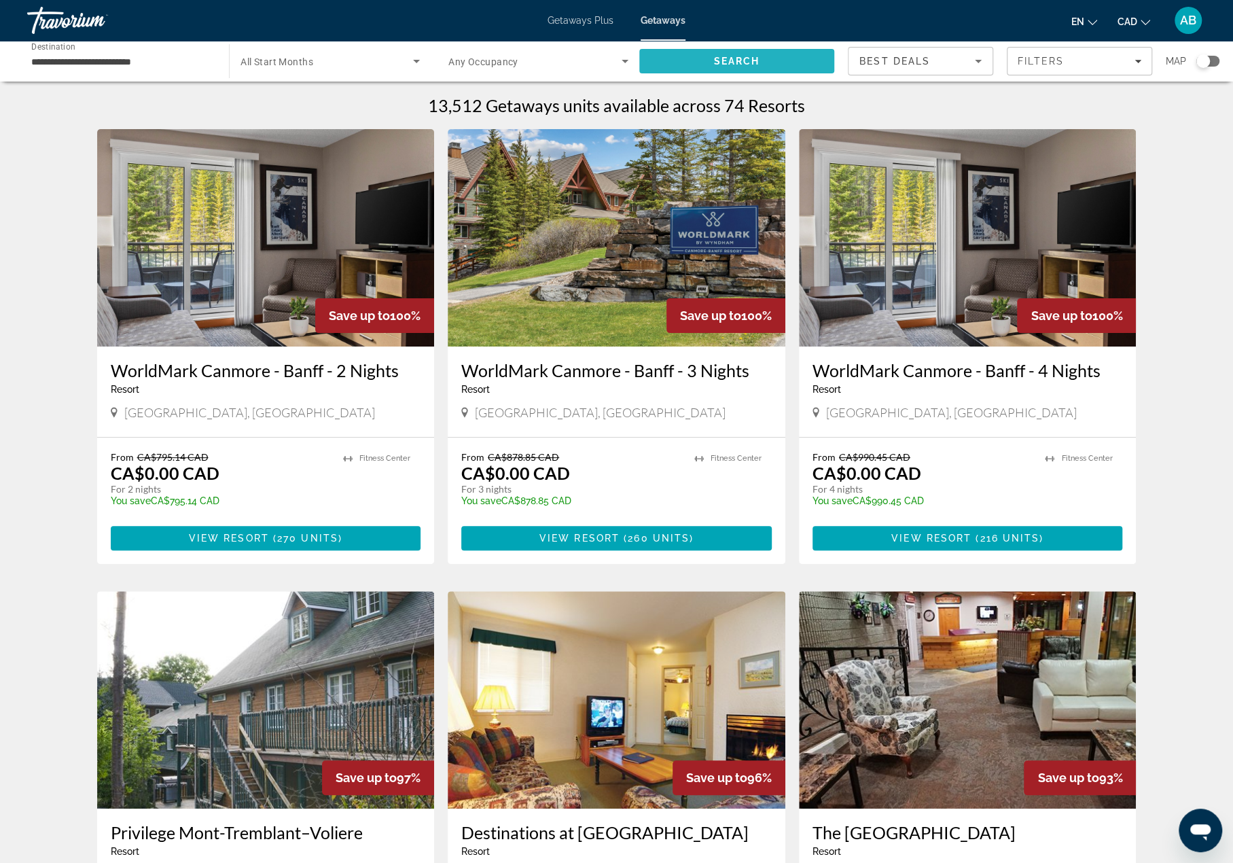
click at [730, 59] on span "Search" at bounding box center [737, 61] width 46 height 11
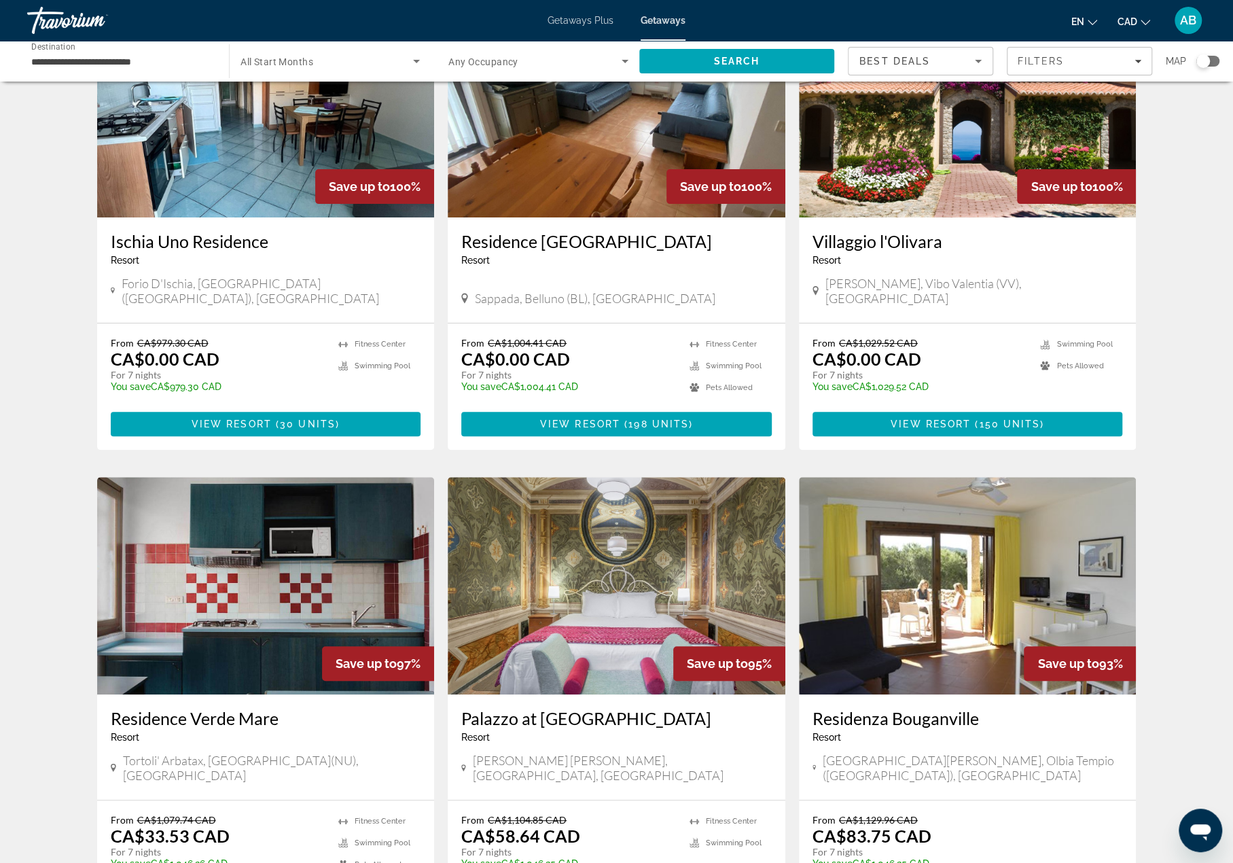
scroll to position [111, 0]
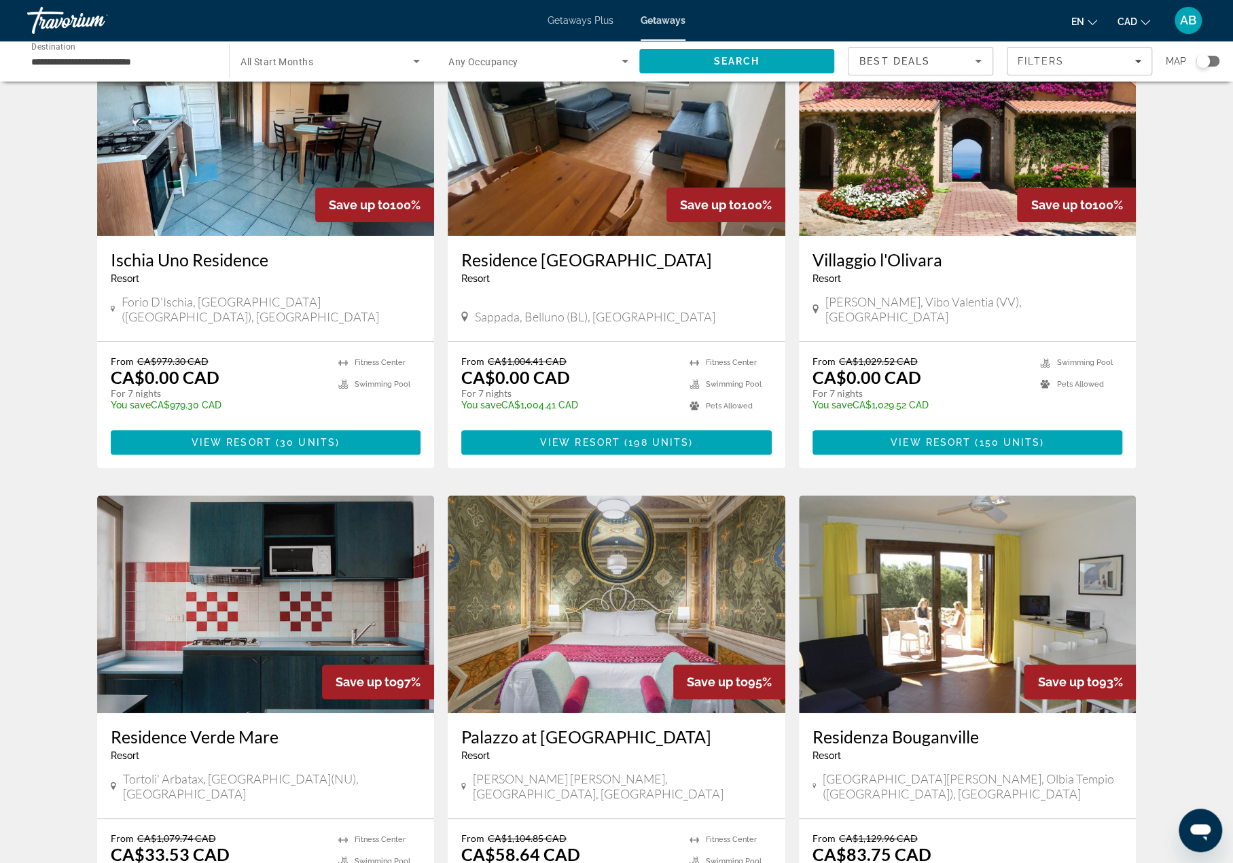
click at [1209, 67] on div "Map" at bounding box center [1193, 61] width 54 height 29
click at [1206, 62] on div "Search widget" at bounding box center [1203, 61] width 14 height 14
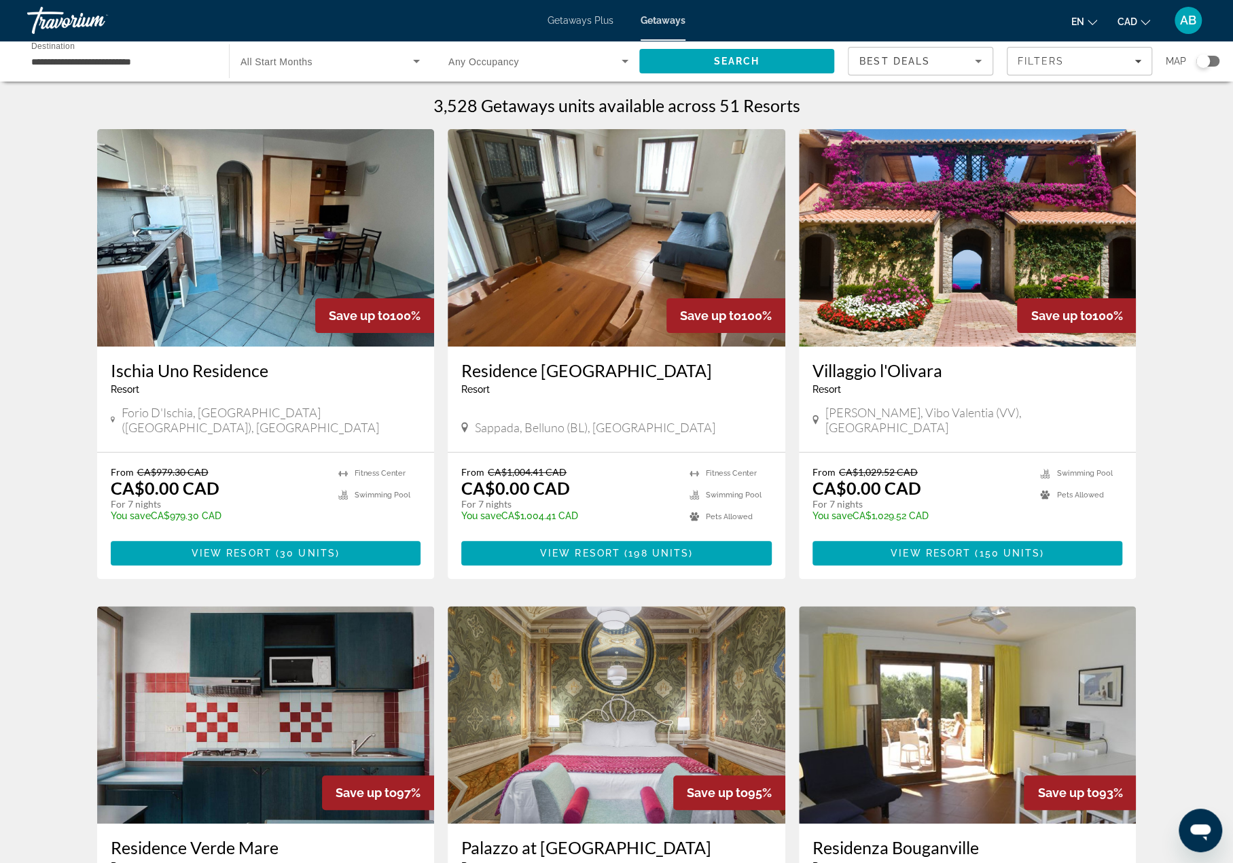
click at [1205, 62] on div "Search widget" at bounding box center [1203, 61] width 14 height 14
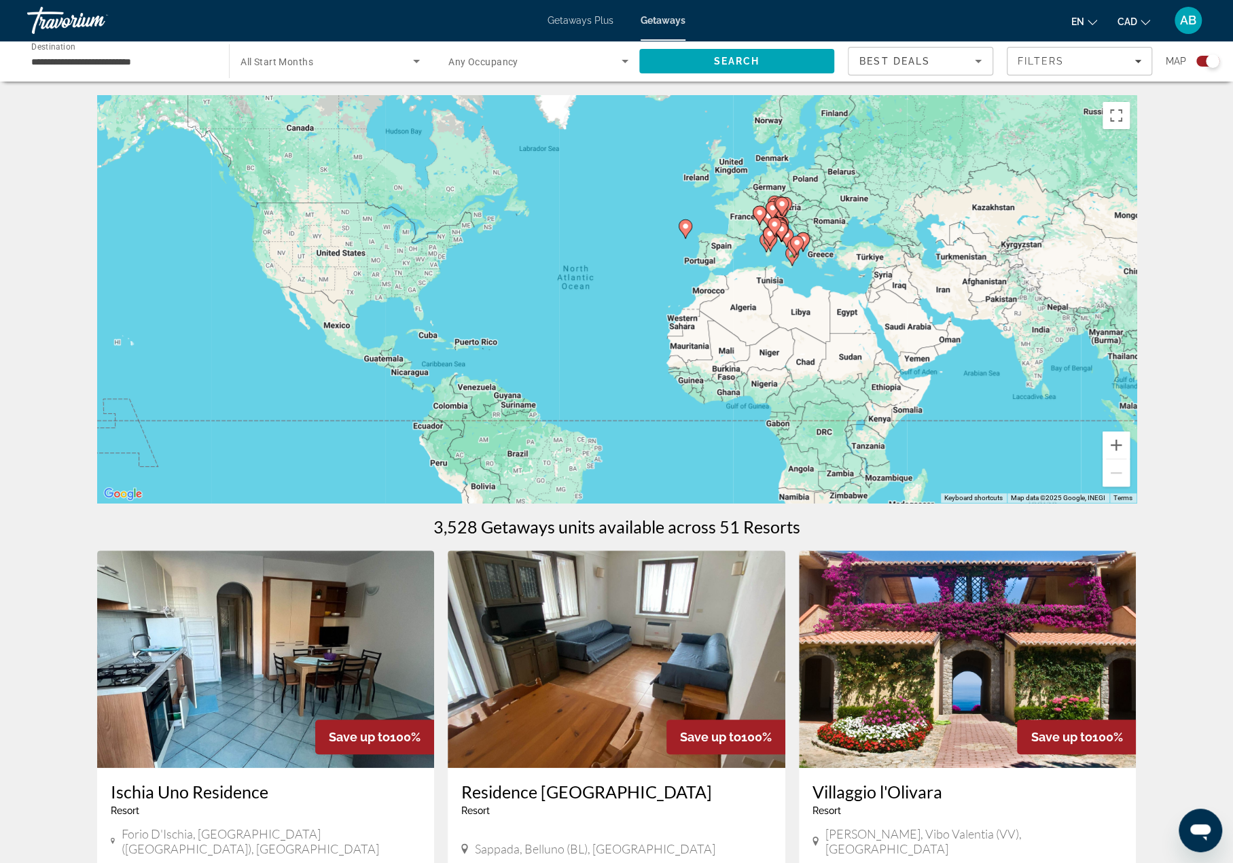
click at [772, 262] on div "To activate drag with keyboard, press Alt + Enter. Once in keyboard drag state,…" at bounding box center [616, 299] width 1039 height 408
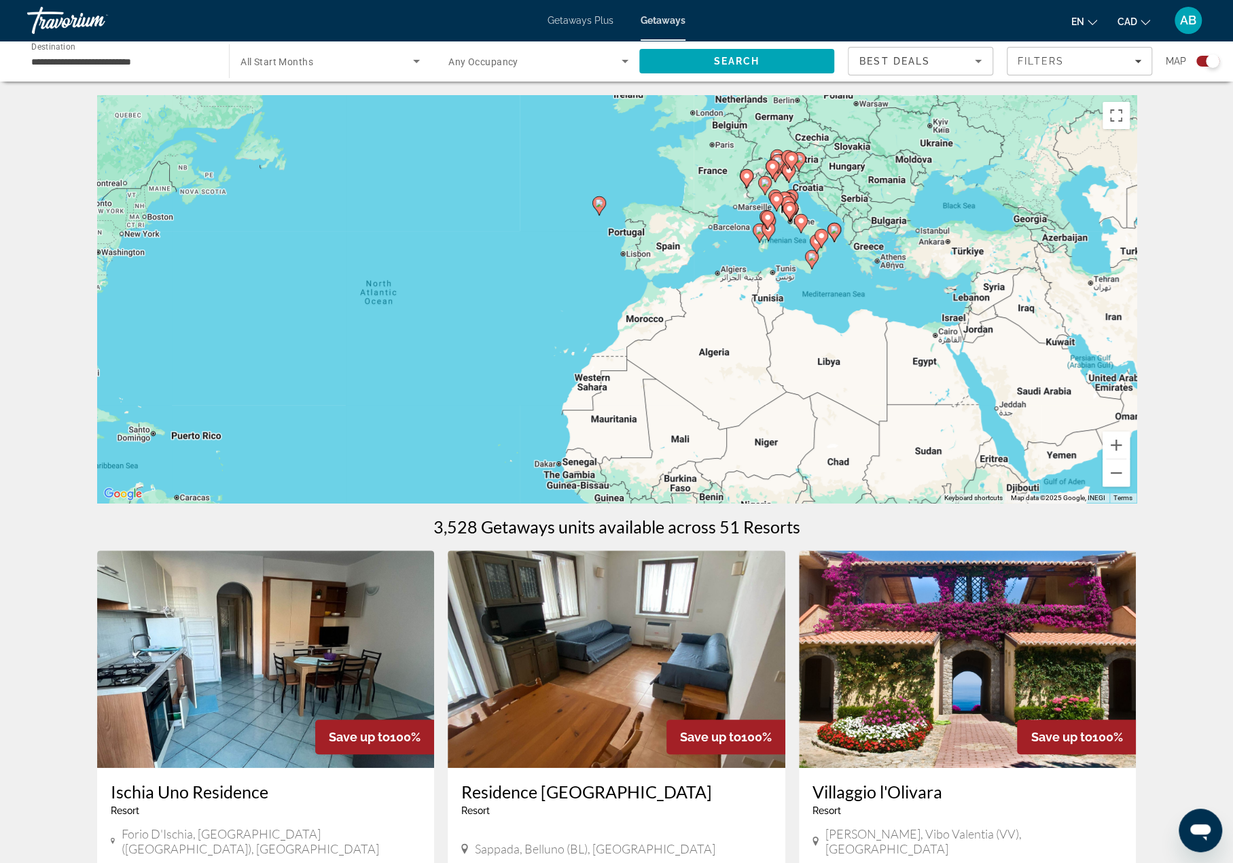
click at [787, 255] on div "To activate drag with keyboard, press Alt + Enter. Once in keyboard drag state,…" at bounding box center [616, 299] width 1039 height 408
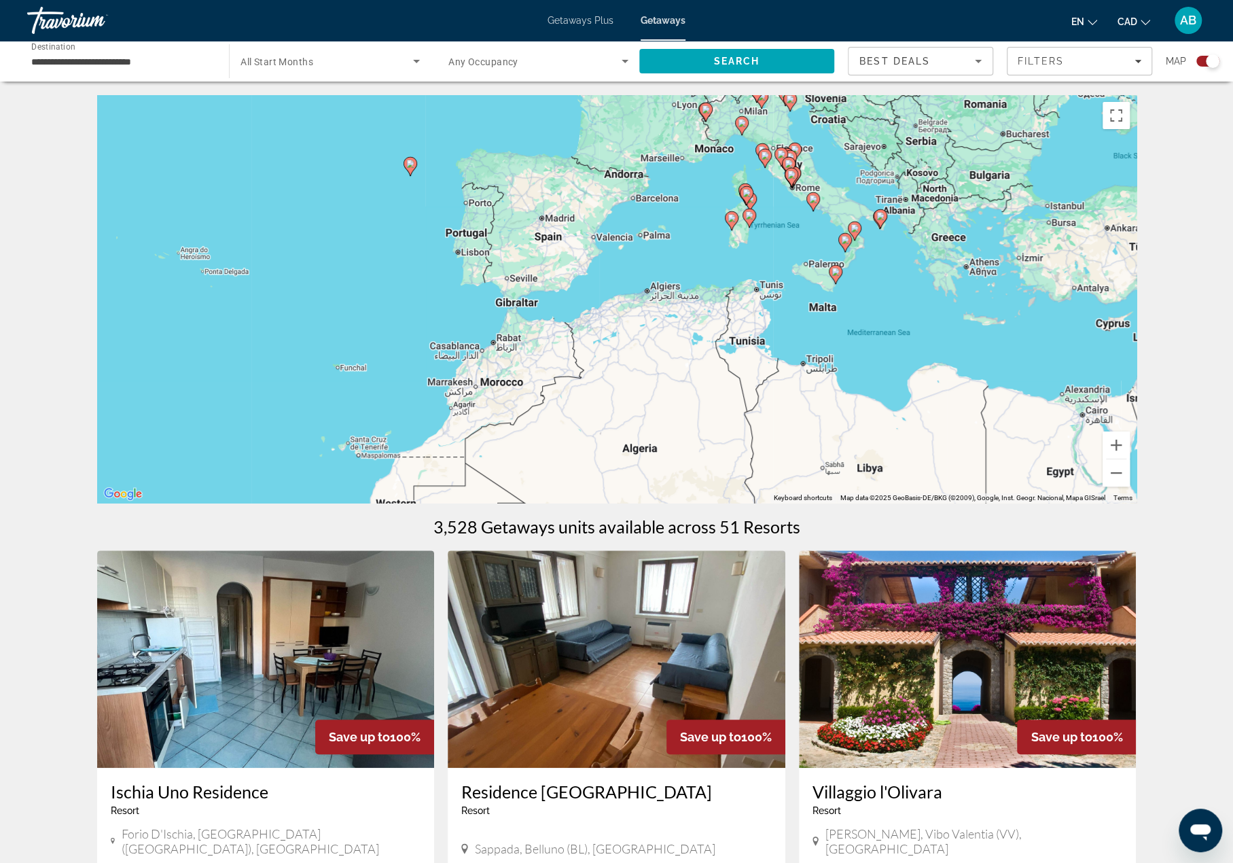
click at [773, 225] on div "To activate drag with keyboard, press Alt + Enter. Once in keyboard drag state,…" at bounding box center [616, 299] width 1039 height 408
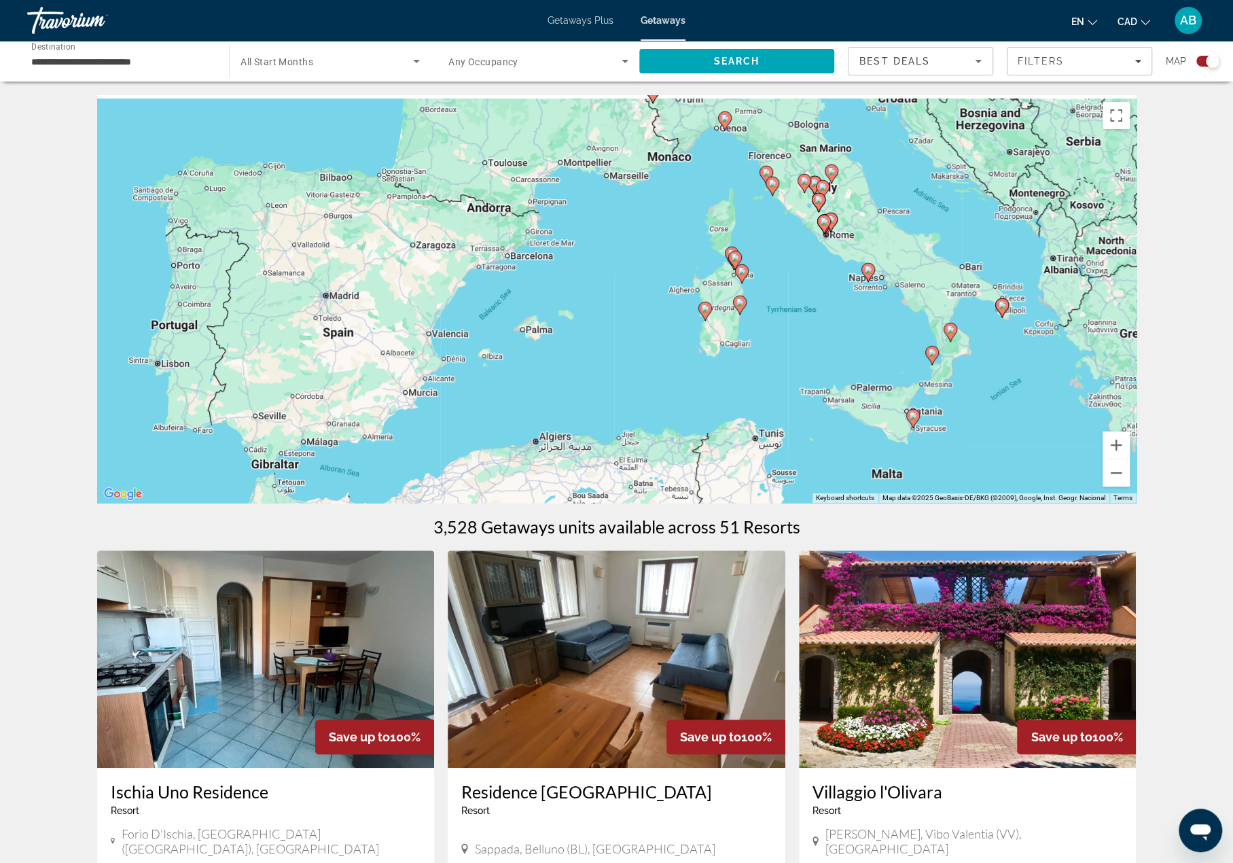
drag, startPoint x: 855, startPoint y: 213, endPoint x: 867, endPoint y: 289, distance: 77.1
click at [871, 297] on div "To activate drag with keyboard, press Alt + Enter. Once in keyboard drag state,…" at bounding box center [616, 299] width 1039 height 408
click at [792, 241] on div "To activate drag with keyboard, press Alt + Enter. Once in keyboard drag state,…" at bounding box center [616, 299] width 1039 height 408
click at [868, 271] on image "Main content" at bounding box center [869, 270] width 8 height 8
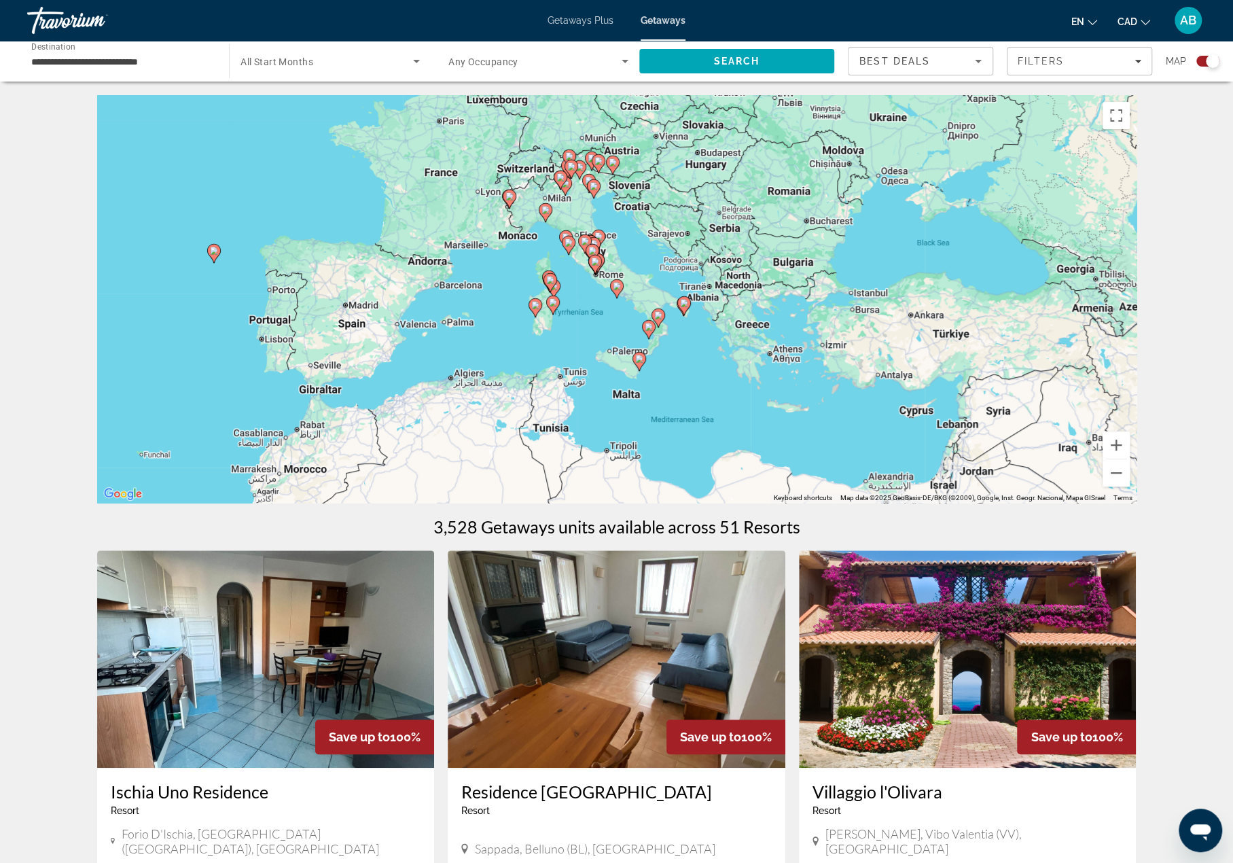
click at [615, 291] on icon "Main content" at bounding box center [616, 289] width 12 height 18
type input "**********"
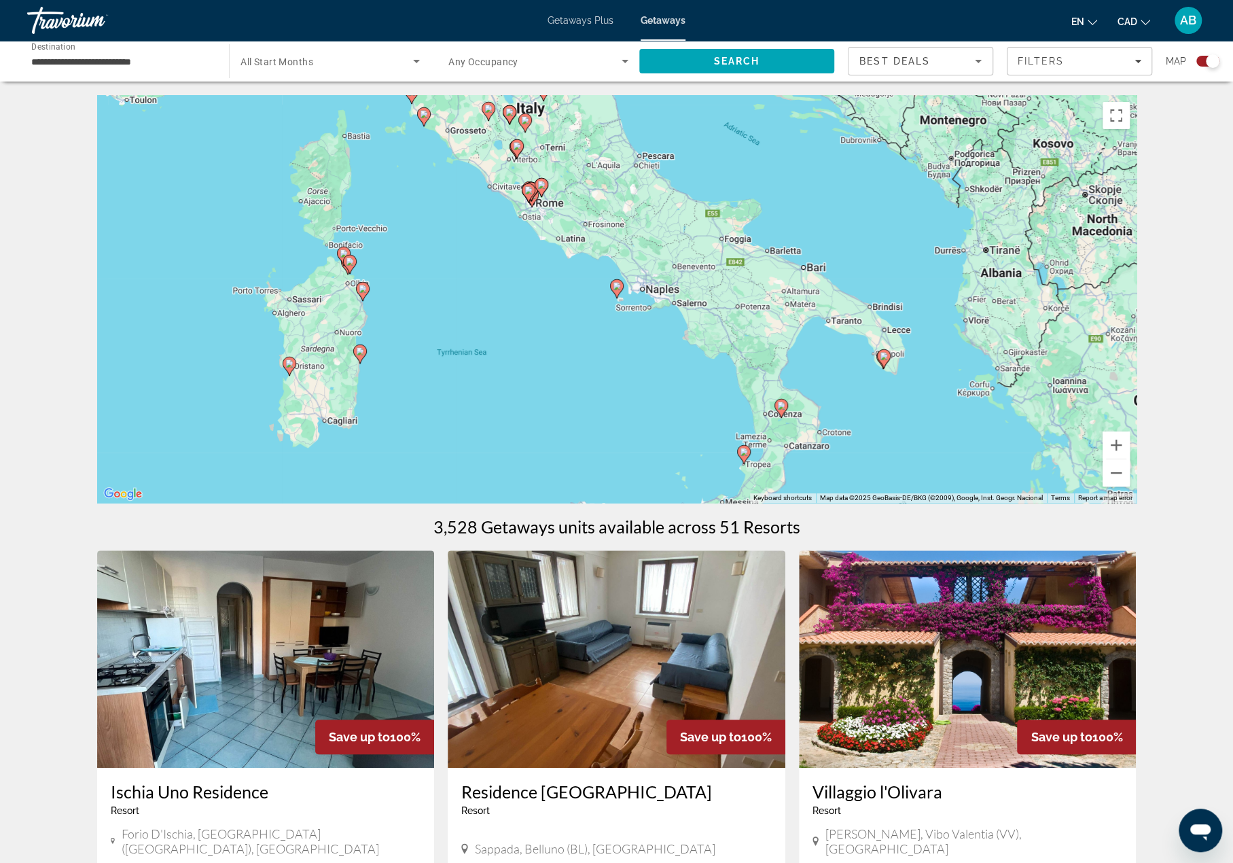
click at [614, 289] on image "Main content" at bounding box center [617, 286] width 8 height 8
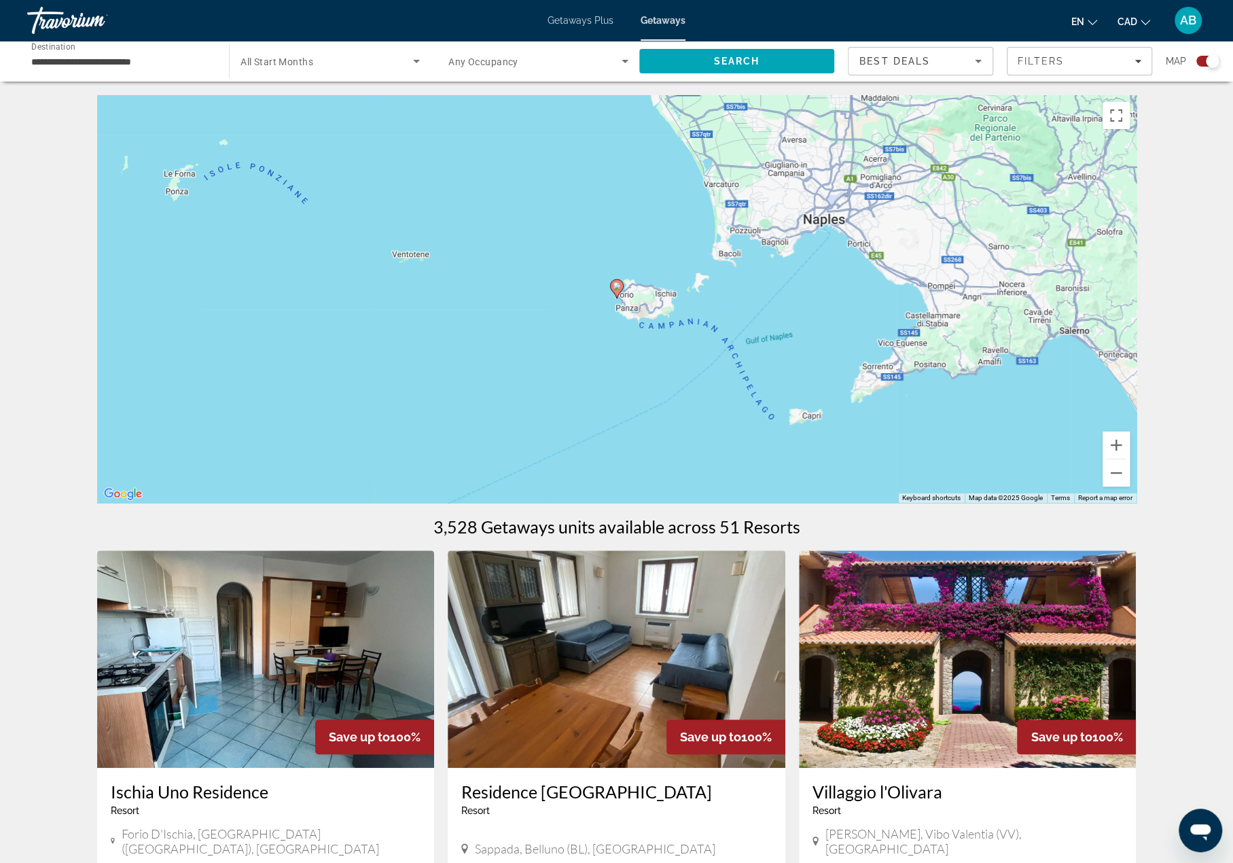
click at [617, 285] on image "Main content" at bounding box center [617, 286] width 8 height 8
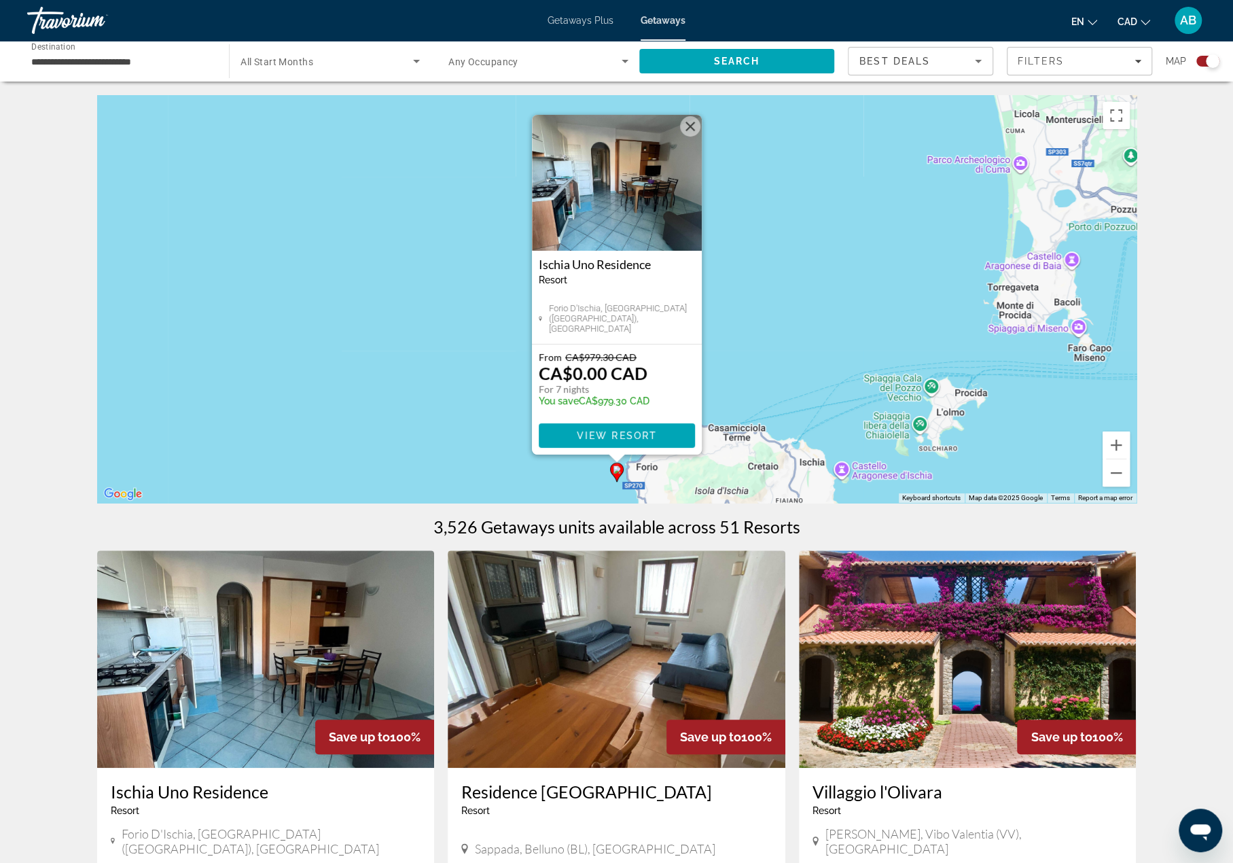
click at [642, 189] on img "Main content" at bounding box center [617, 183] width 170 height 136
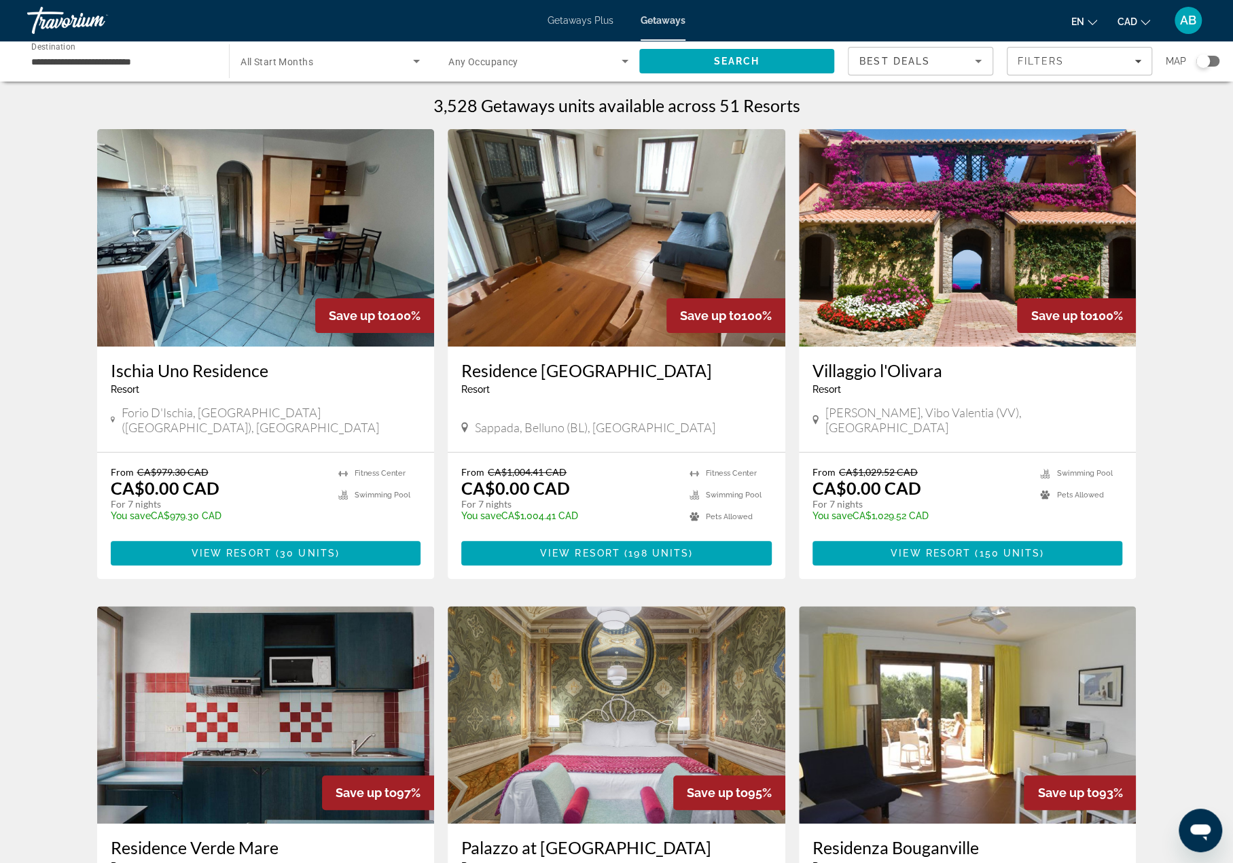
click at [272, 58] on span "All Start Months" at bounding box center [277, 61] width 73 height 11
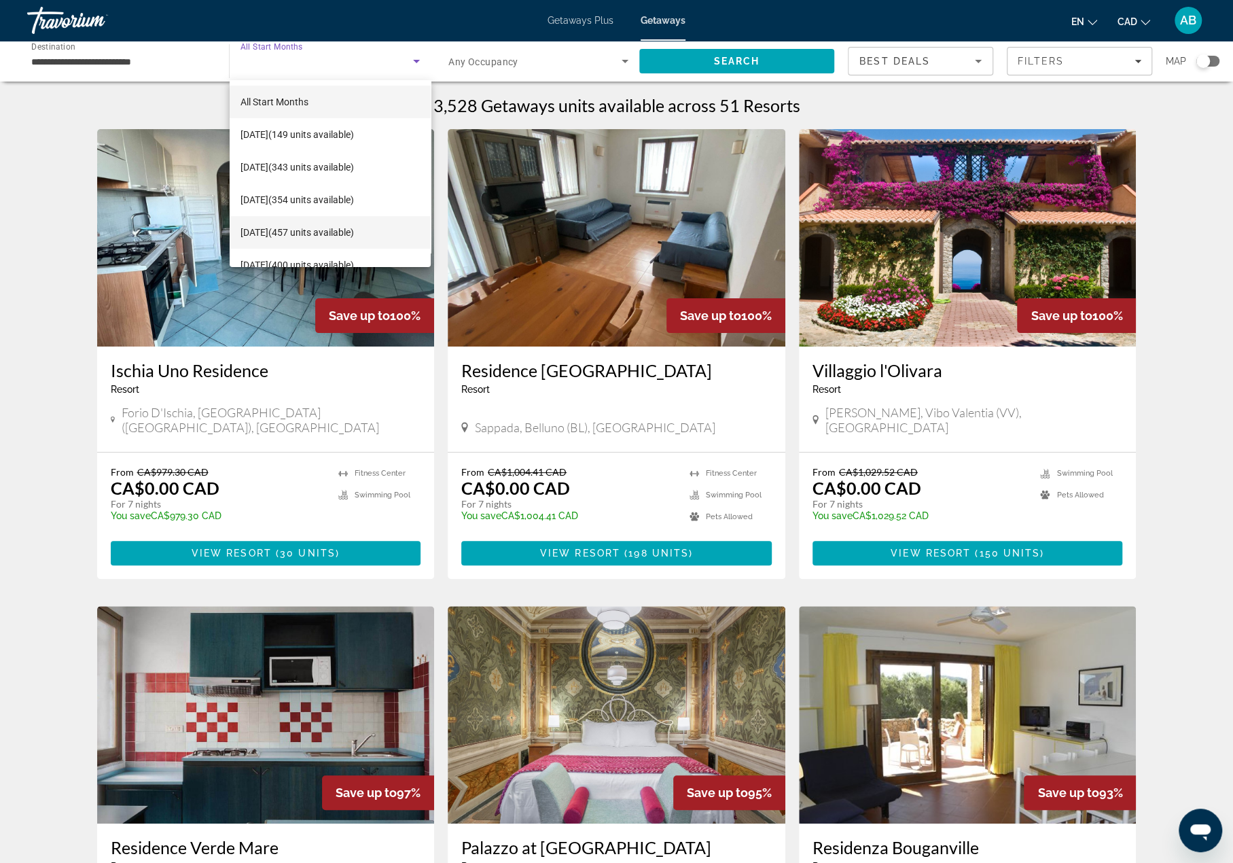
scroll to position [272, 0]
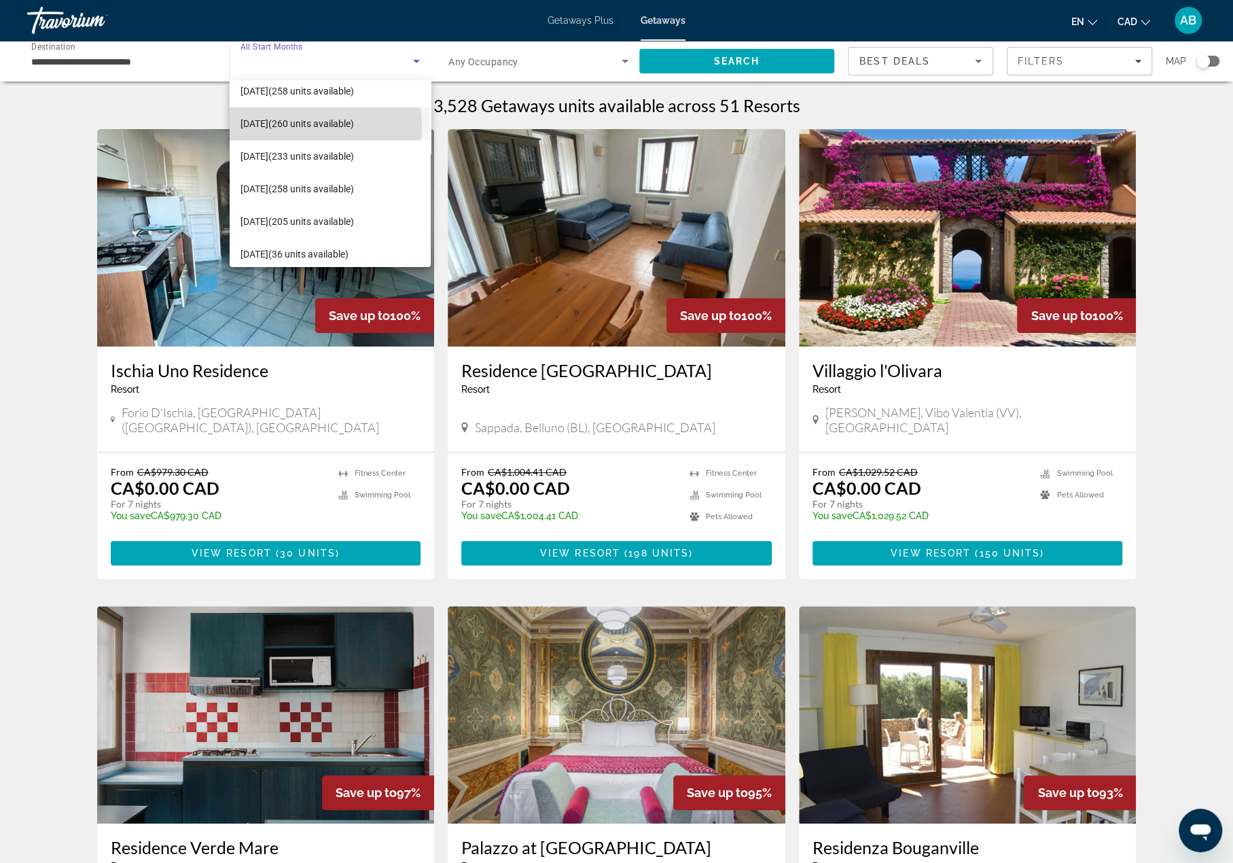
click at [274, 126] on span "June 2026 (260 units available)" at bounding box center [297, 123] width 113 height 16
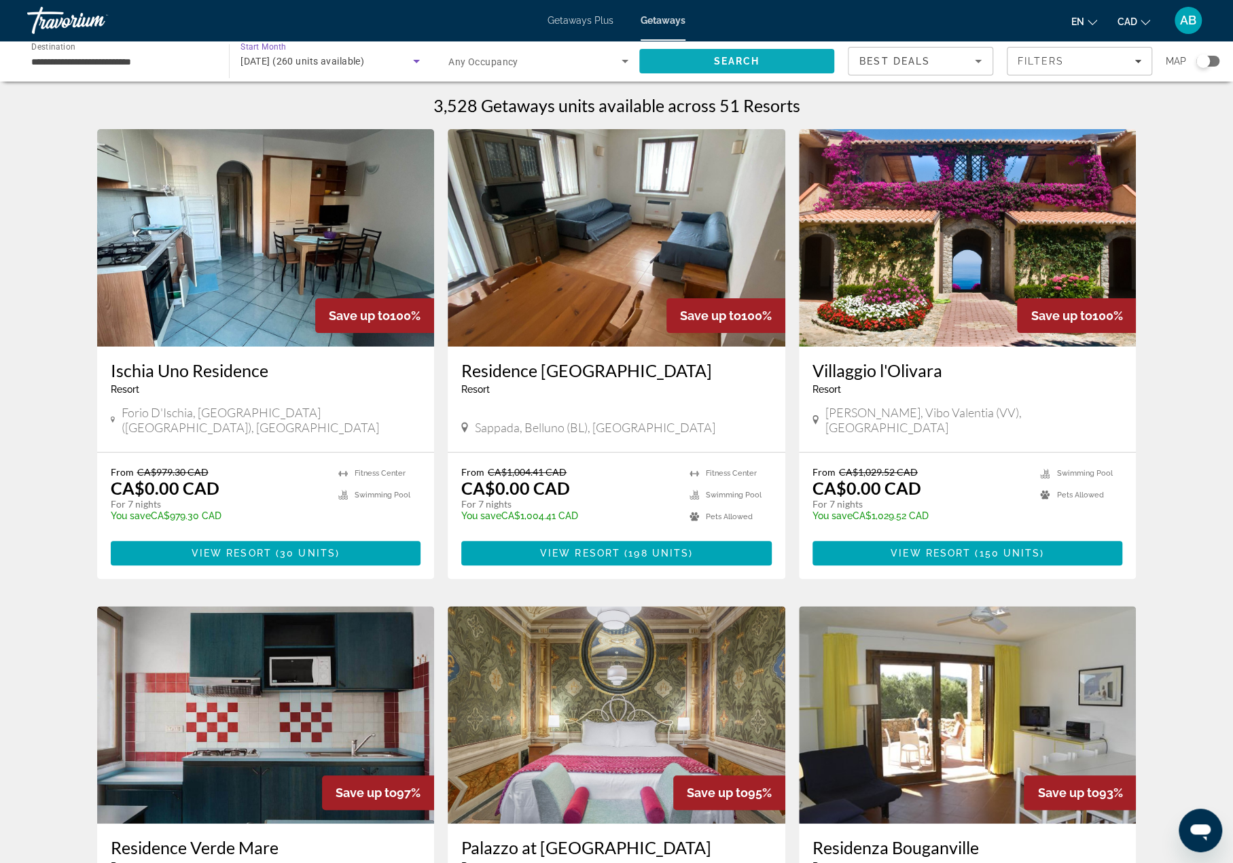
click at [700, 58] on span "Search" at bounding box center [736, 61] width 195 height 33
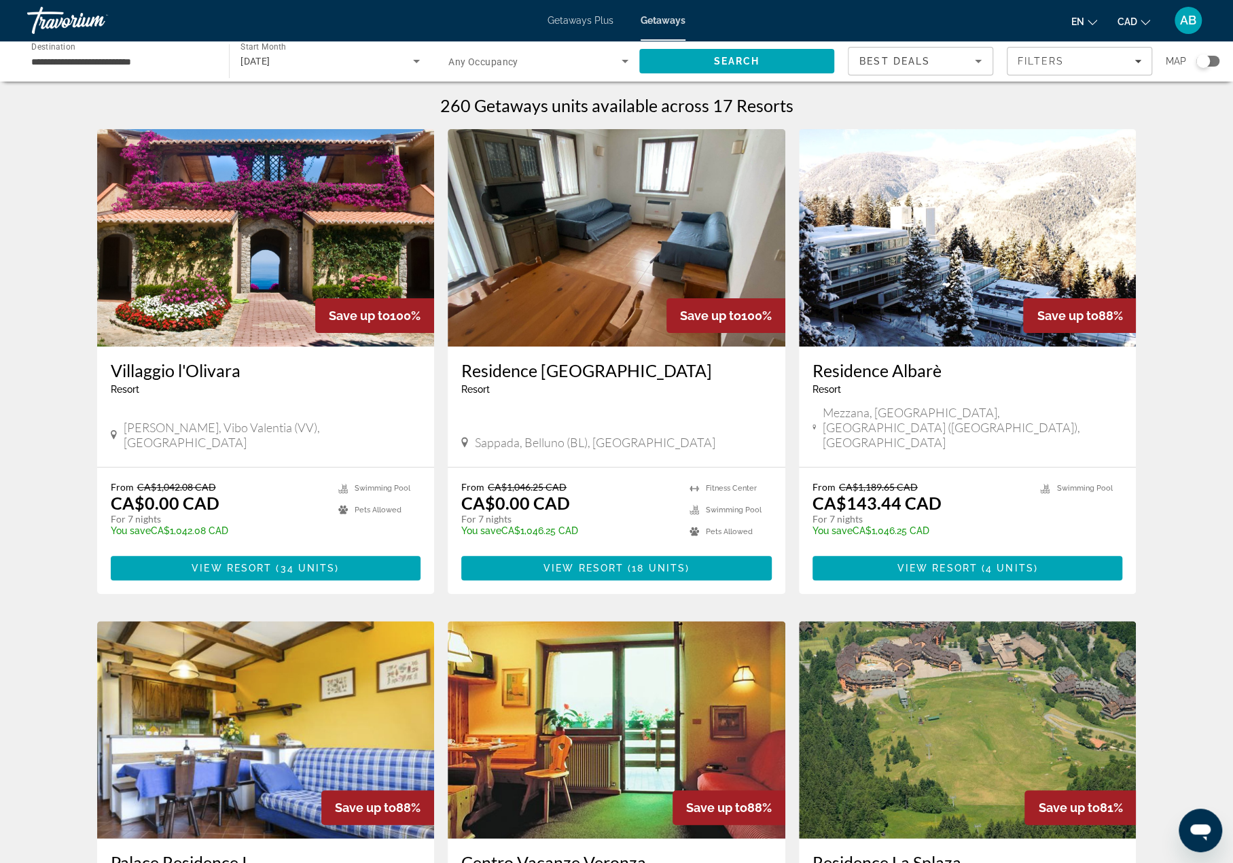
click at [1209, 60] on div "Search widget" at bounding box center [1203, 61] width 14 height 14
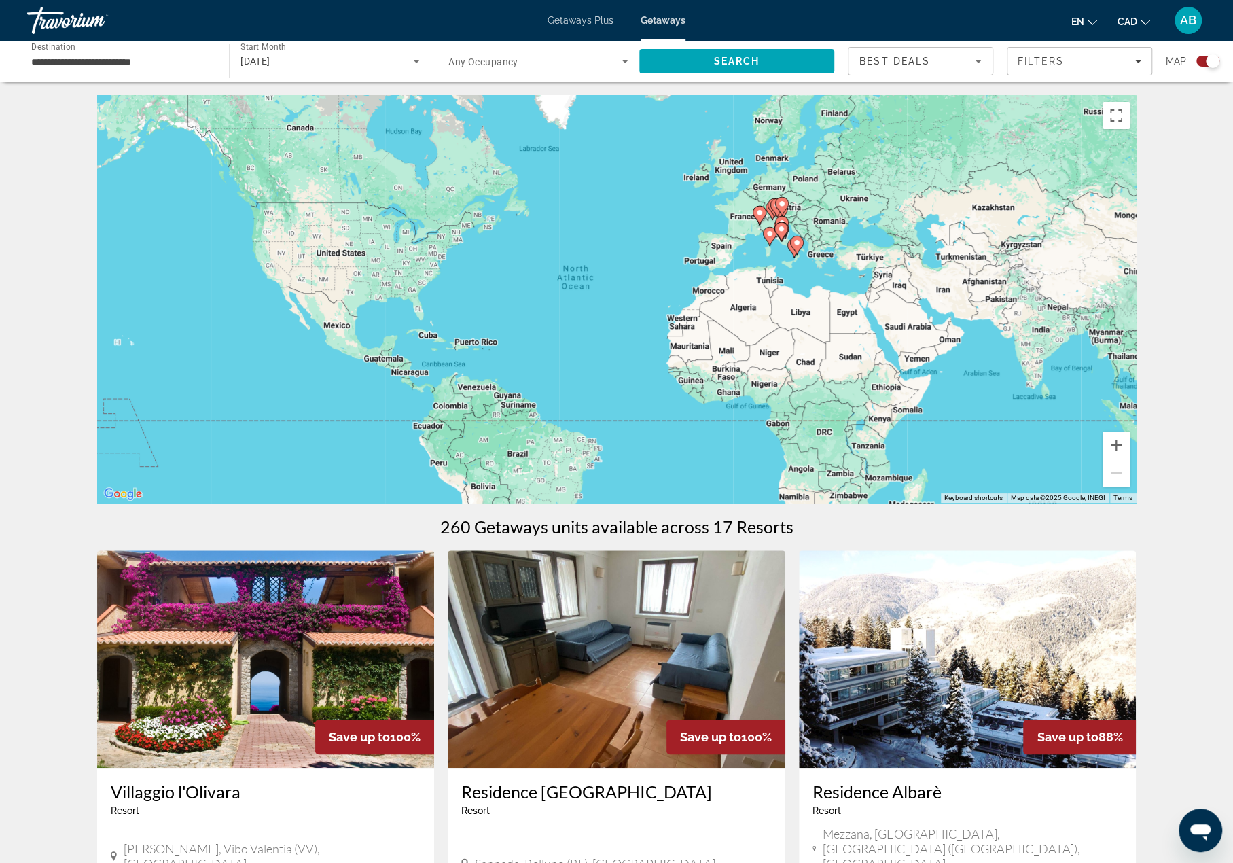
click at [791, 272] on div "To activate drag with keyboard, press Alt + Enter. Once in keyboard drag state,…" at bounding box center [616, 299] width 1039 height 408
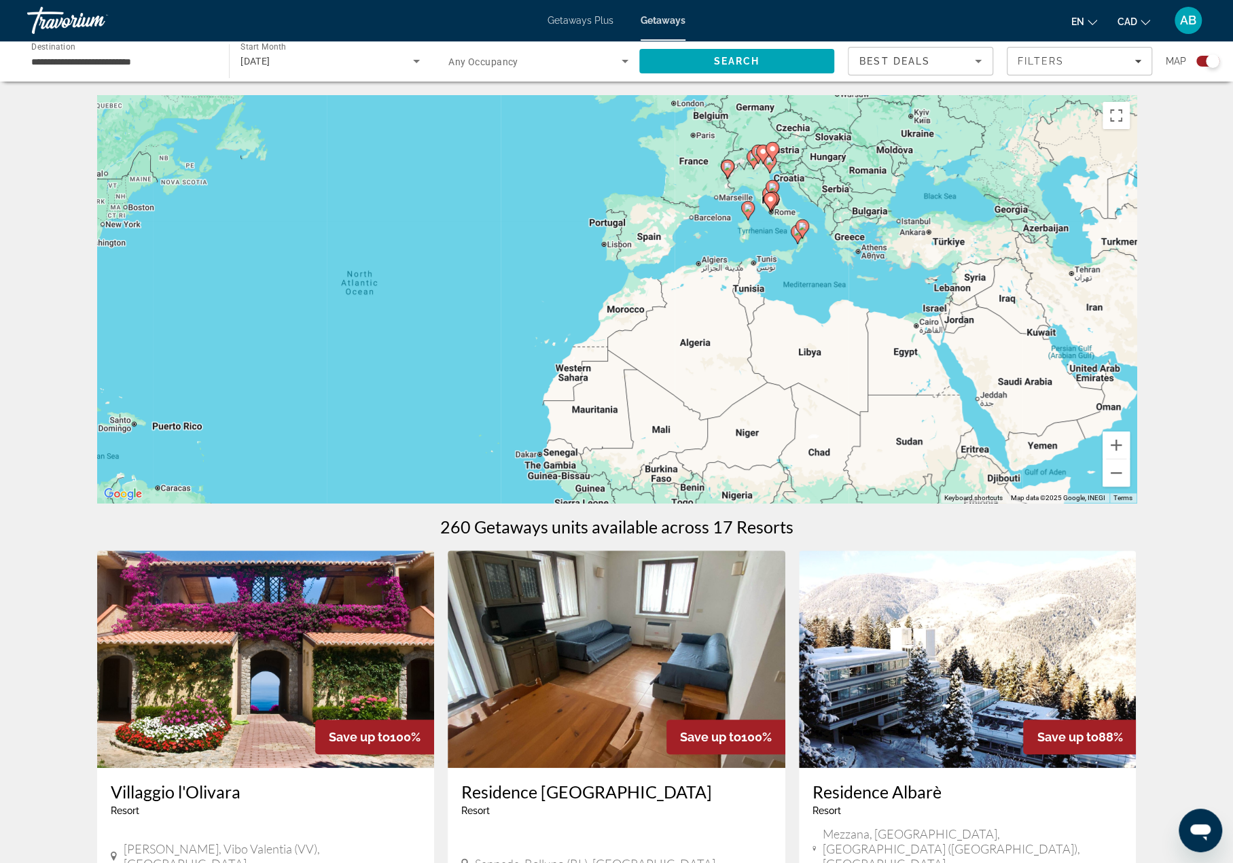
click at [777, 251] on div "To activate drag with keyboard, press Alt + Enter. Once in keyboard drag state,…" at bounding box center [616, 299] width 1039 height 408
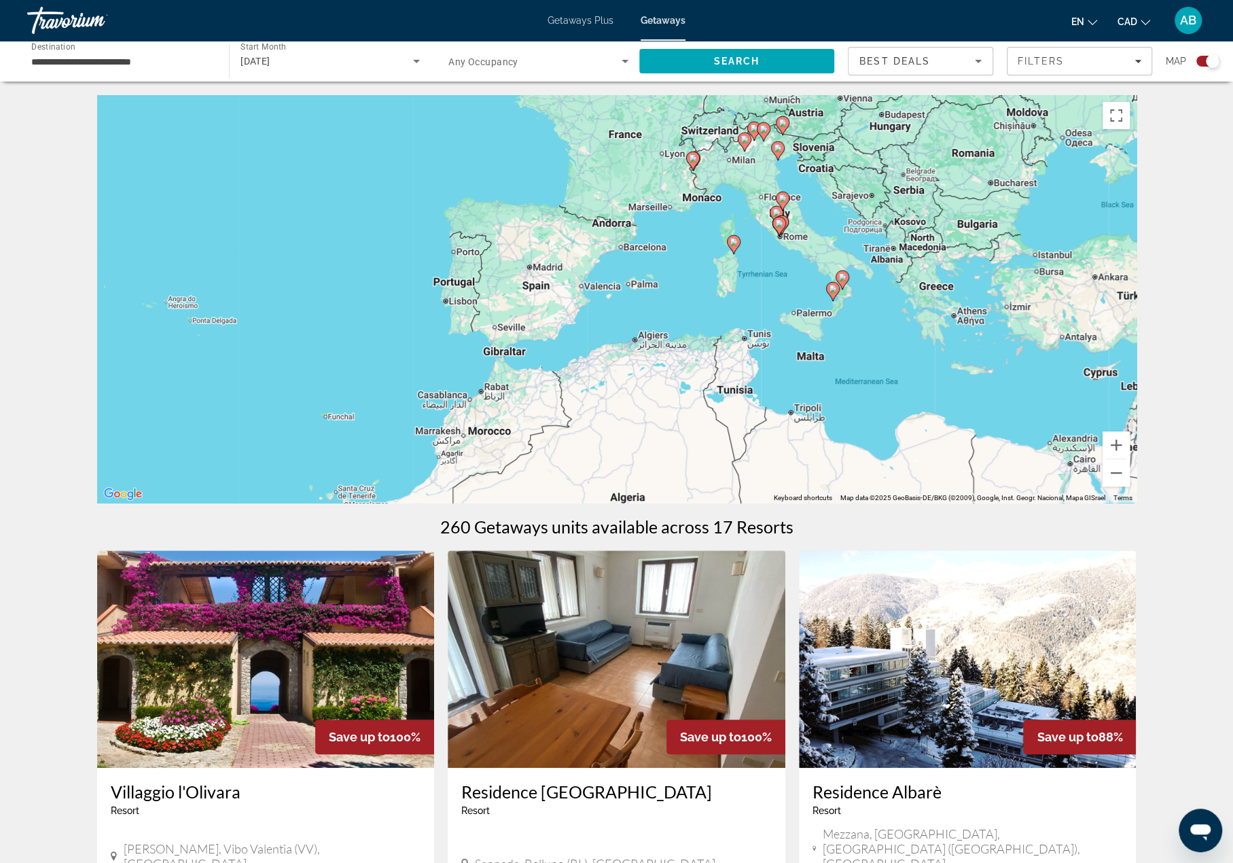
drag, startPoint x: 770, startPoint y: 207, endPoint x: 785, endPoint y: 264, distance: 59.0
click at [785, 272] on div "To activate drag with keyboard, press Alt + Enter. Once in keyboard drag state,…" at bounding box center [616, 299] width 1039 height 408
click at [788, 252] on div "To activate drag with keyboard, press Alt + Enter. Once in keyboard drag state,…" at bounding box center [616, 299] width 1039 height 408
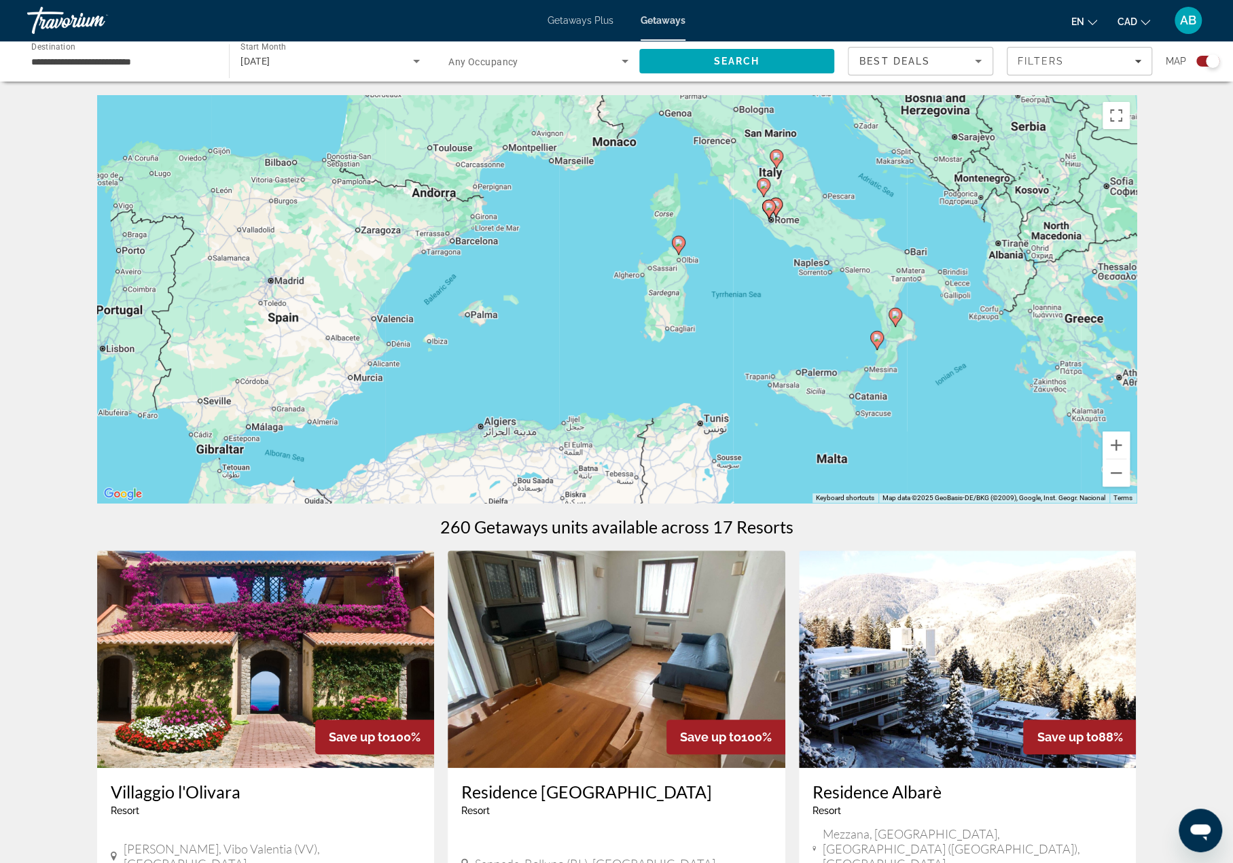
click at [680, 244] on image "Main content" at bounding box center [679, 242] width 8 height 8
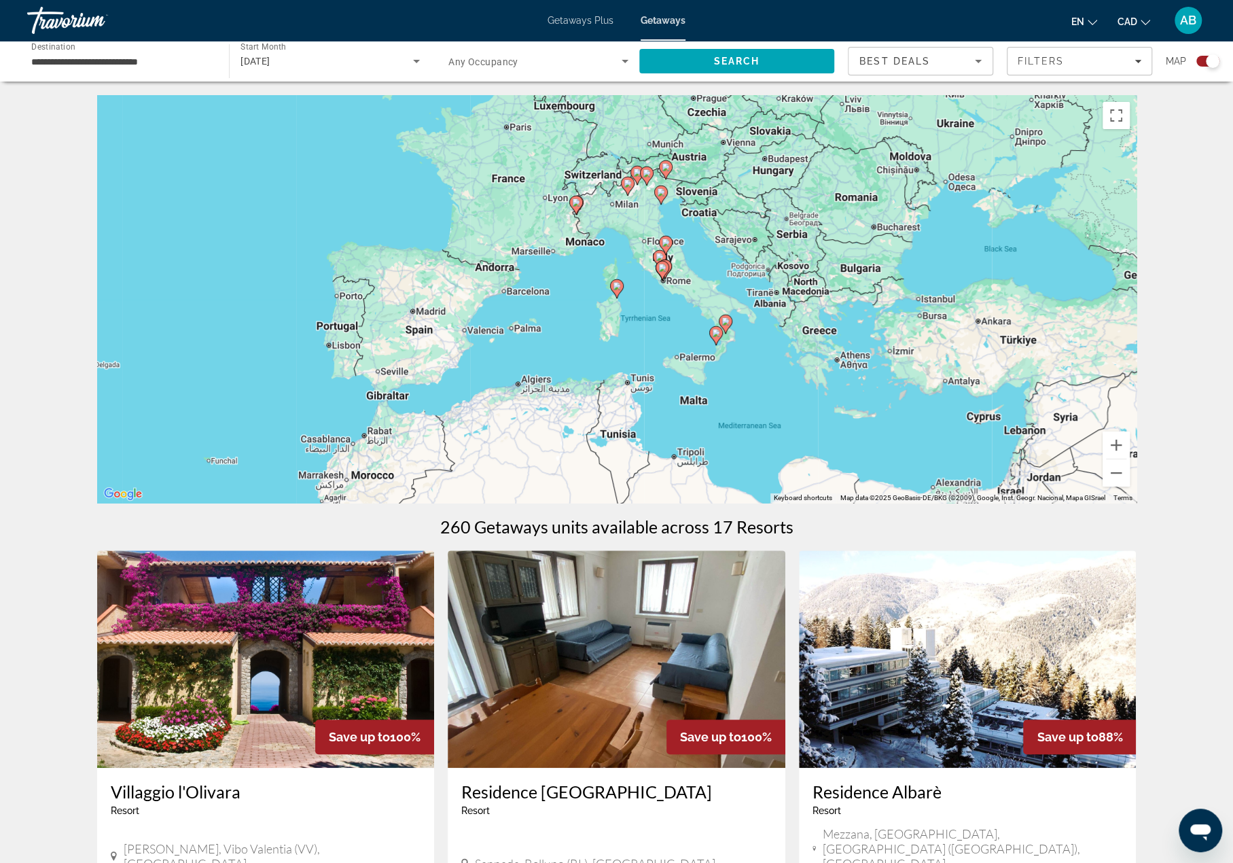
click at [618, 287] on image "Main content" at bounding box center [617, 286] width 8 height 8
type input "**********"
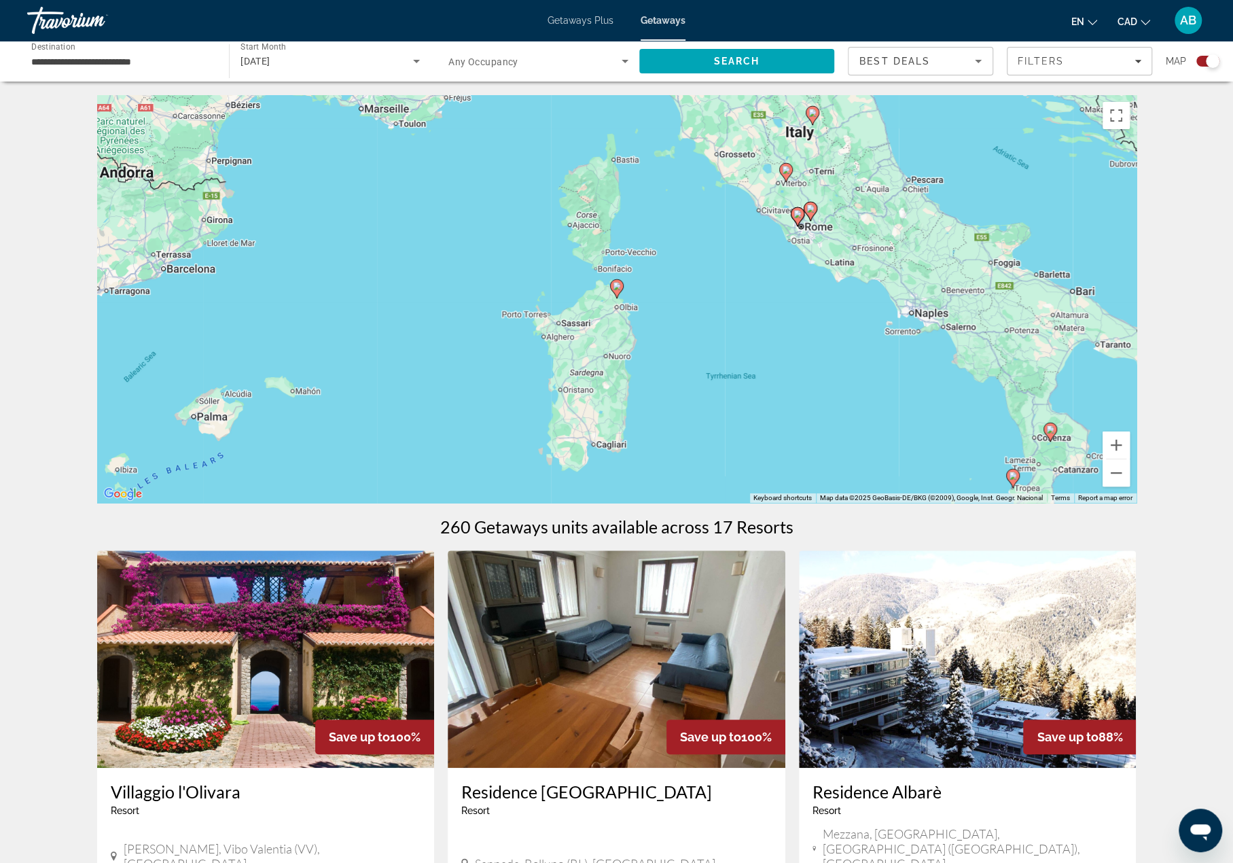
click at [616, 289] on image "Main content" at bounding box center [617, 286] width 8 height 8
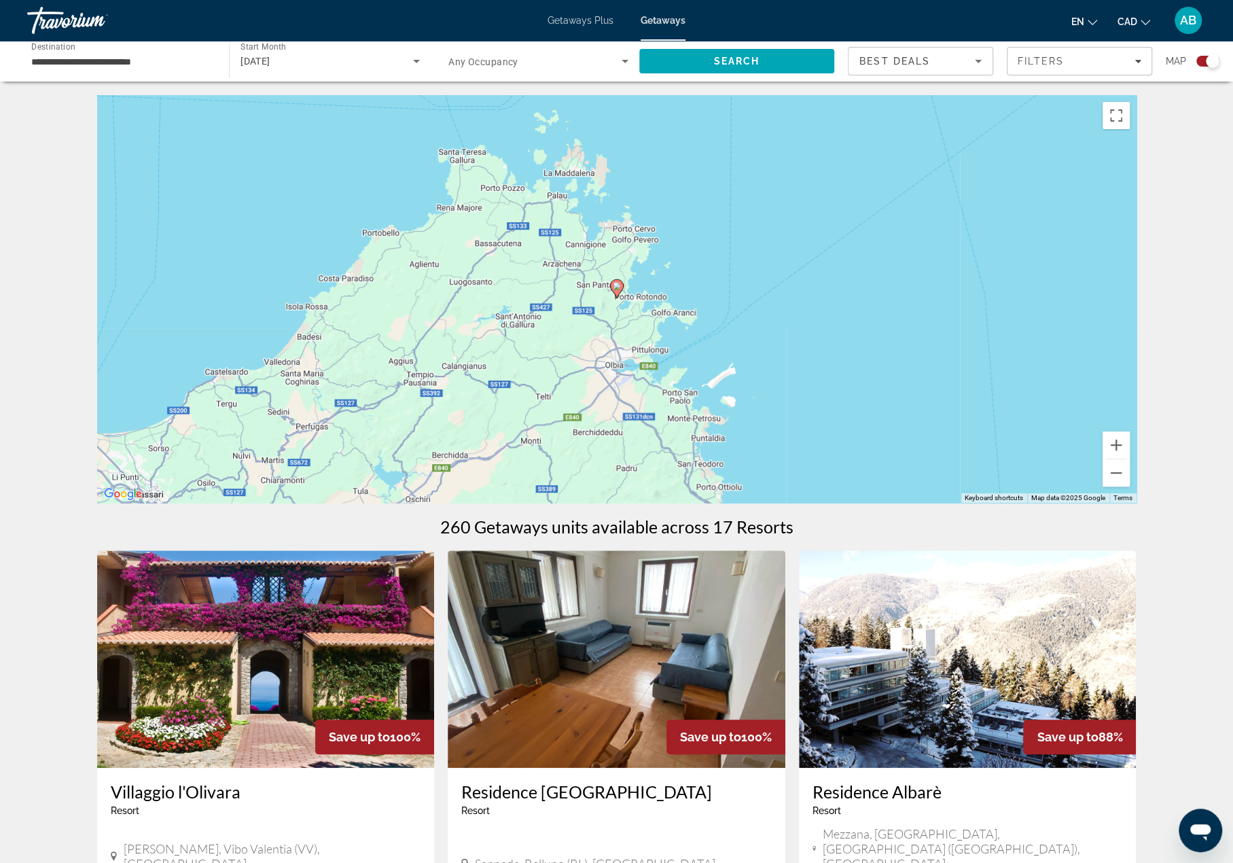
click at [617, 290] on icon "Main content" at bounding box center [616, 289] width 12 height 18
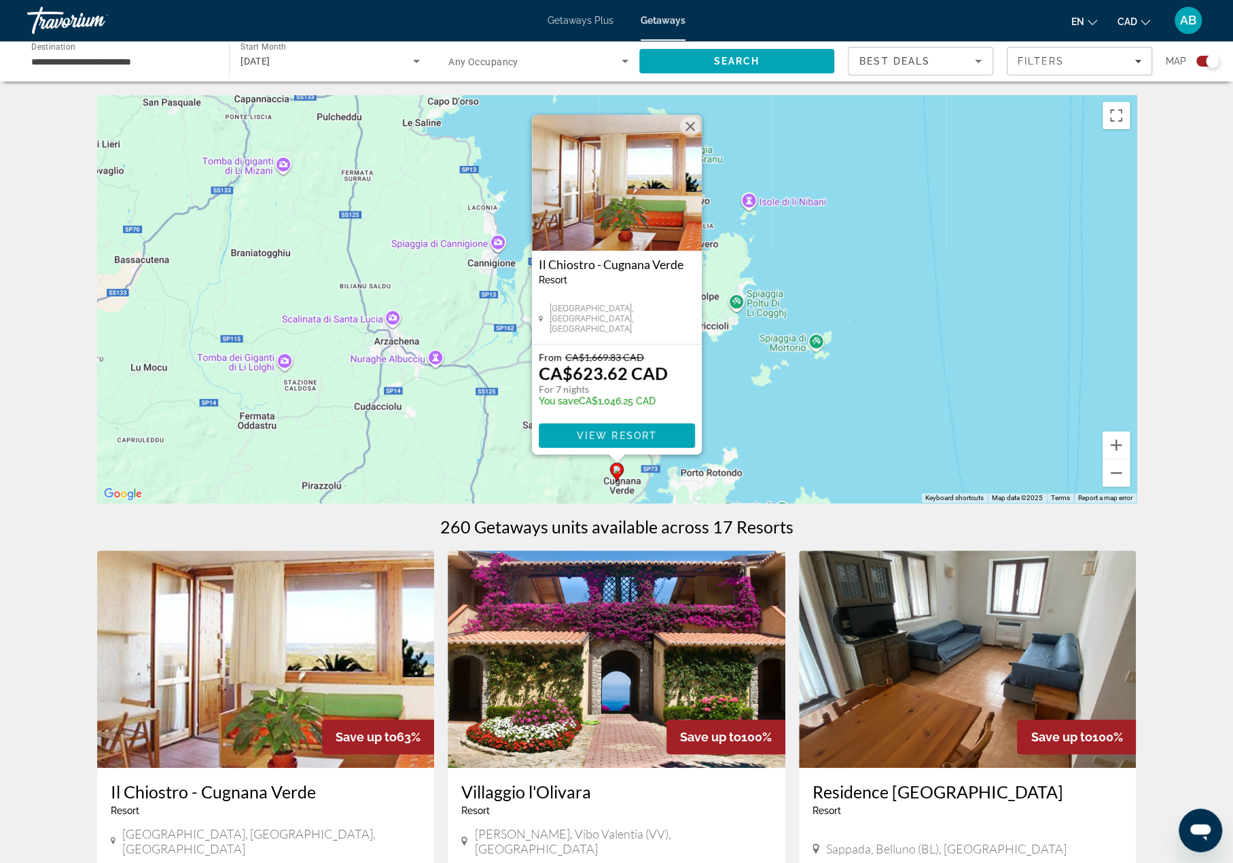
click at [658, 196] on img "Main content" at bounding box center [617, 183] width 170 height 136
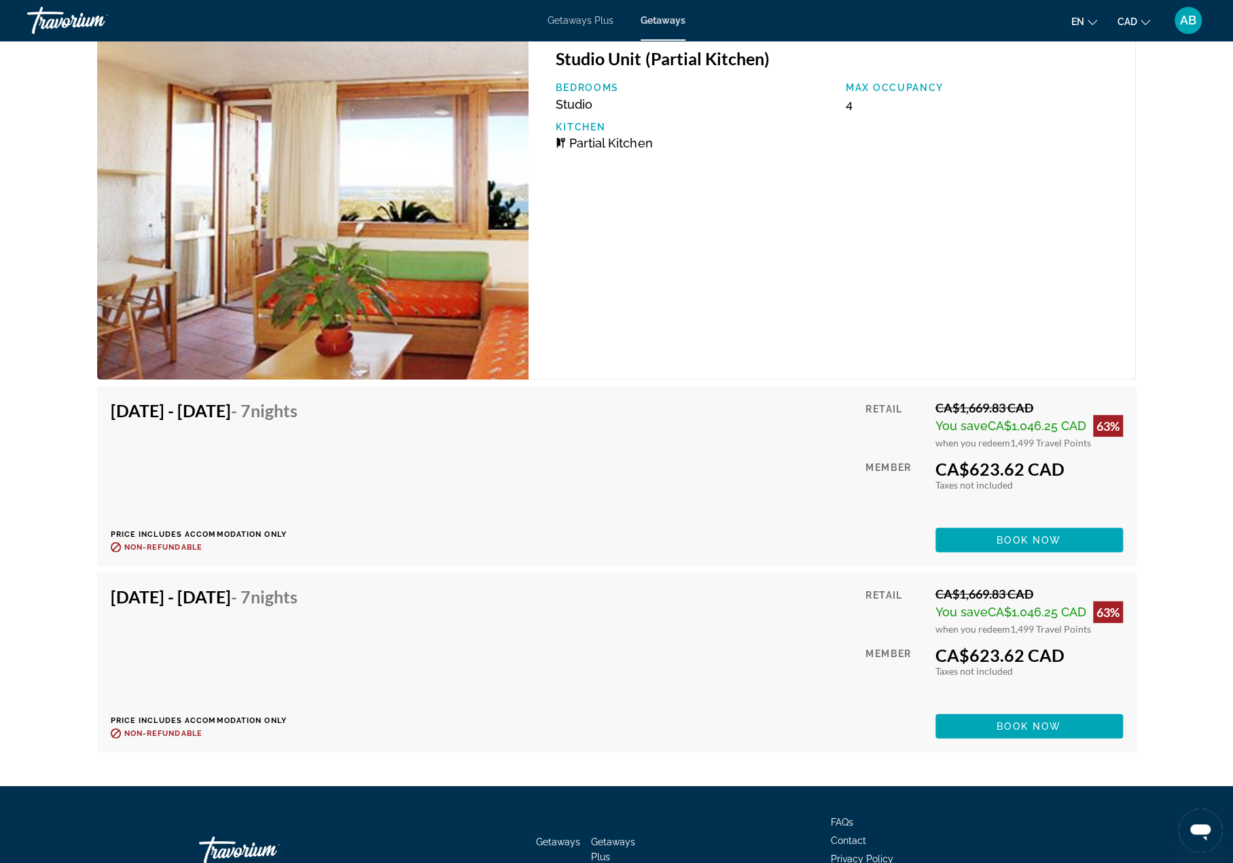
scroll to position [2531, 0]
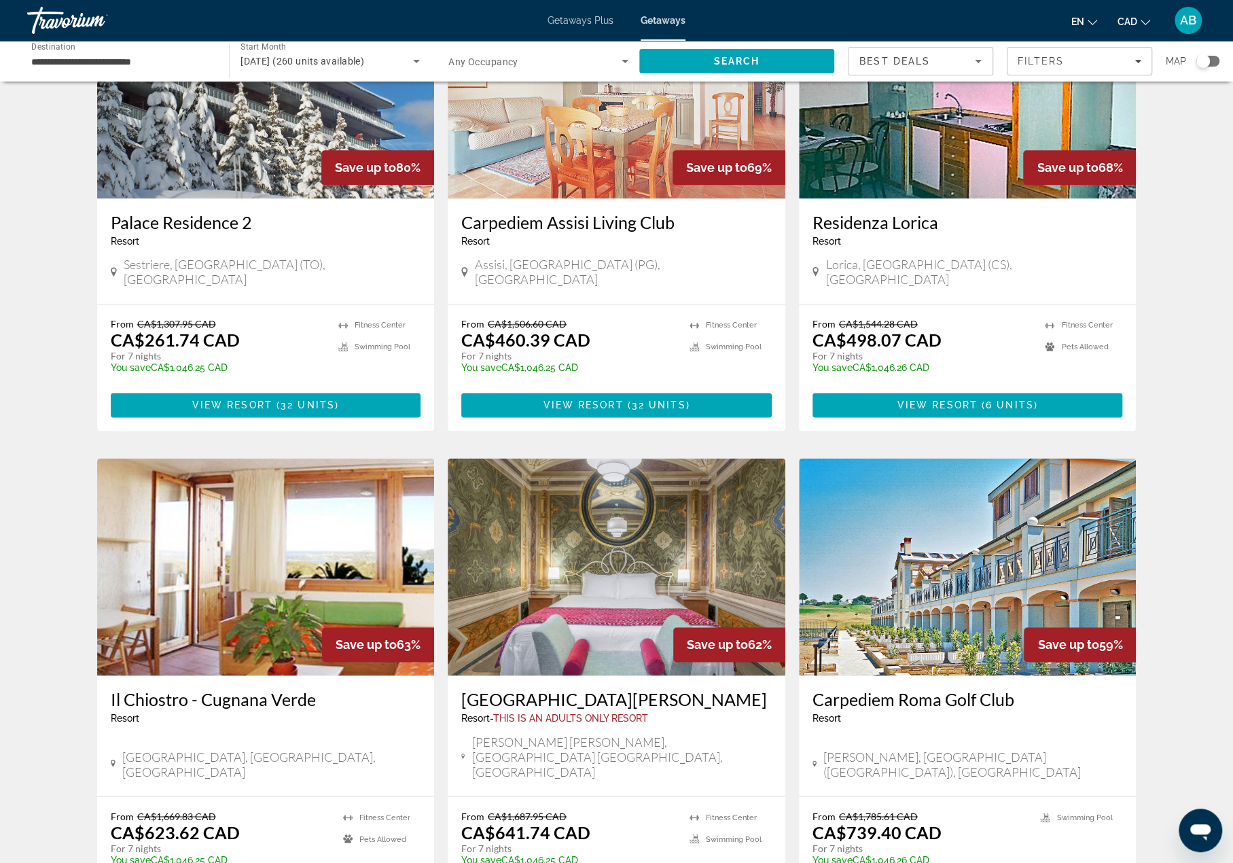
scroll to position [1223, 0]
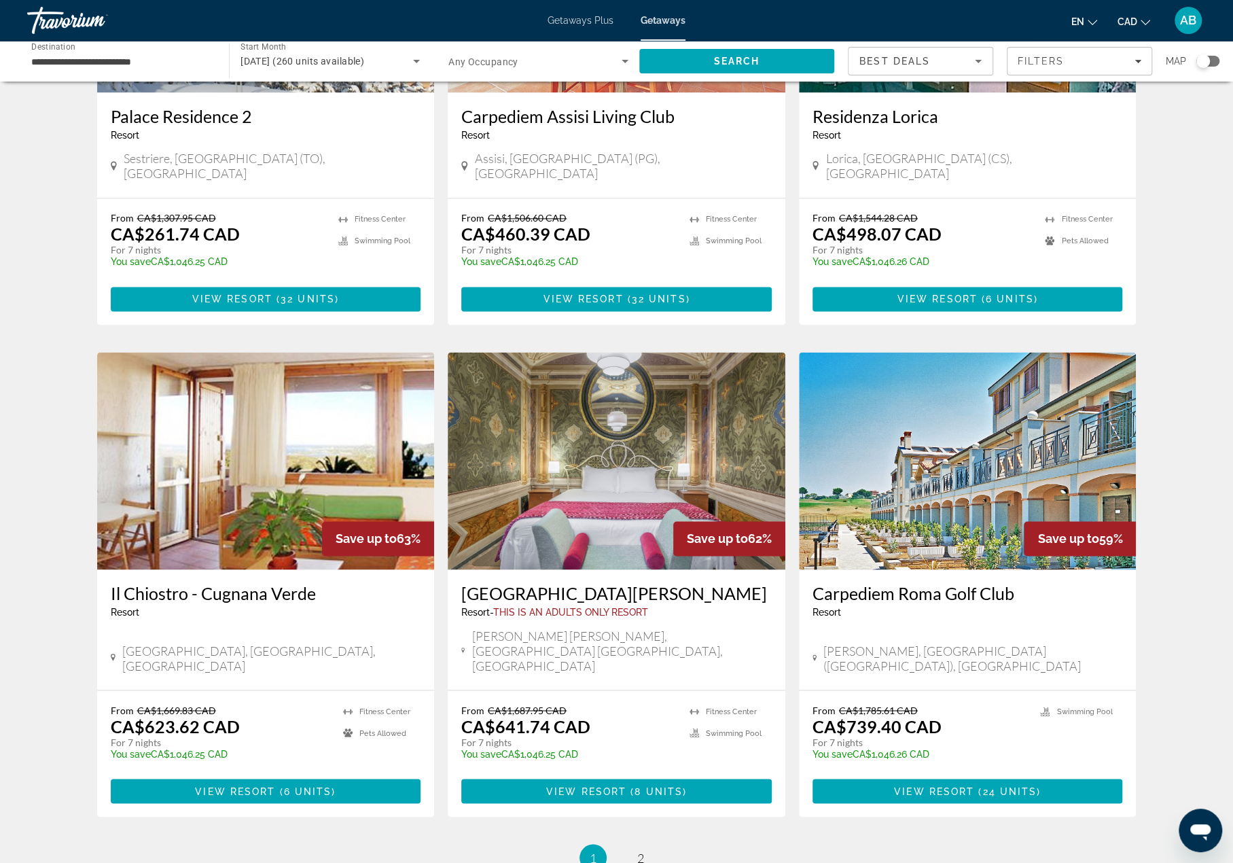
click at [904, 423] on img "Main content" at bounding box center [968, 460] width 338 height 217
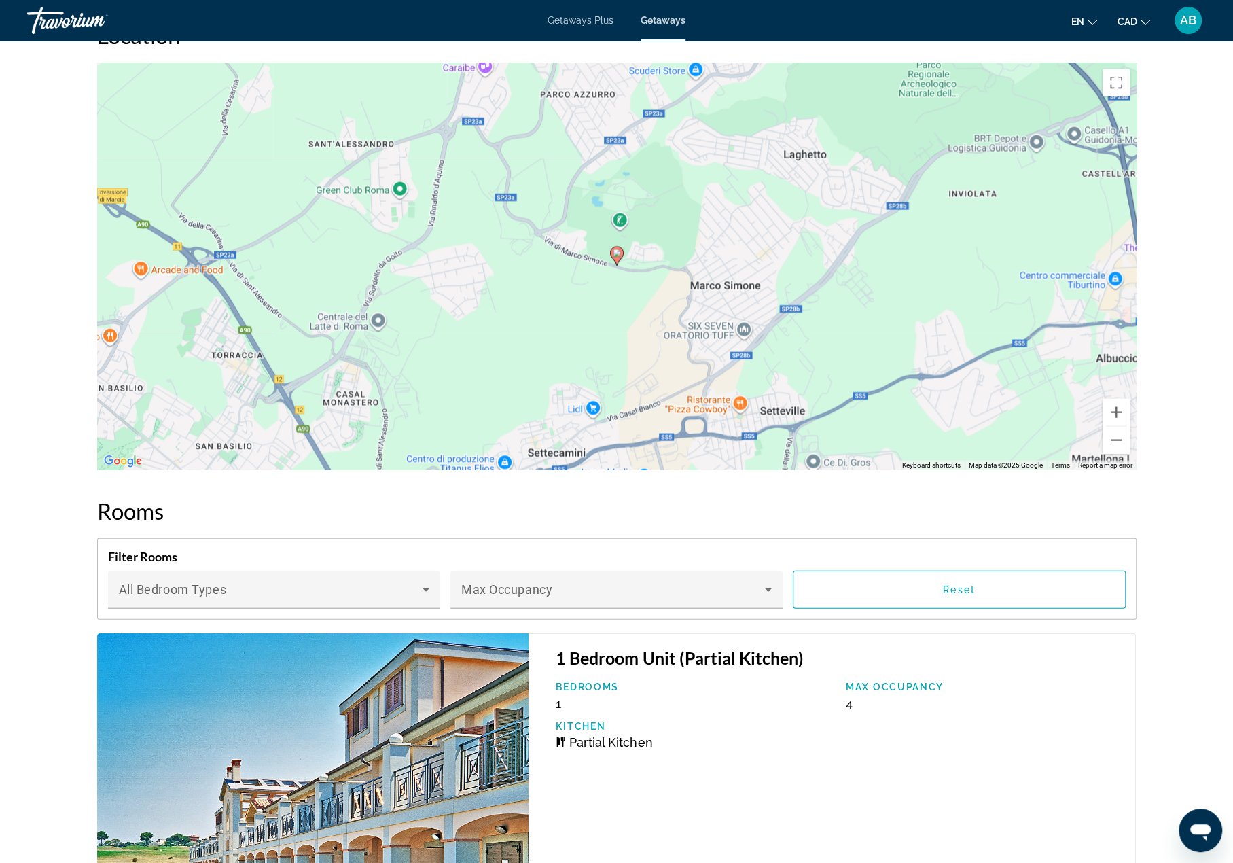
scroll to position [1834, 0]
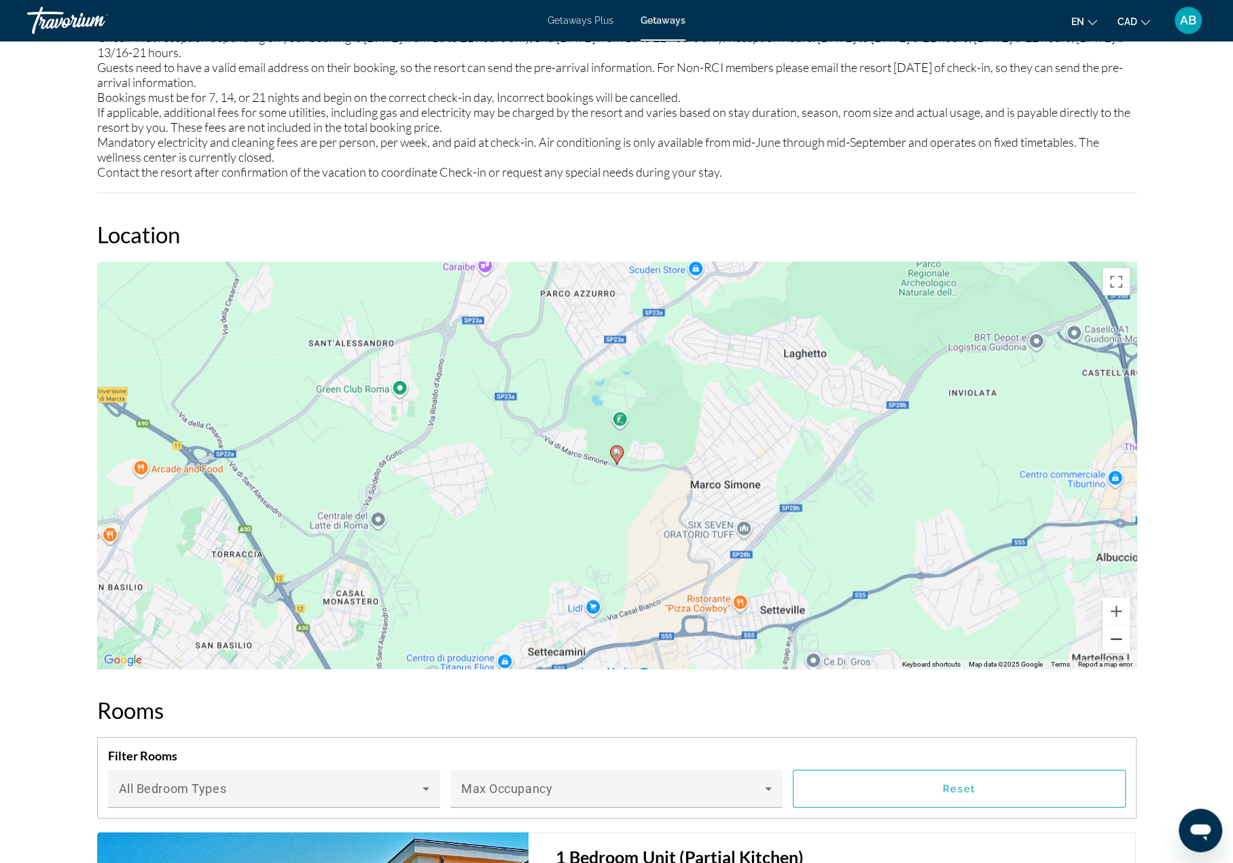
click at [1114, 639] on button "Zoom out" at bounding box center [1116, 638] width 27 height 27
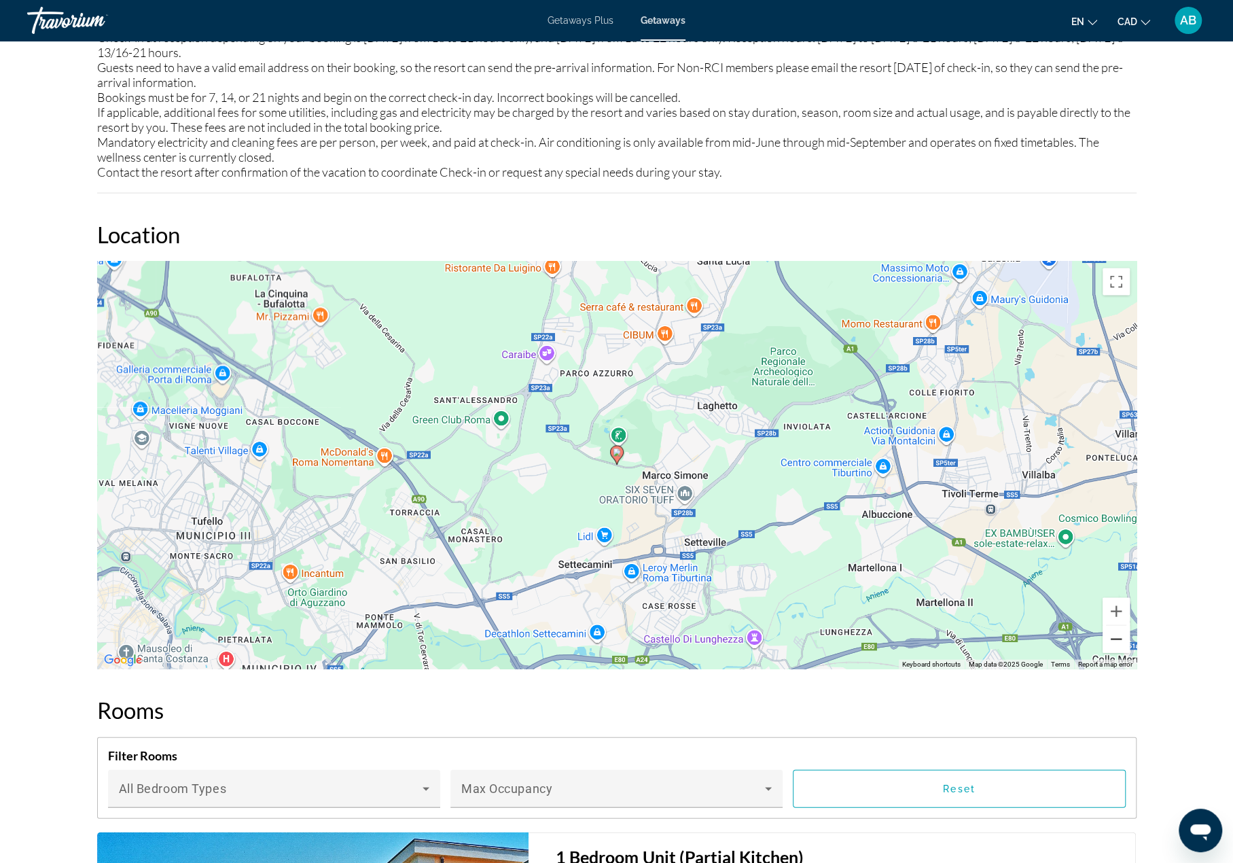
click at [1117, 635] on button "Zoom out" at bounding box center [1116, 638] width 27 height 27
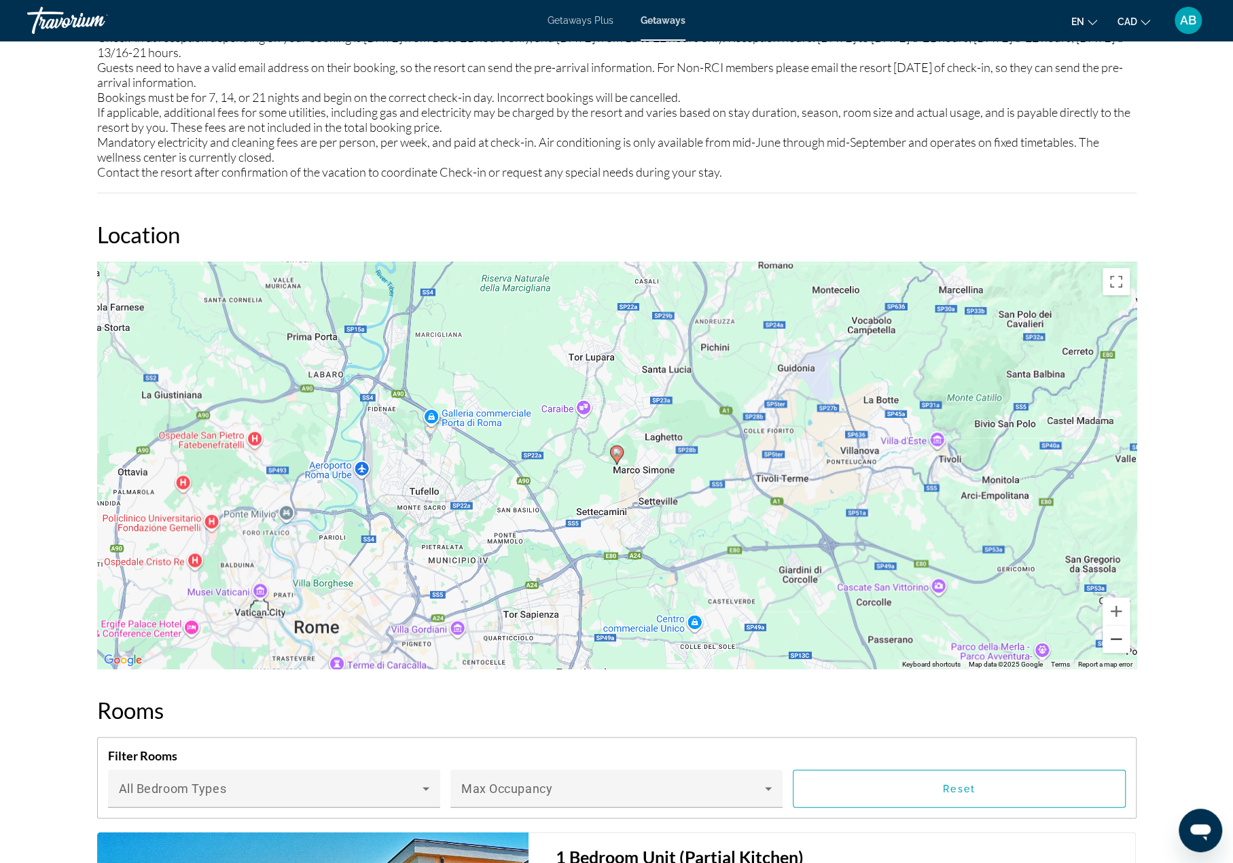
click at [1117, 633] on button "Zoom out" at bounding box center [1116, 638] width 27 height 27
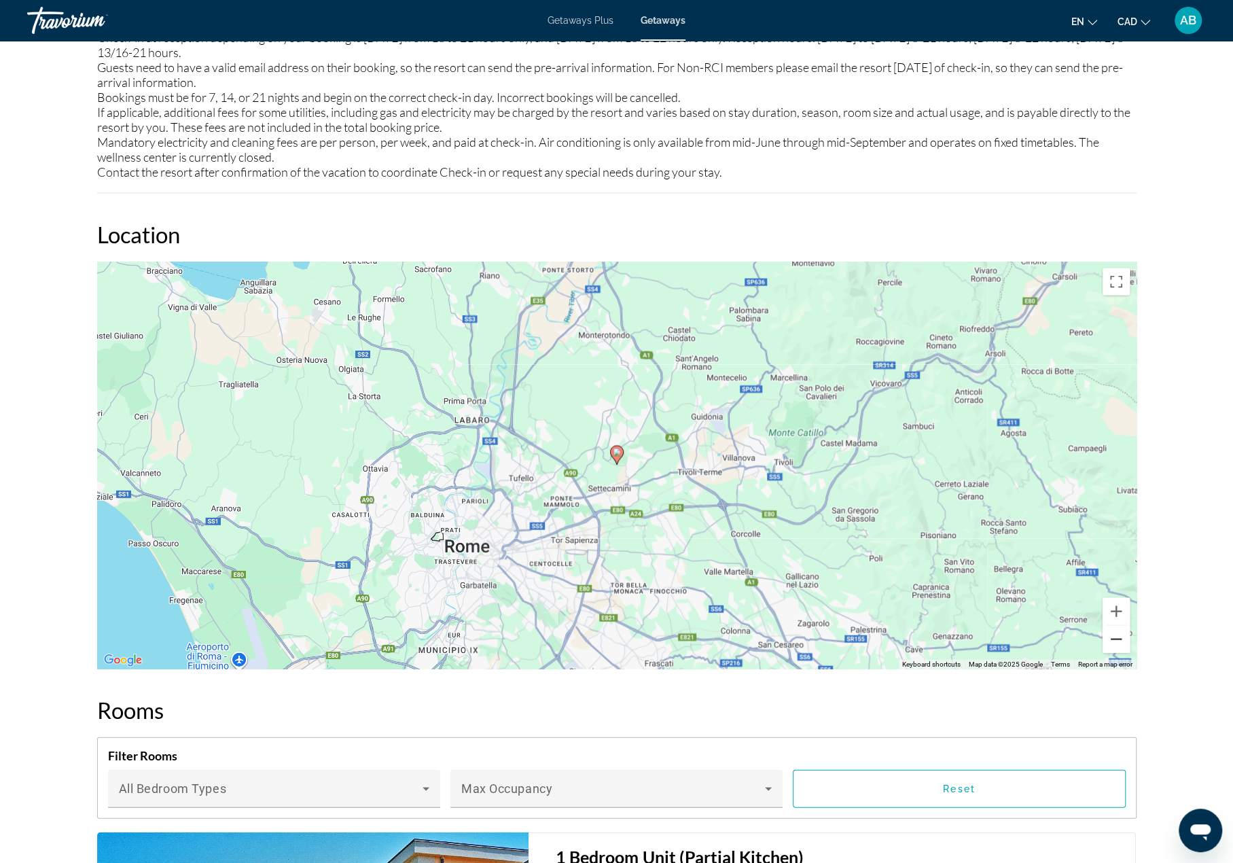
click at [1118, 633] on button "Zoom out" at bounding box center [1116, 638] width 27 height 27
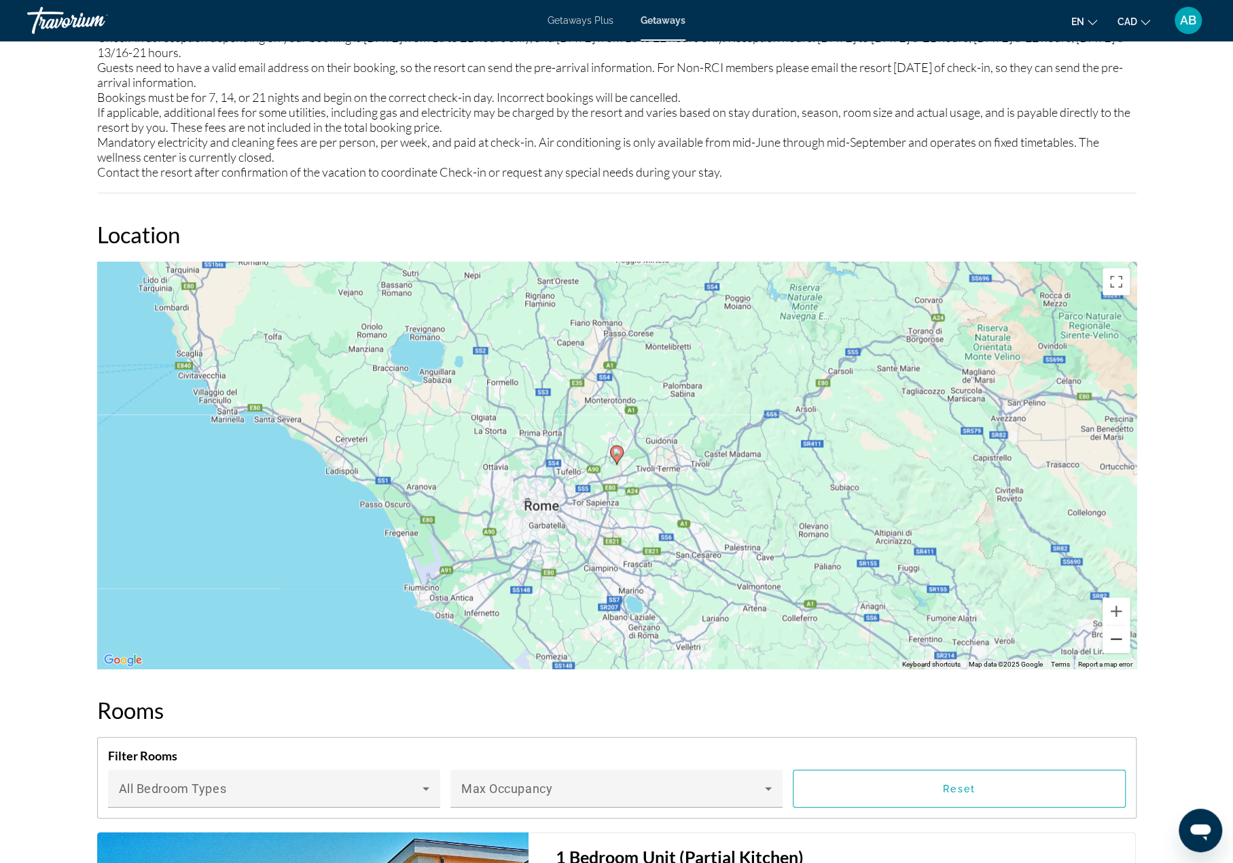
click at [1118, 634] on button "Zoom out" at bounding box center [1116, 638] width 27 height 27
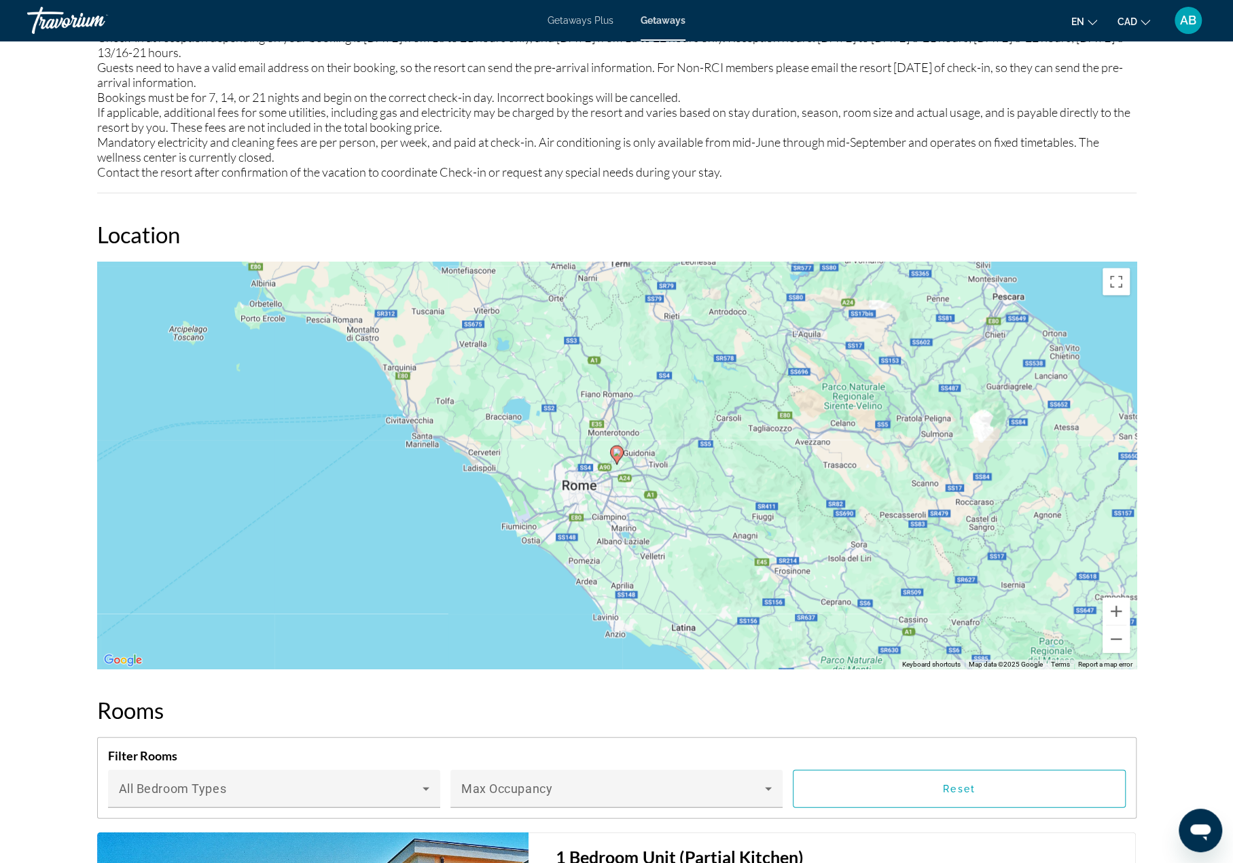
click at [580, 16] on span "Getaways Plus" at bounding box center [581, 20] width 66 height 11
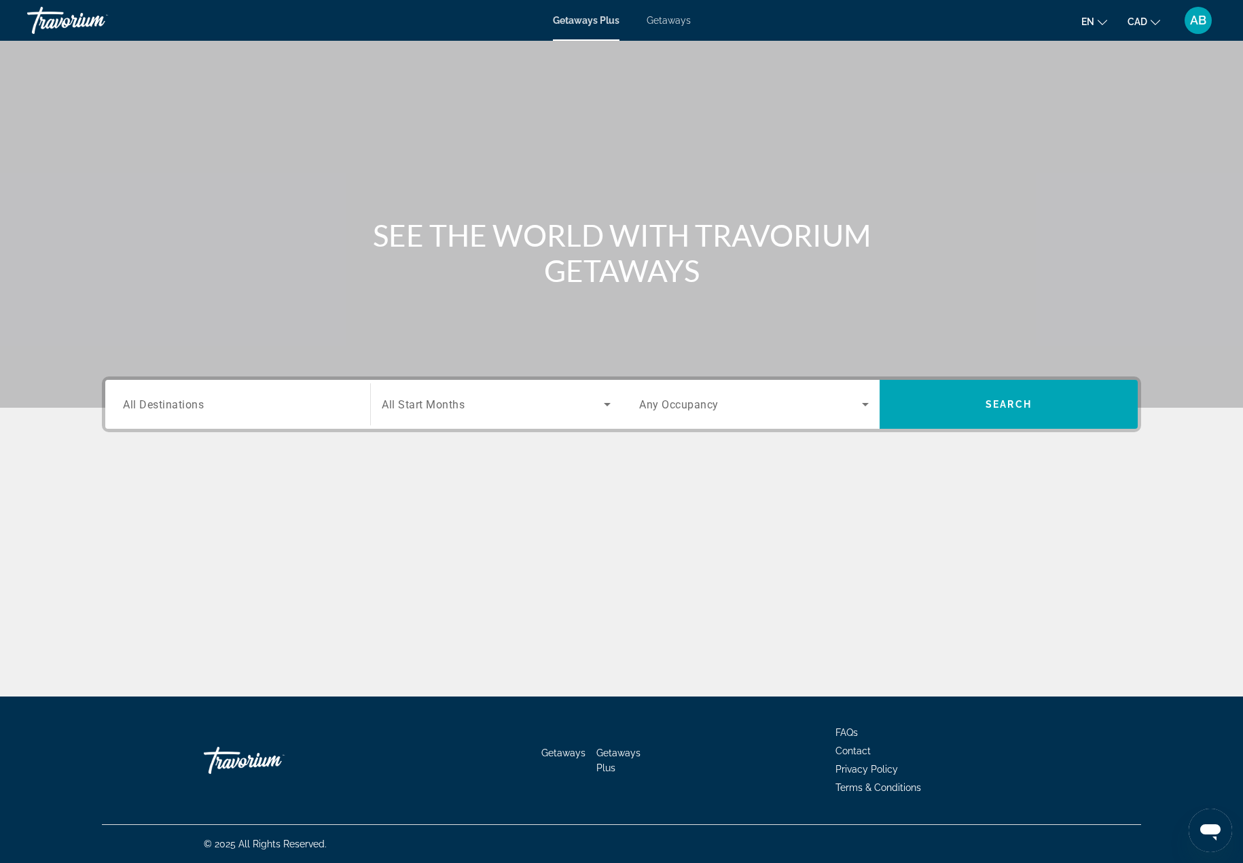
click at [220, 414] on div "Search widget" at bounding box center [238, 404] width 230 height 39
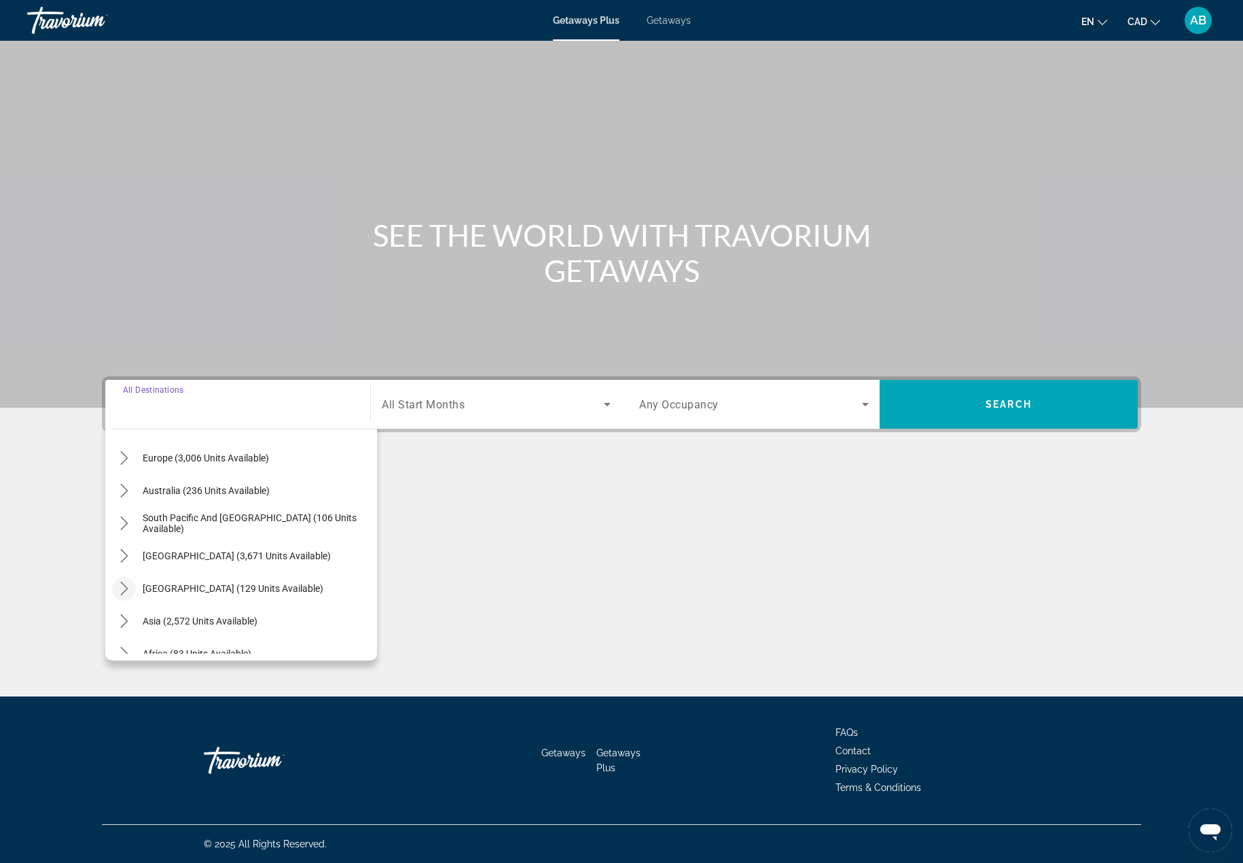
scroll to position [152, 0]
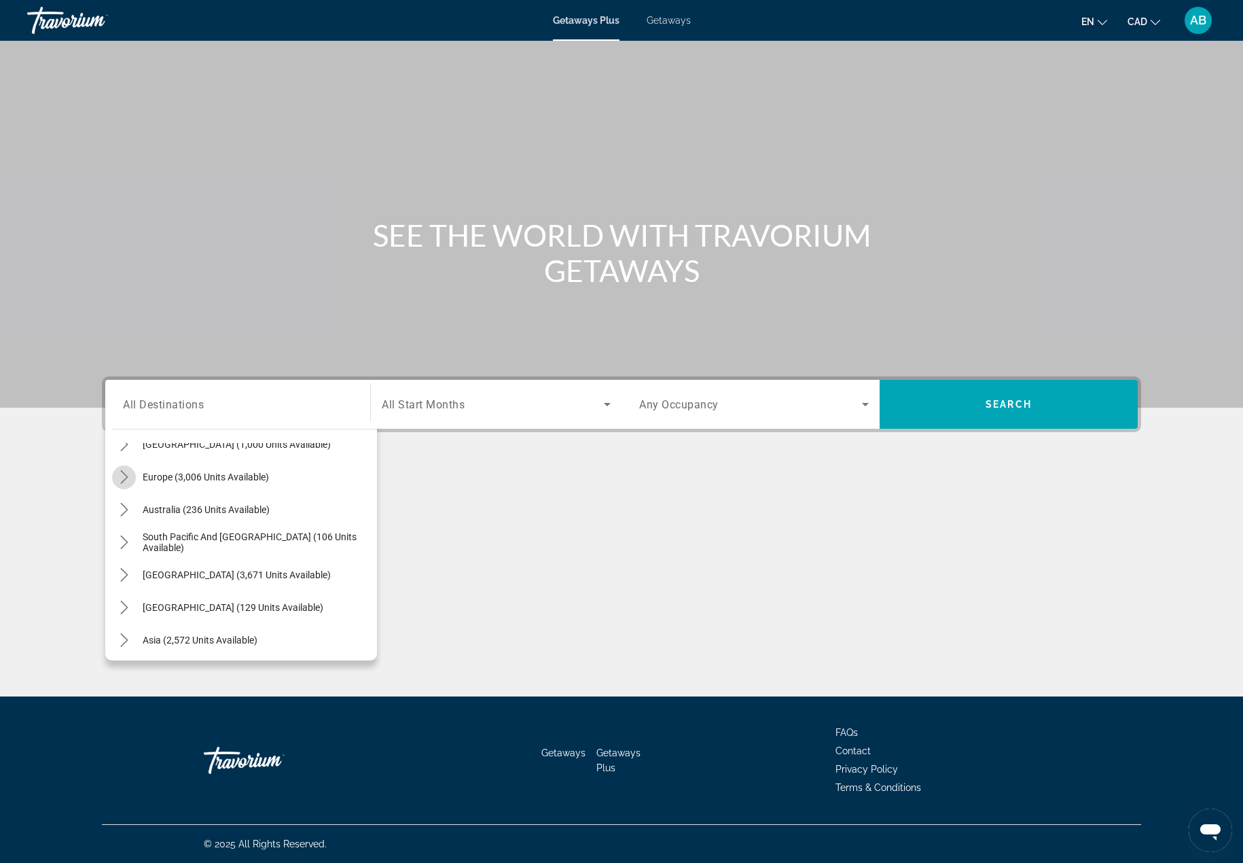
click at [121, 480] on icon "Toggle Europe (3,006 units available) submenu" at bounding box center [125, 477] width 14 height 14
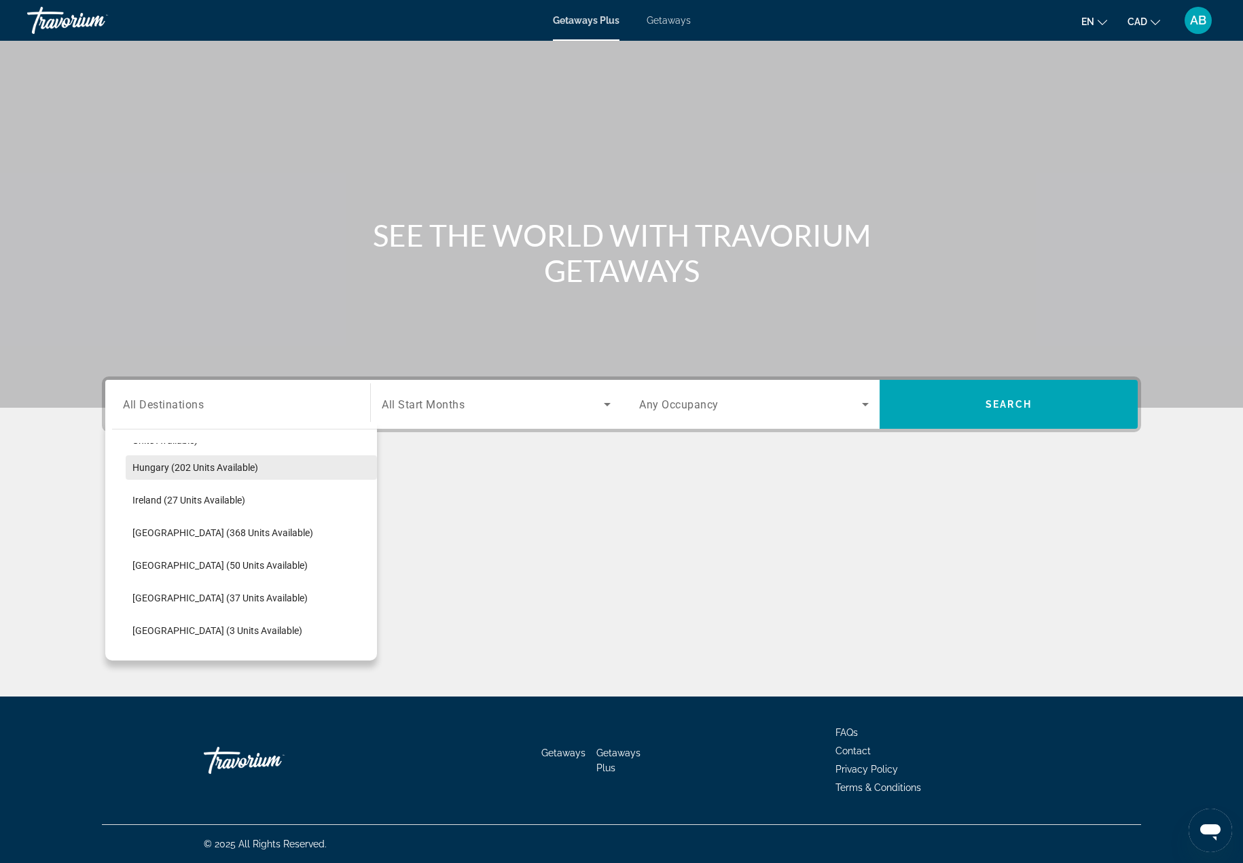
scroll to position [442, 0]
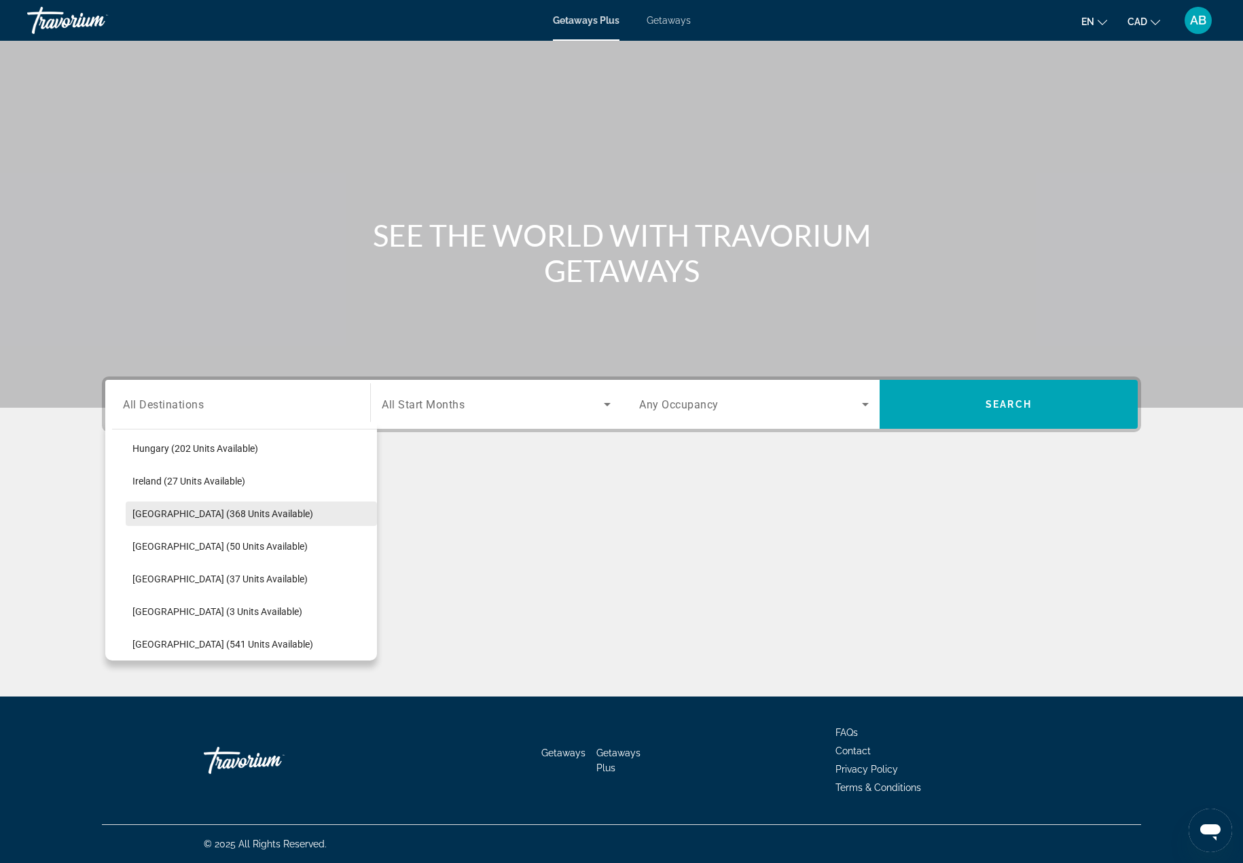
click at [166, 514] on span "Italy (368 units available)" at bounding box center [222, 513] width 181 height 11
type input "**********"
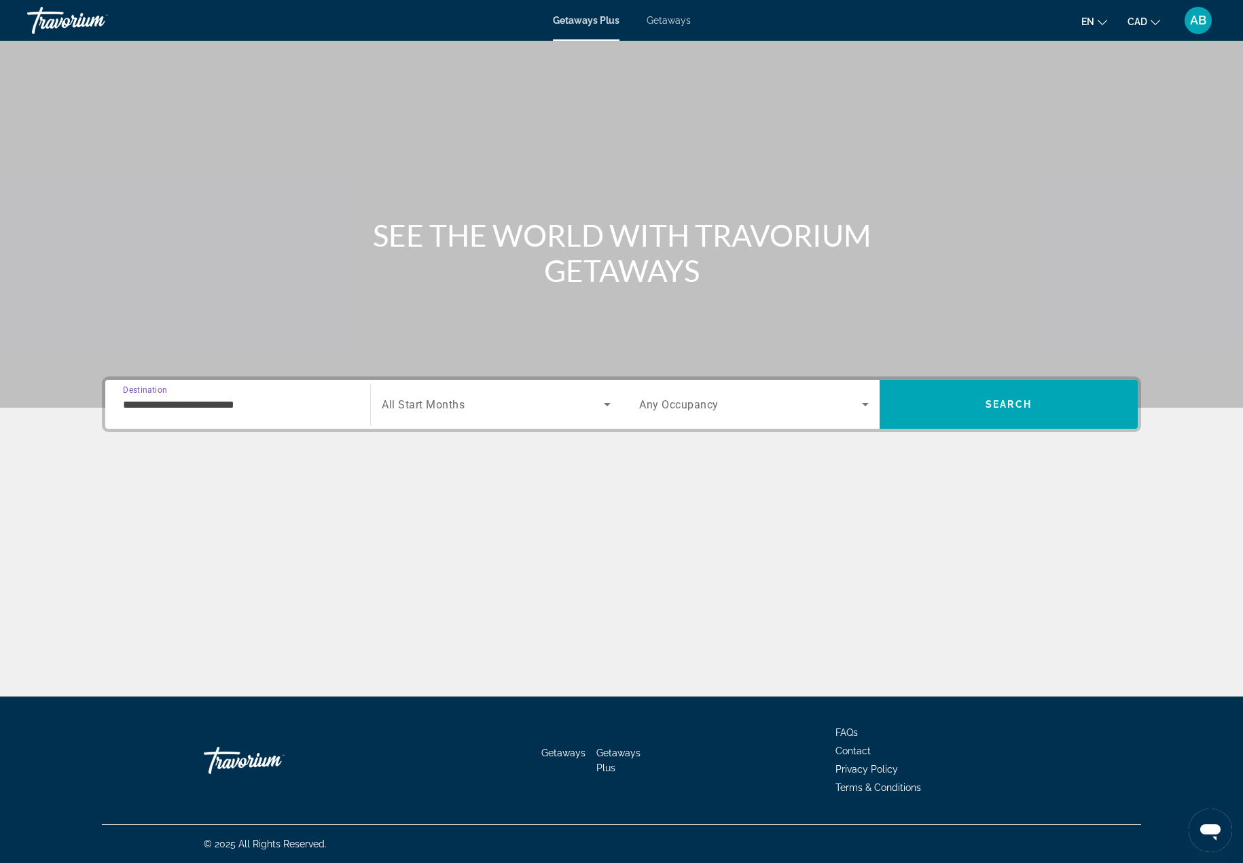
click at [406, 400] on span "All Start Months" at bounding box center [423, 404] width 83 height 13
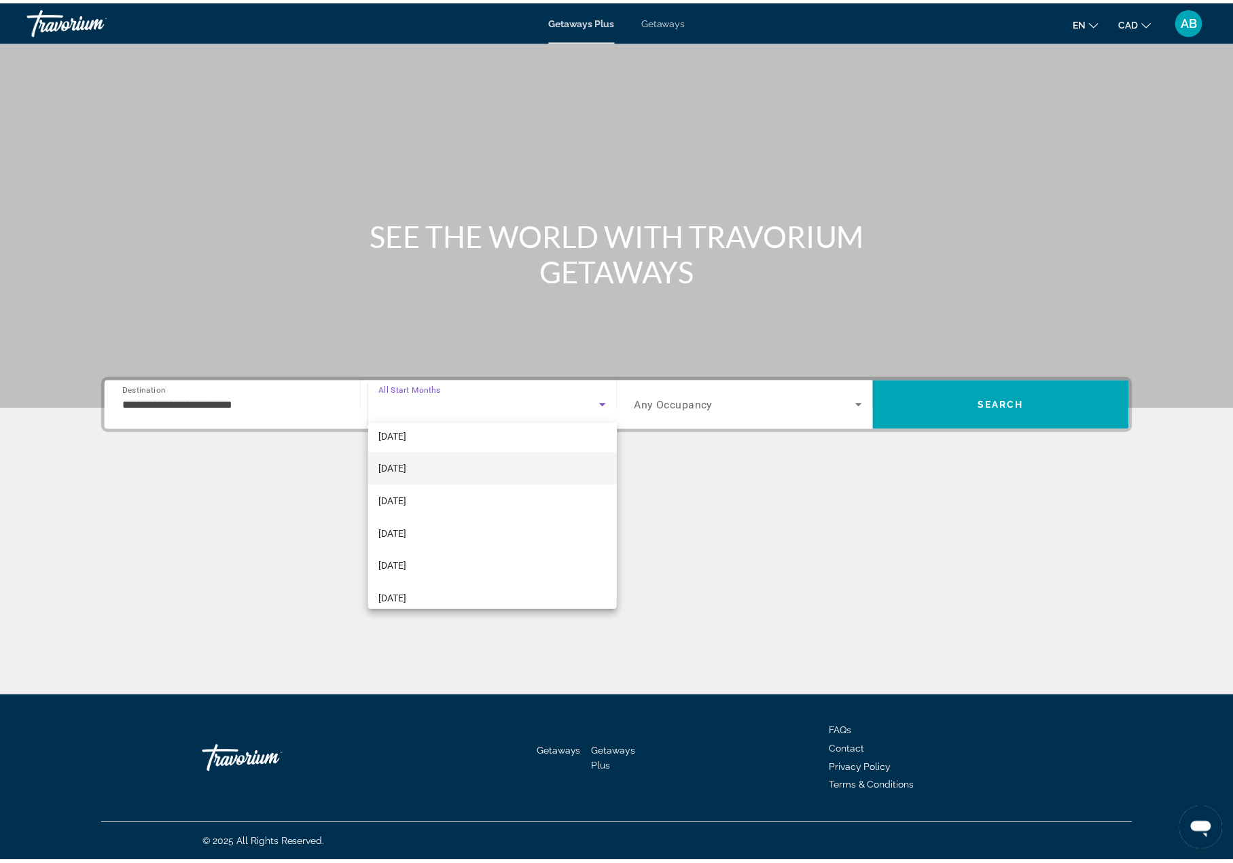
scroll to position [204, 0]
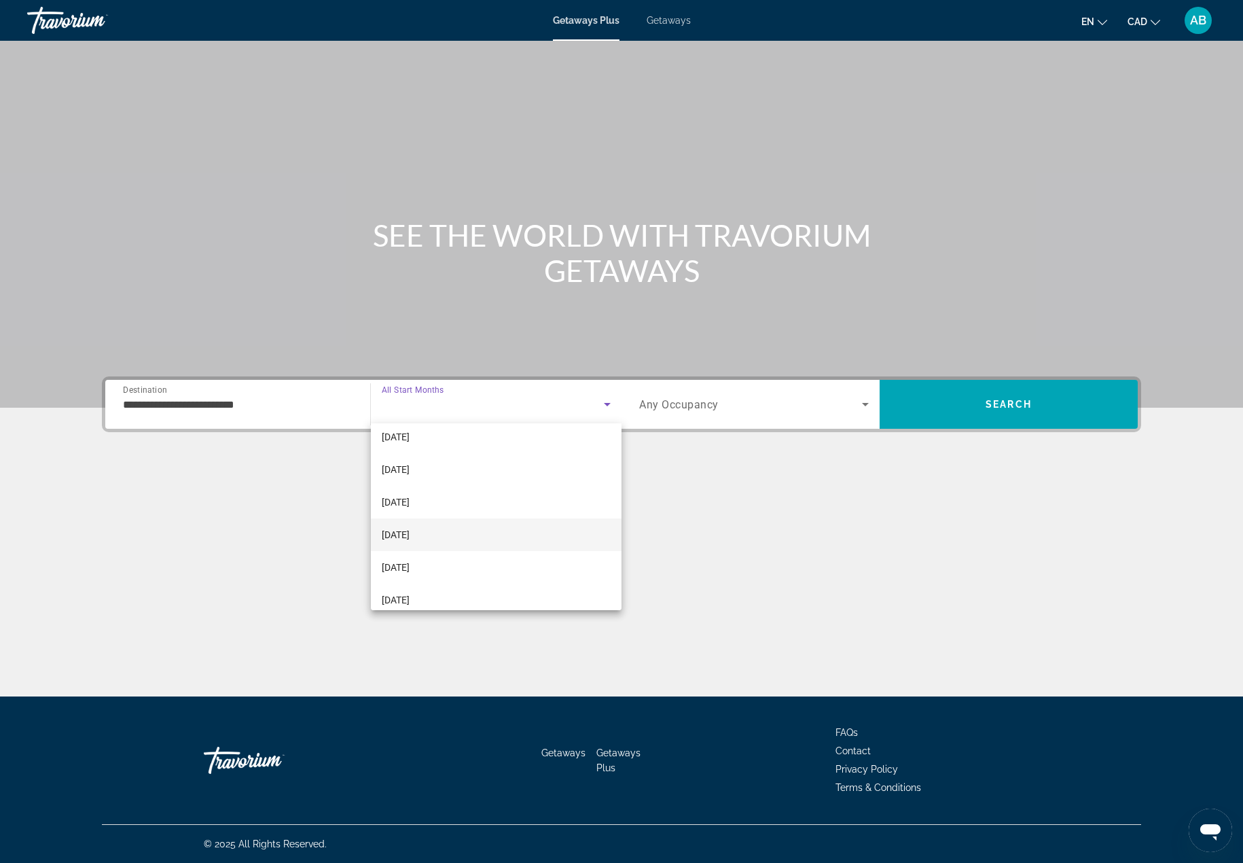
click at [406, 534] on span "[DATE]" at bounding box center [396, 535] width 28 height 16
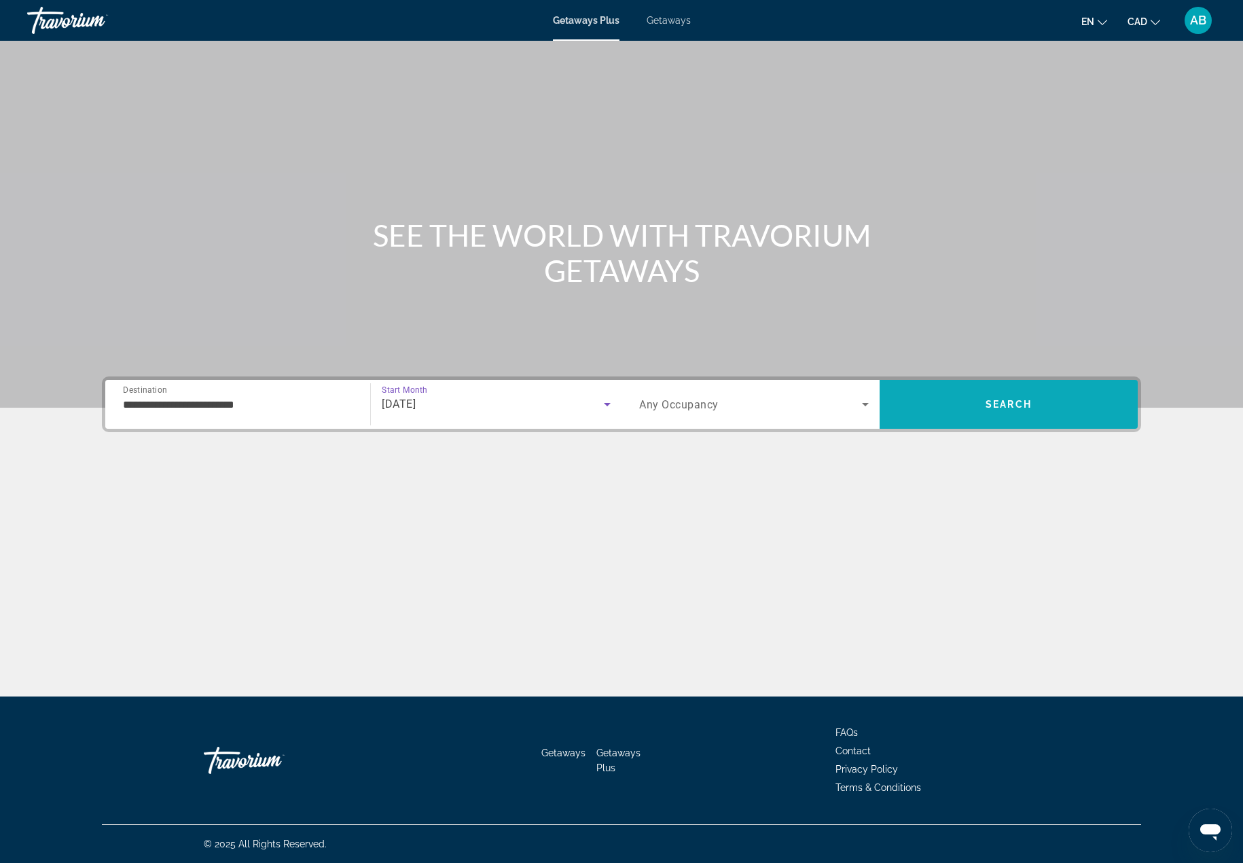
click at [948, 408] on span "Search" at bounding box center [1009, 404] width 258 height 33
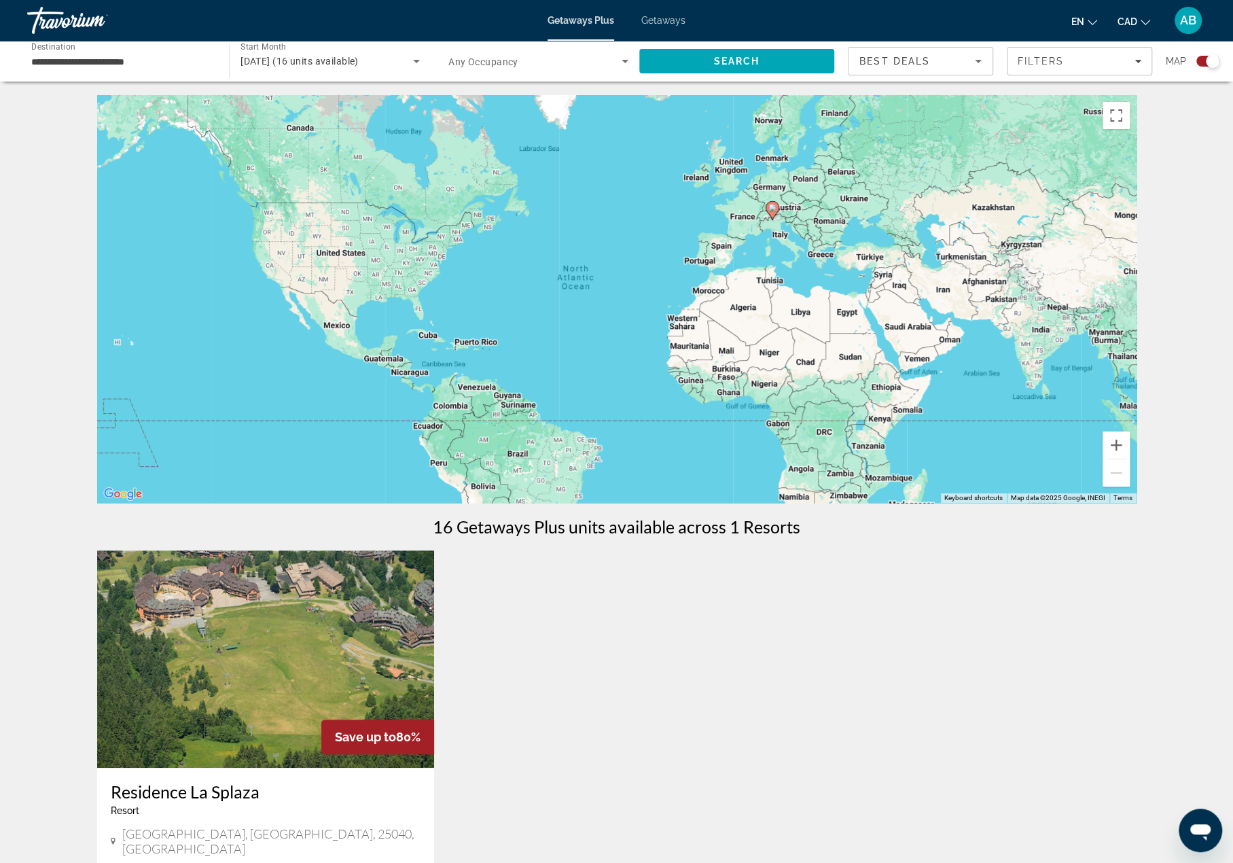
click at [321, 73] on div "June 2026 (16 units available)" at bounding box center [330, 61] width 179 height 38
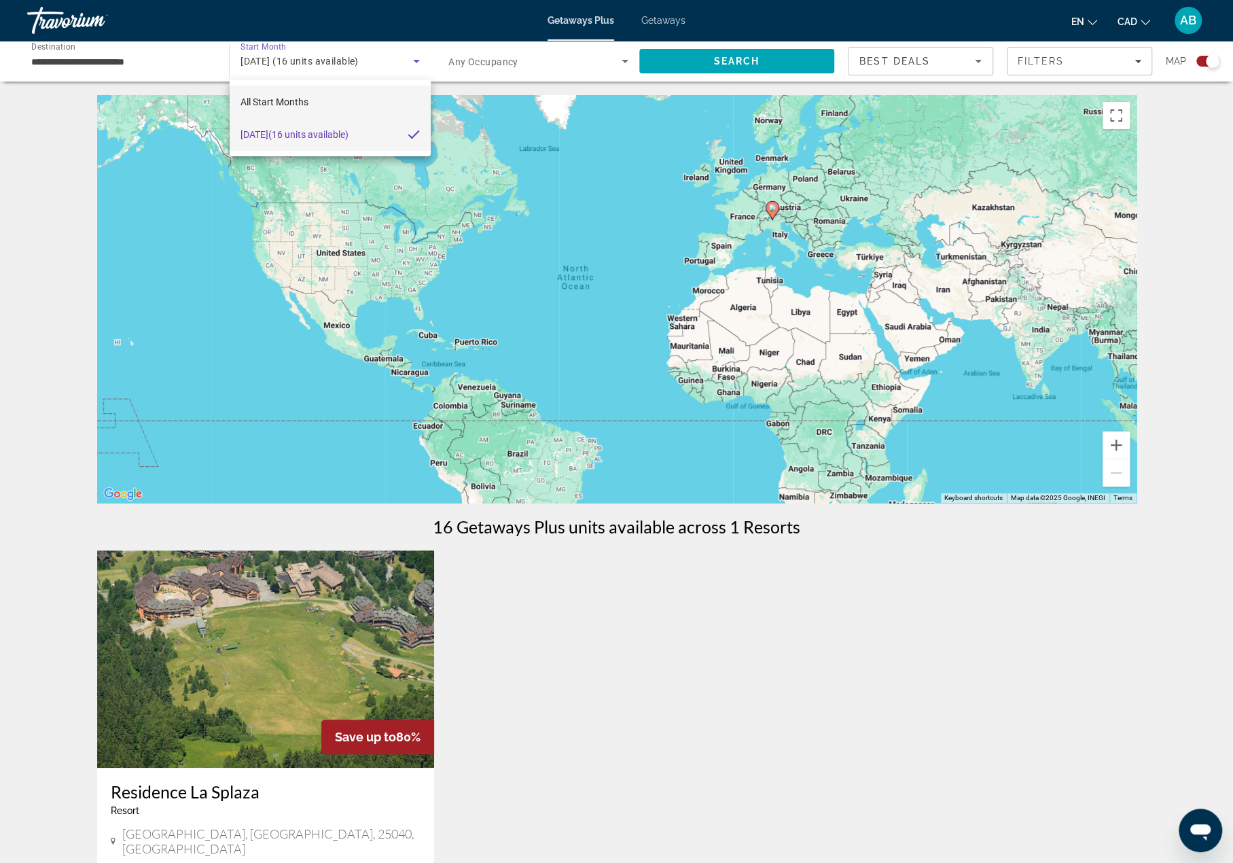
click at [296, 94] on span "All Start Months" at bounding box center [275, 102] width 68 height 16
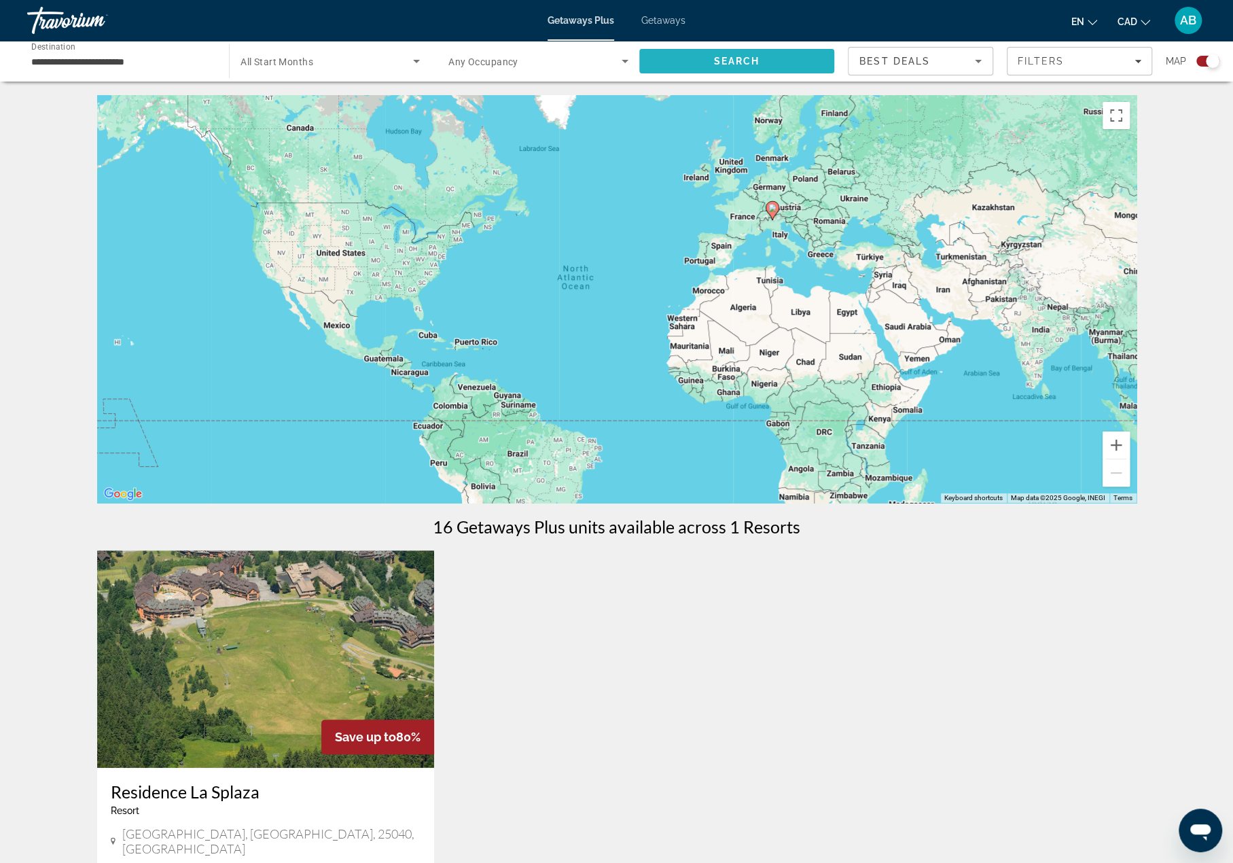
click at [741, 63] on span "Search" at bounding box center [737, 61] width 46 height 11
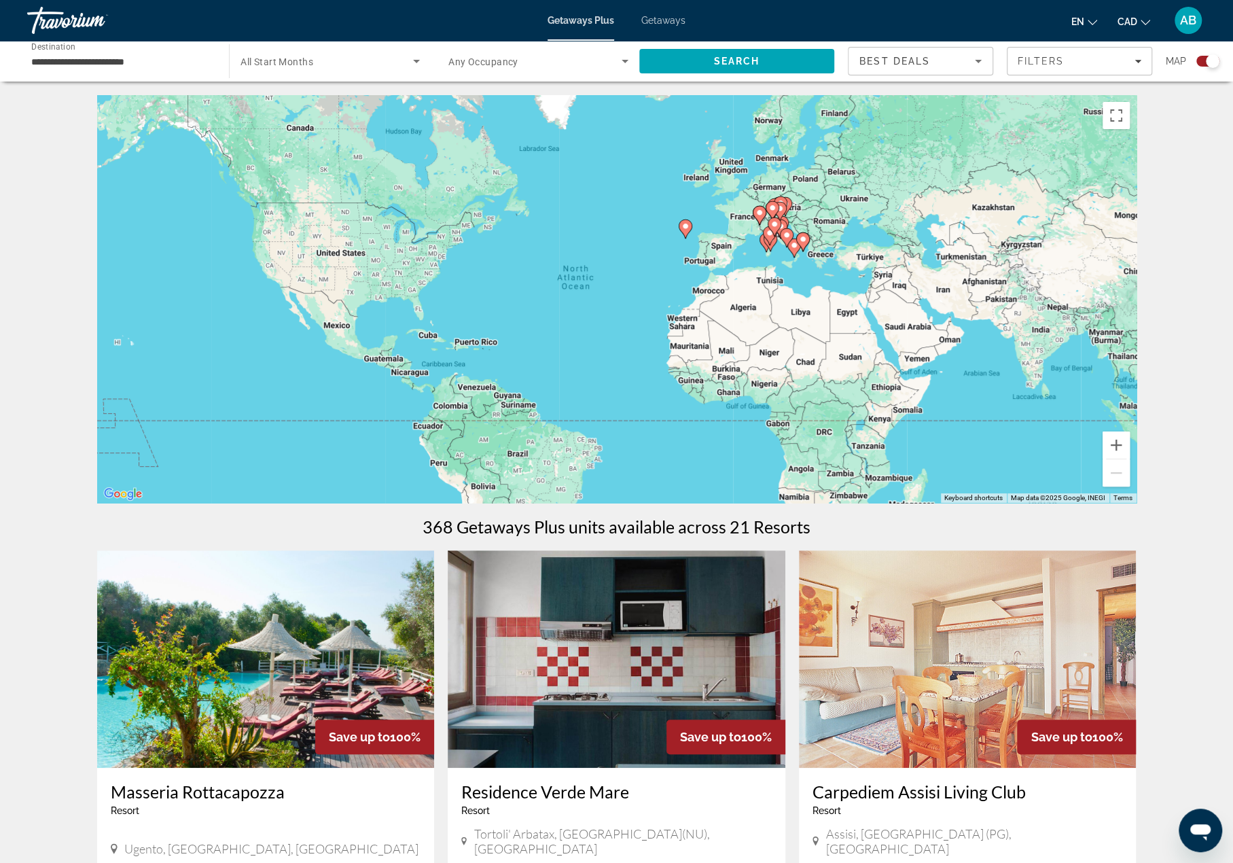
click at [258, 63] on span "All Start Months" at bounding box center [277, 61] width 73 height 11
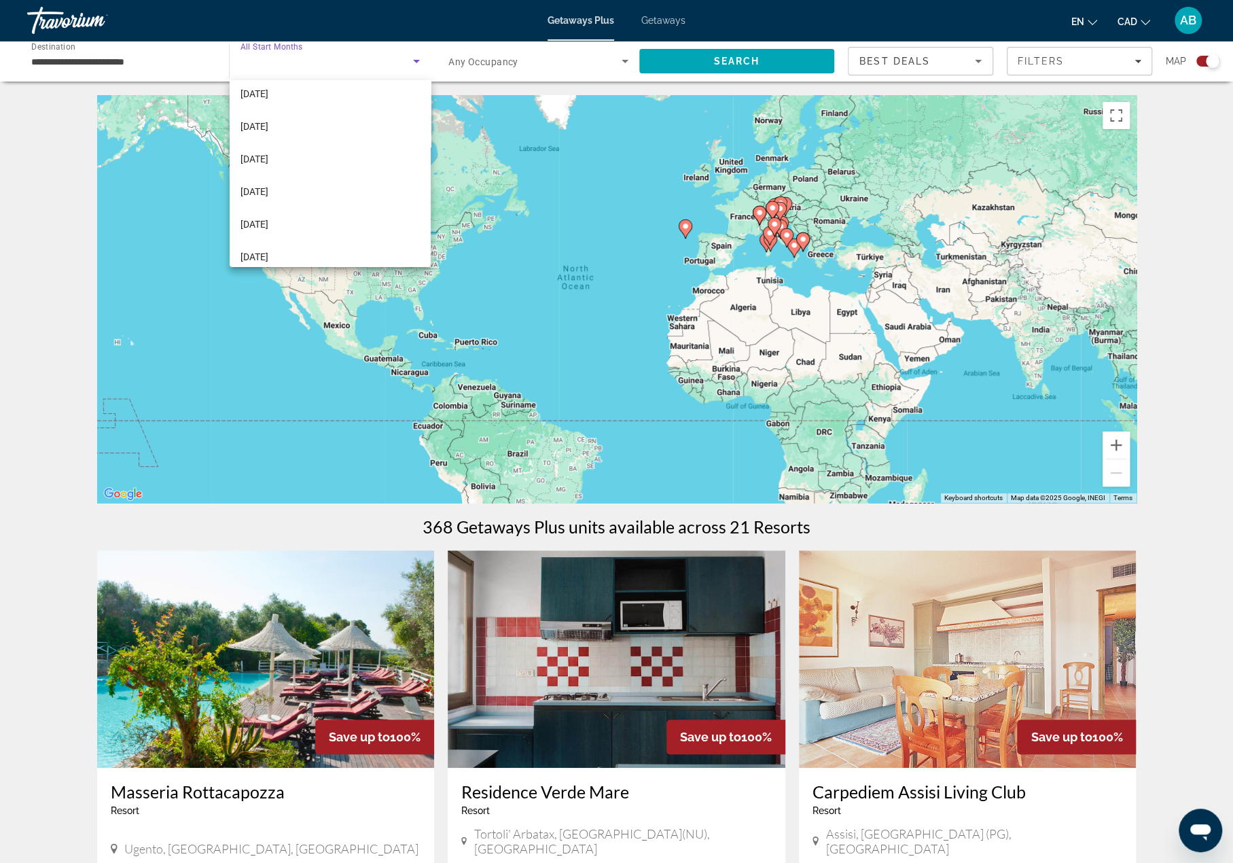
scroll to position [247, 0]
click at [283, 177] on mat-option "[DATE]" at bounding box center [330, 180] width 201 height 33
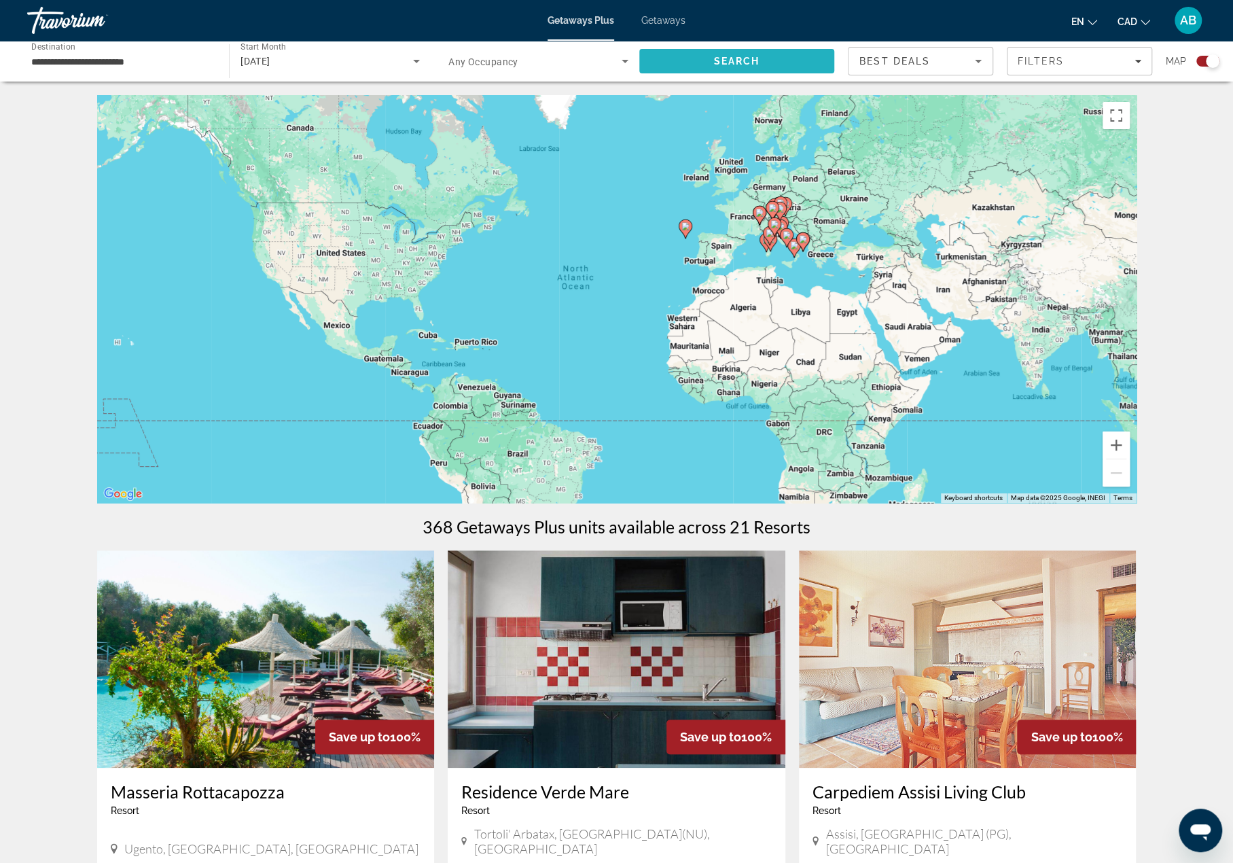
click at [714, 56] on span "Search" at bounding box center [737, 61] width 46 height 11
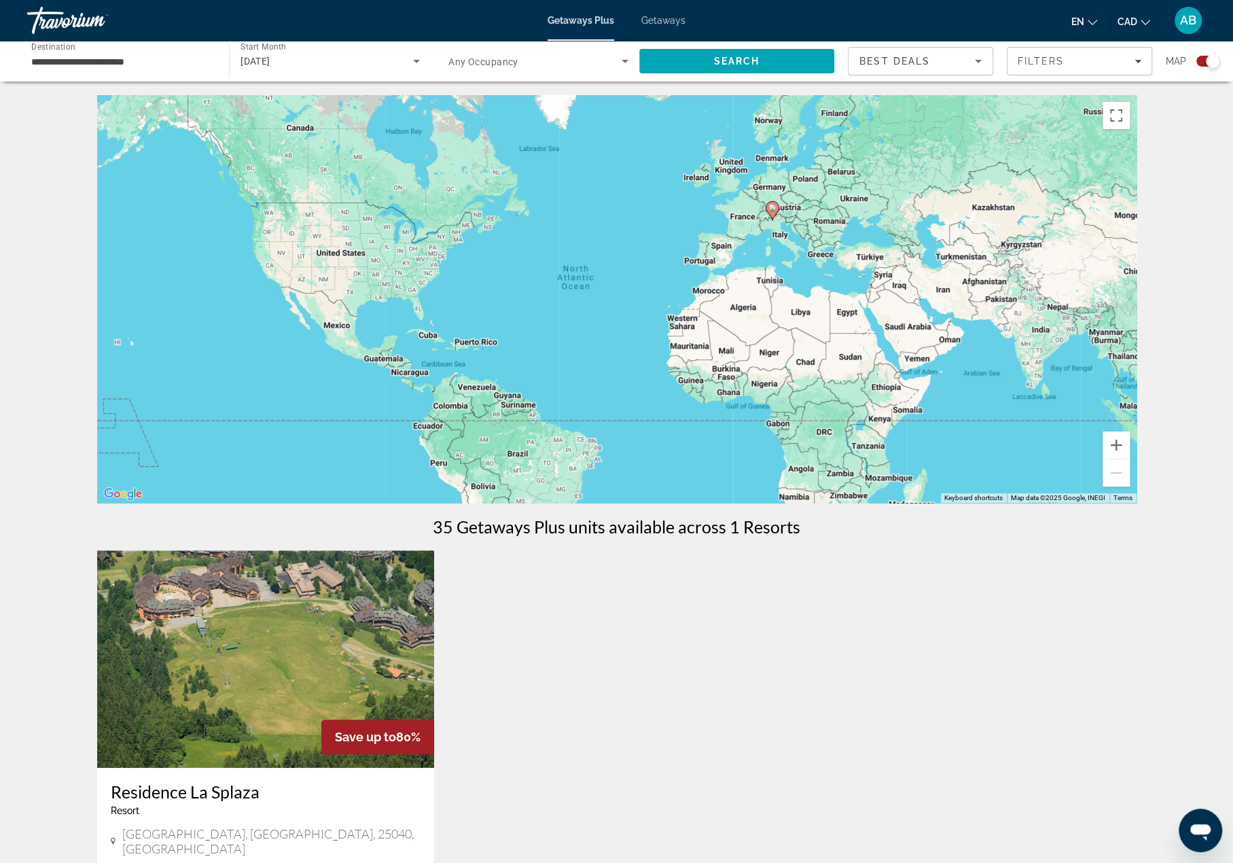
click at [760, 218] on div "To activate drag with keyboard, press Alt + Enter. Once in keyboard drag state,…" at bounding box center [616, 299] width 1039 height 408
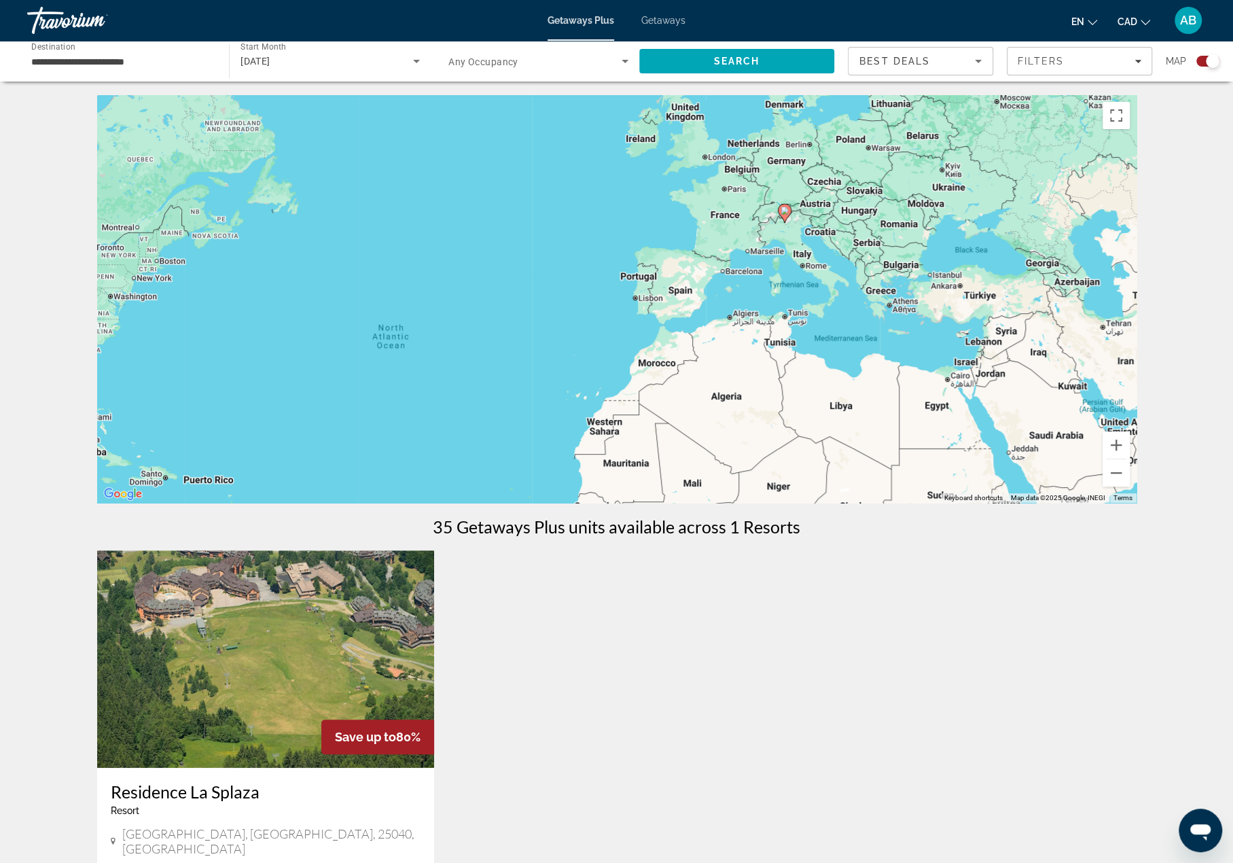
click at [776, 228] on div "To activate drag with keyboard, press Alt + Enter. Once in keyboard drag state,…" at bounding box center [616, 299] width 1039 height 408
click at [777, 228] on div "To activate drag with keyboard, press Alt + Enter. Once in keyboard drag state,…" at bounding box center [616, 299] width 1039 height 408
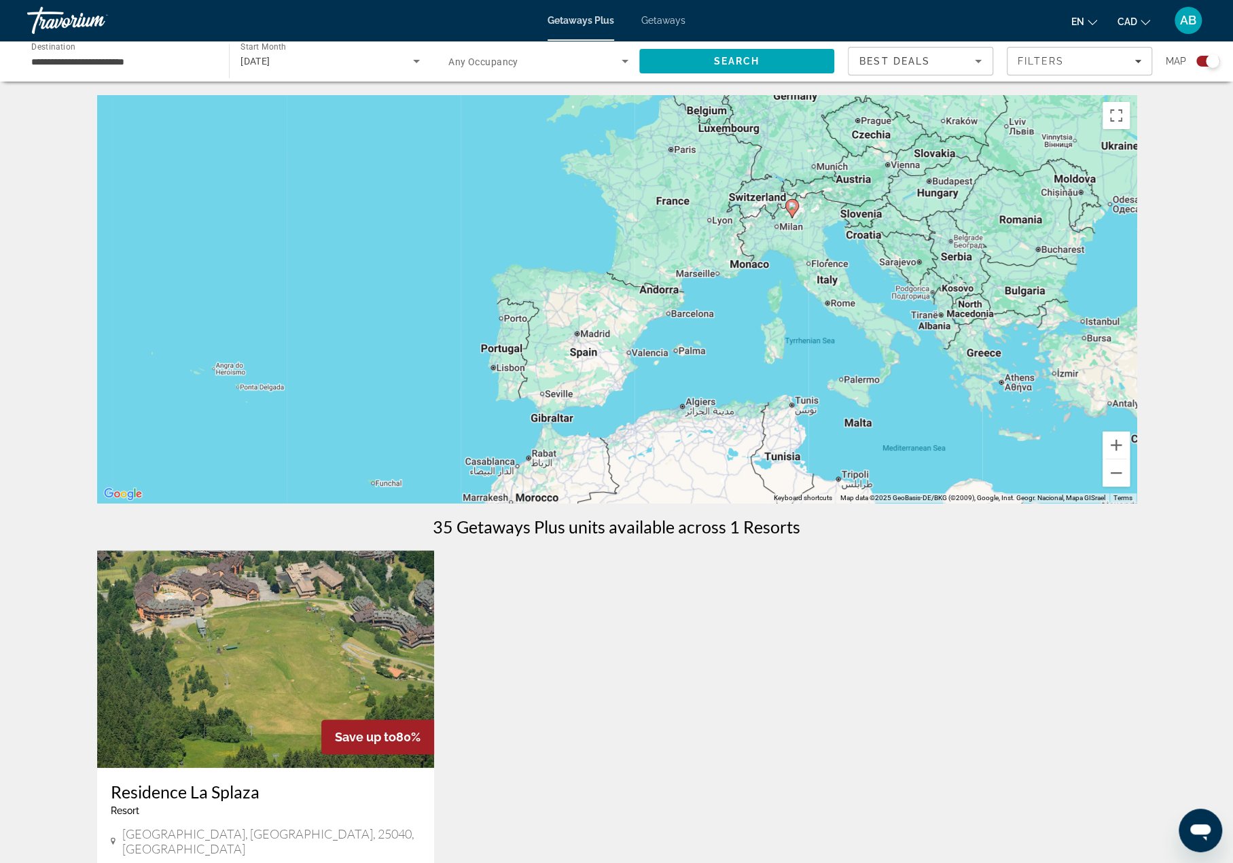
click at [779, 239] on div "To activate drag with keyboard, press Alt + Enter. Once in keyboard drag state,…" at bounding box center [616, 299] width 1039 height 408
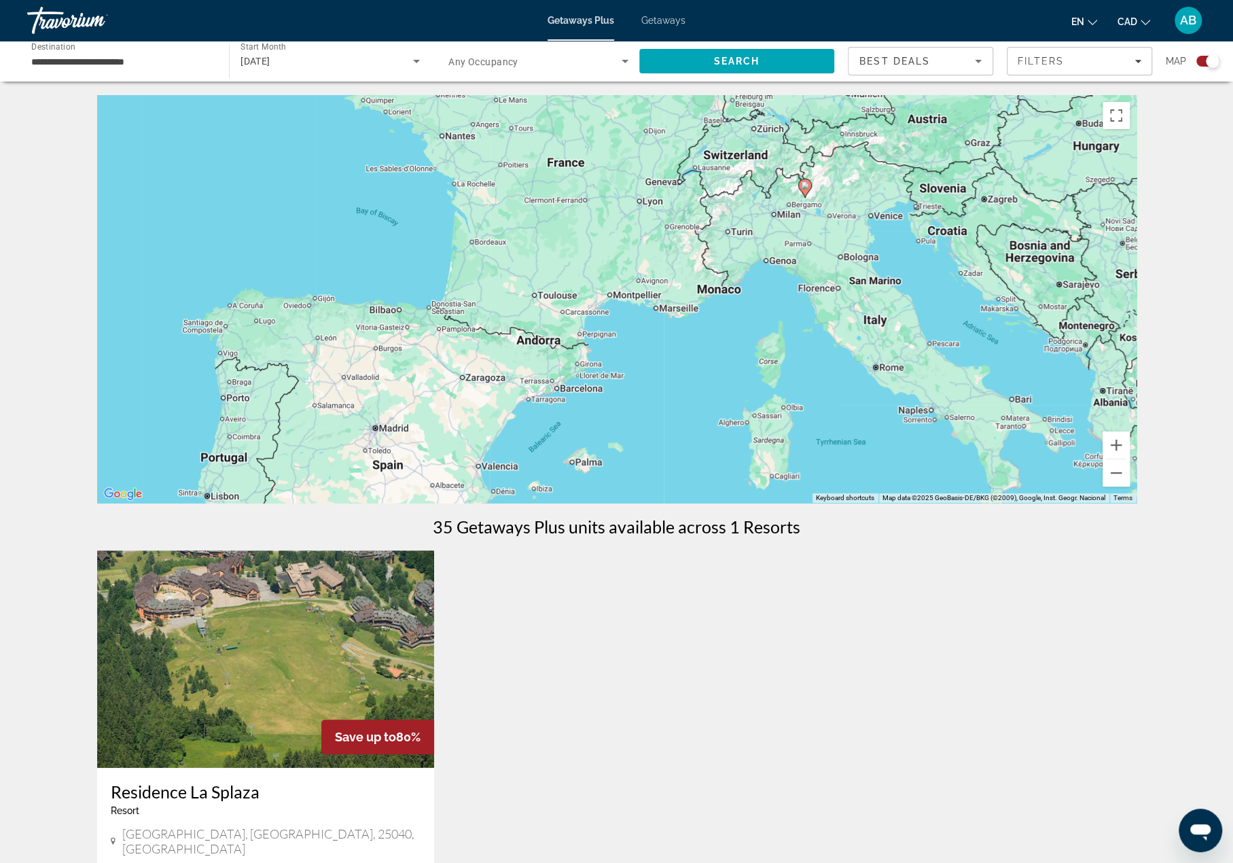
click at [96, 48] on div "**********" at bounding box center [121, 61] width 180 height 39
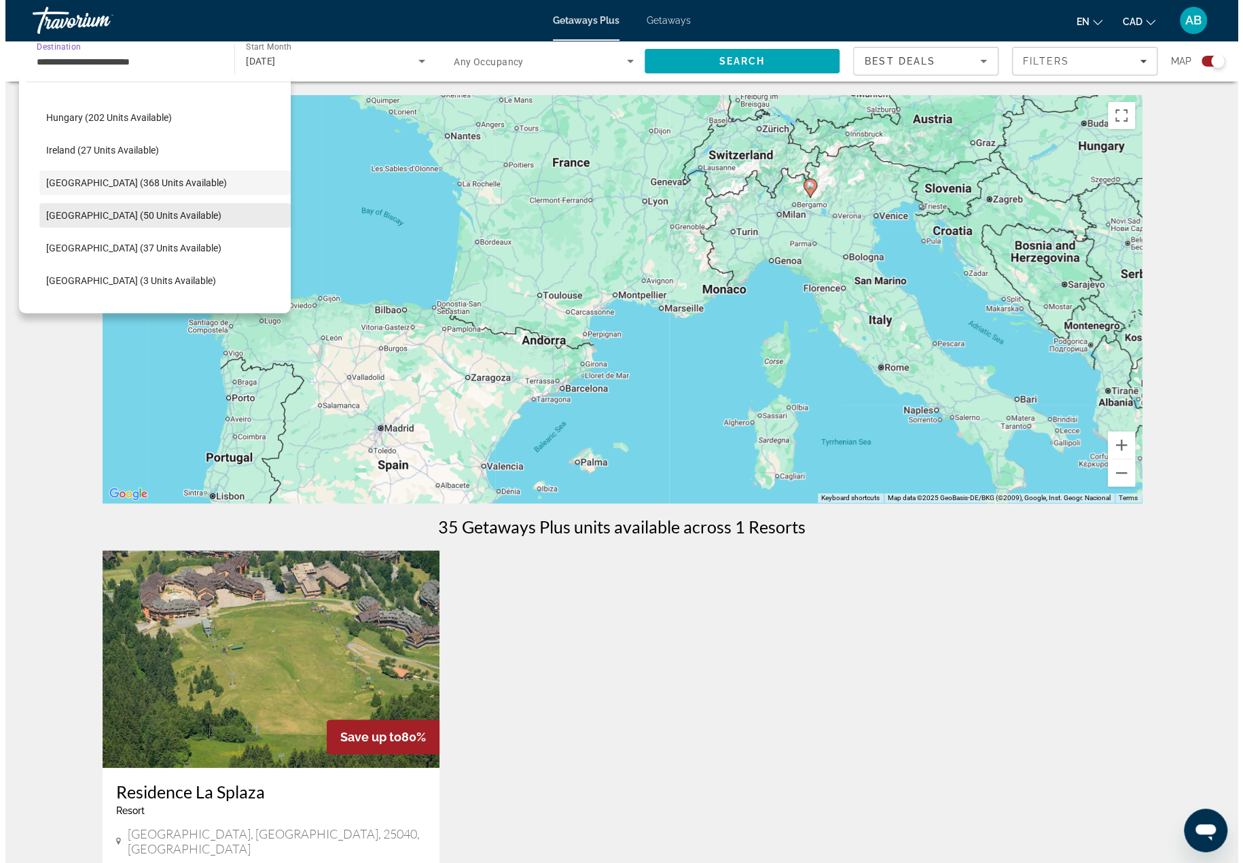
scroll to position [407, 0]
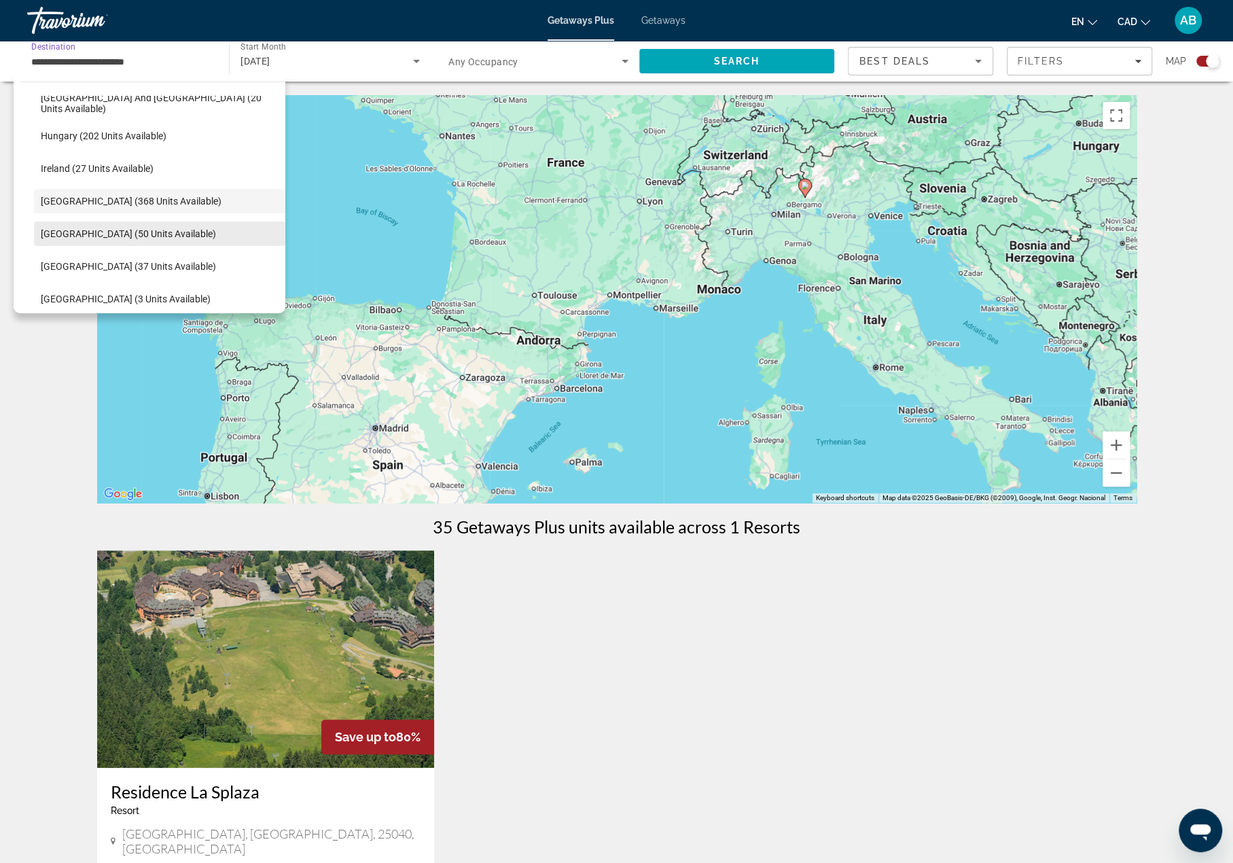
click at [99, 233] on span "Portugal (50 units available)" at bounding box center [128, 233] width 175 height 11
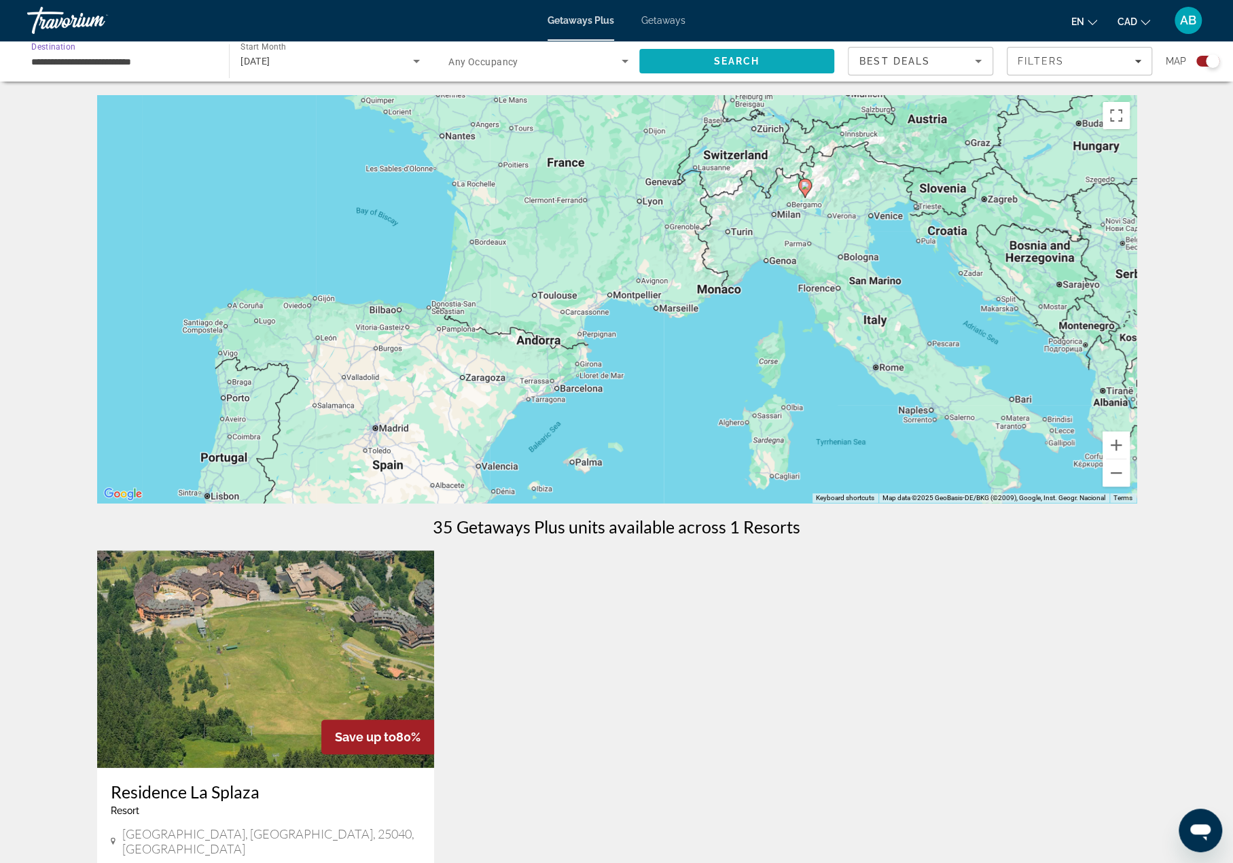
click at [751, 65] on span "Search" at bounding box center [737, 61] width 46 height 11
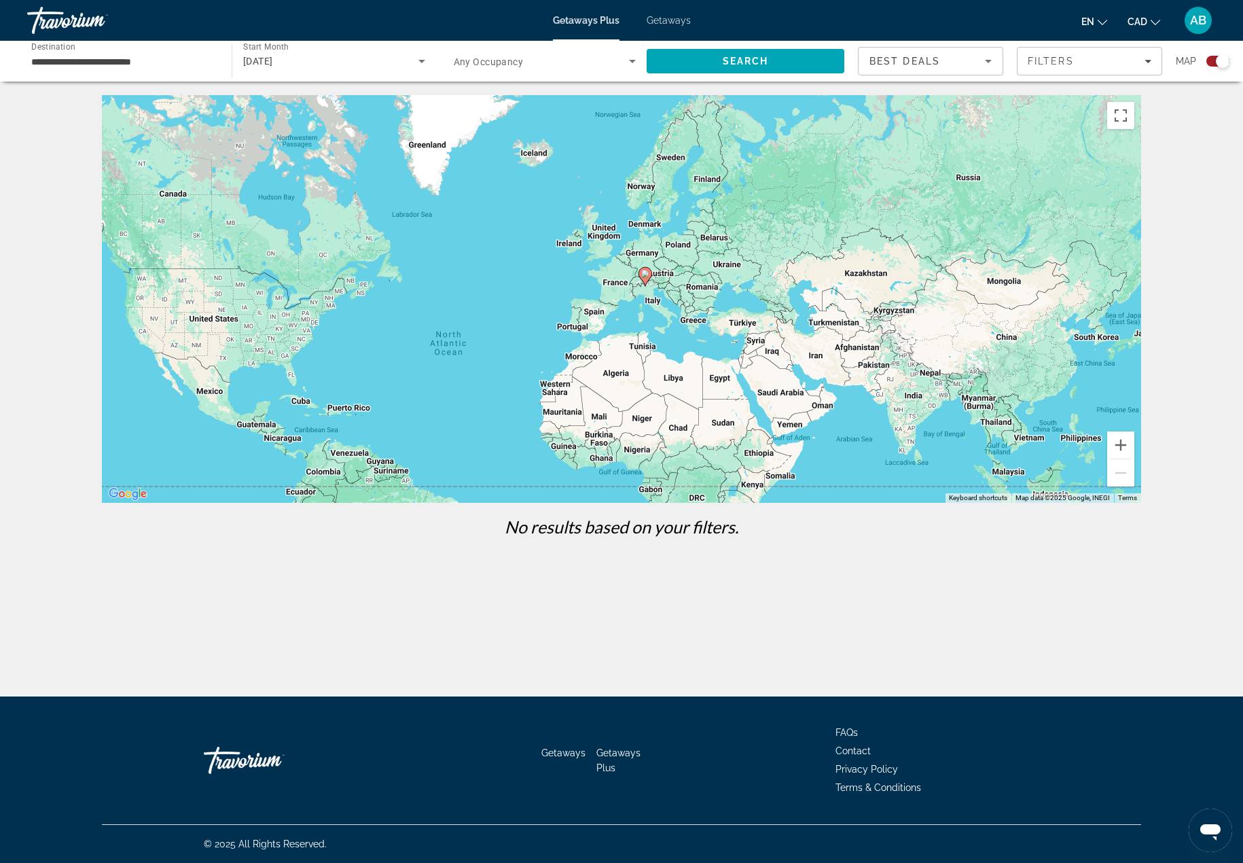
click at [645, 277] on g "Main content" at bounding box center [646, 276] width 14 height 19
click at [647, 275] on image "Main content" at bounding box center [645, 274] width 8 height 8
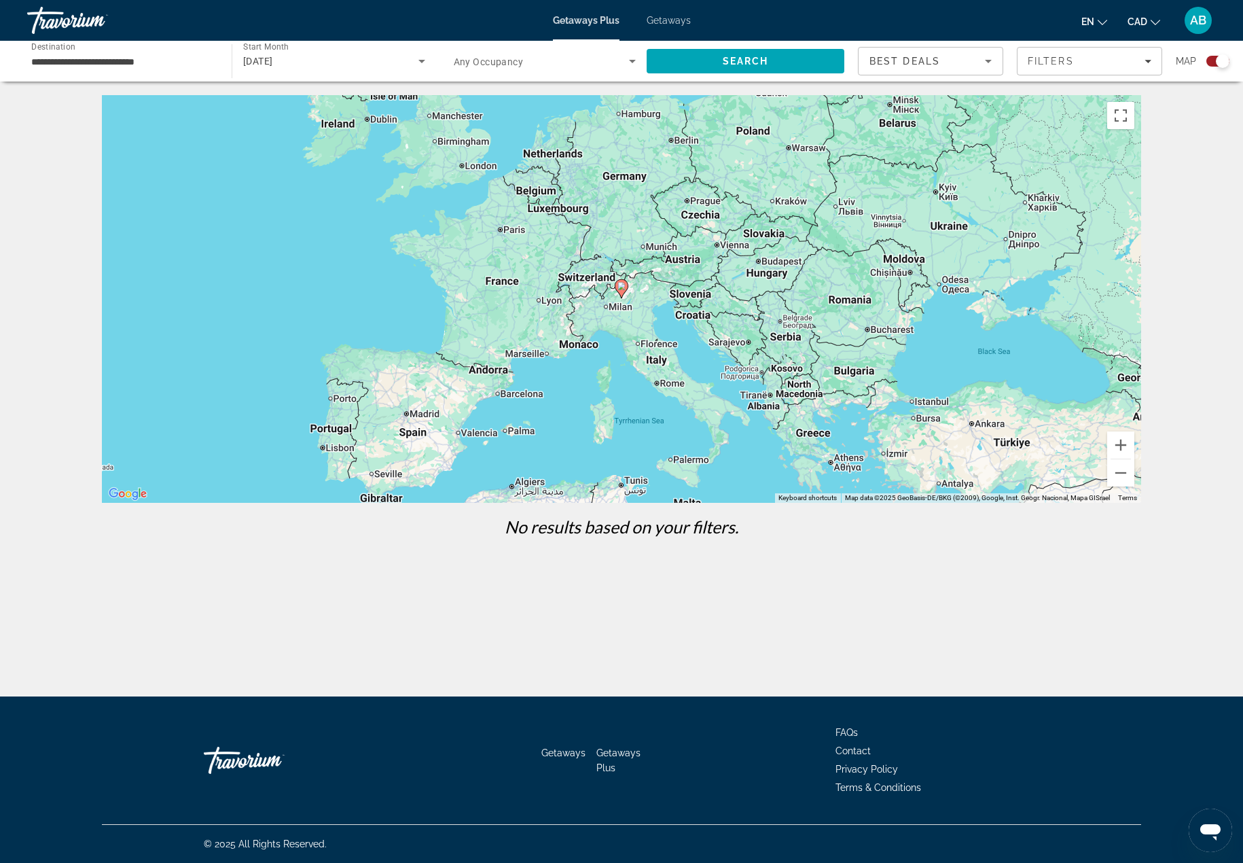
click at [621, 289] on image "Main content" at bounding box center [622, 286] width 8 height 8
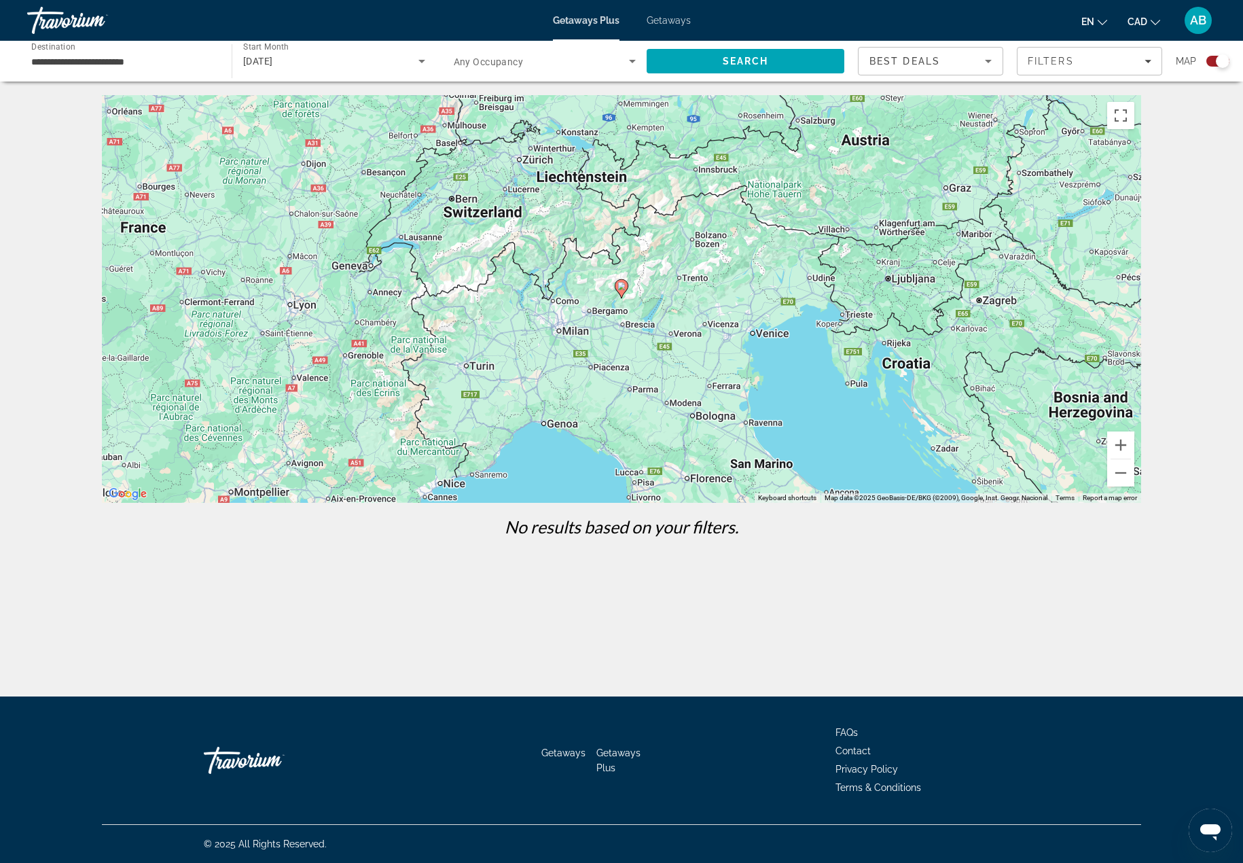
click at [109, 62] on input "**********" at bounding box center [122, 62] width 183 height 16
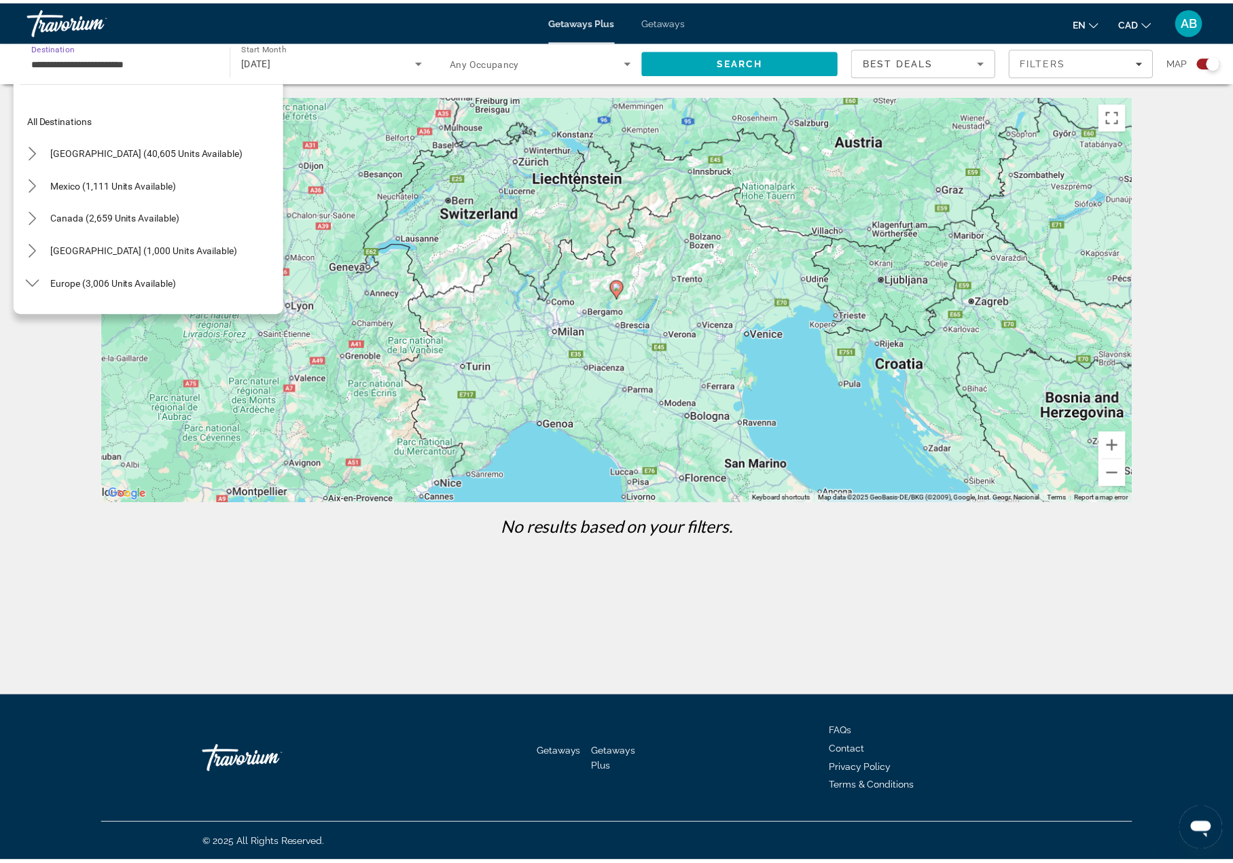
scroll to position [407, 0]
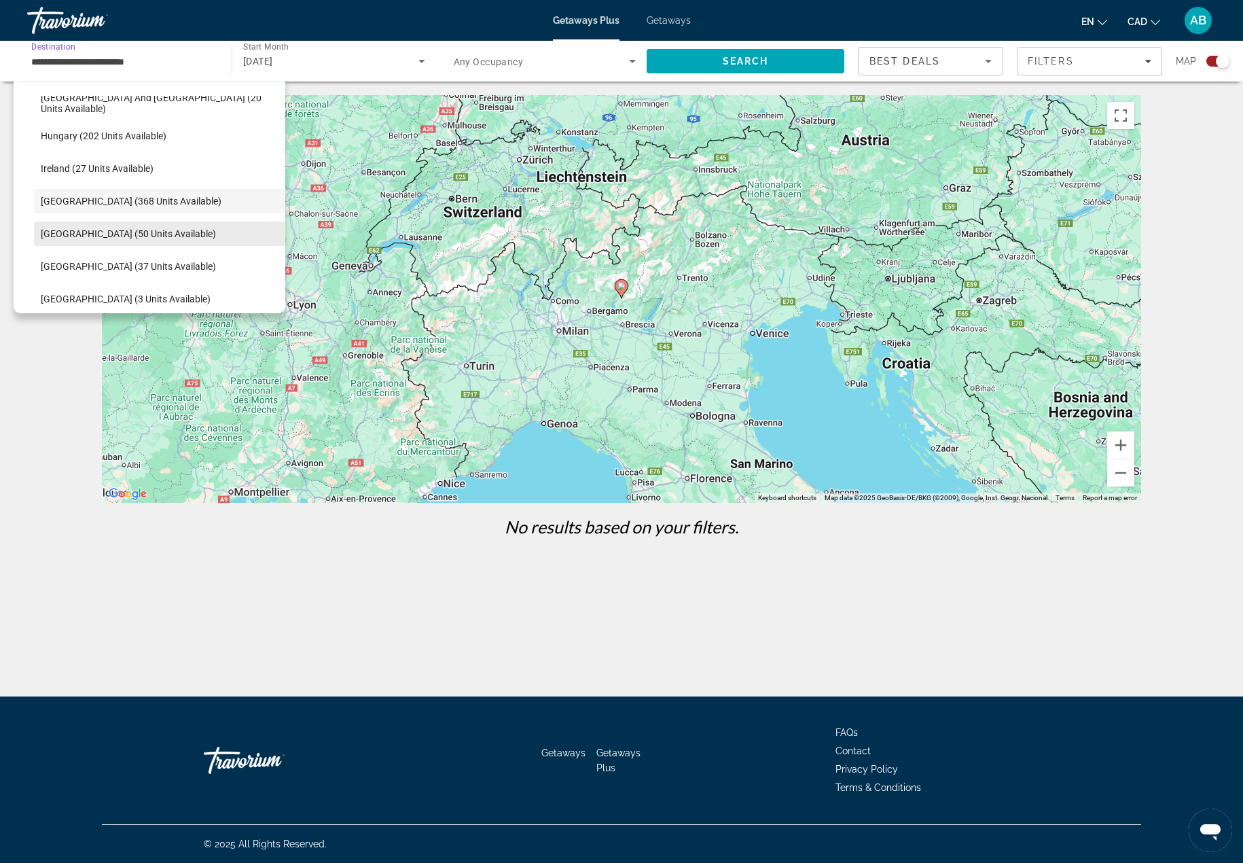
click at [115, 232] on span "Portugal (50 units available)" at bounding box center [128, 233] width 175 height 11
type input "**********"
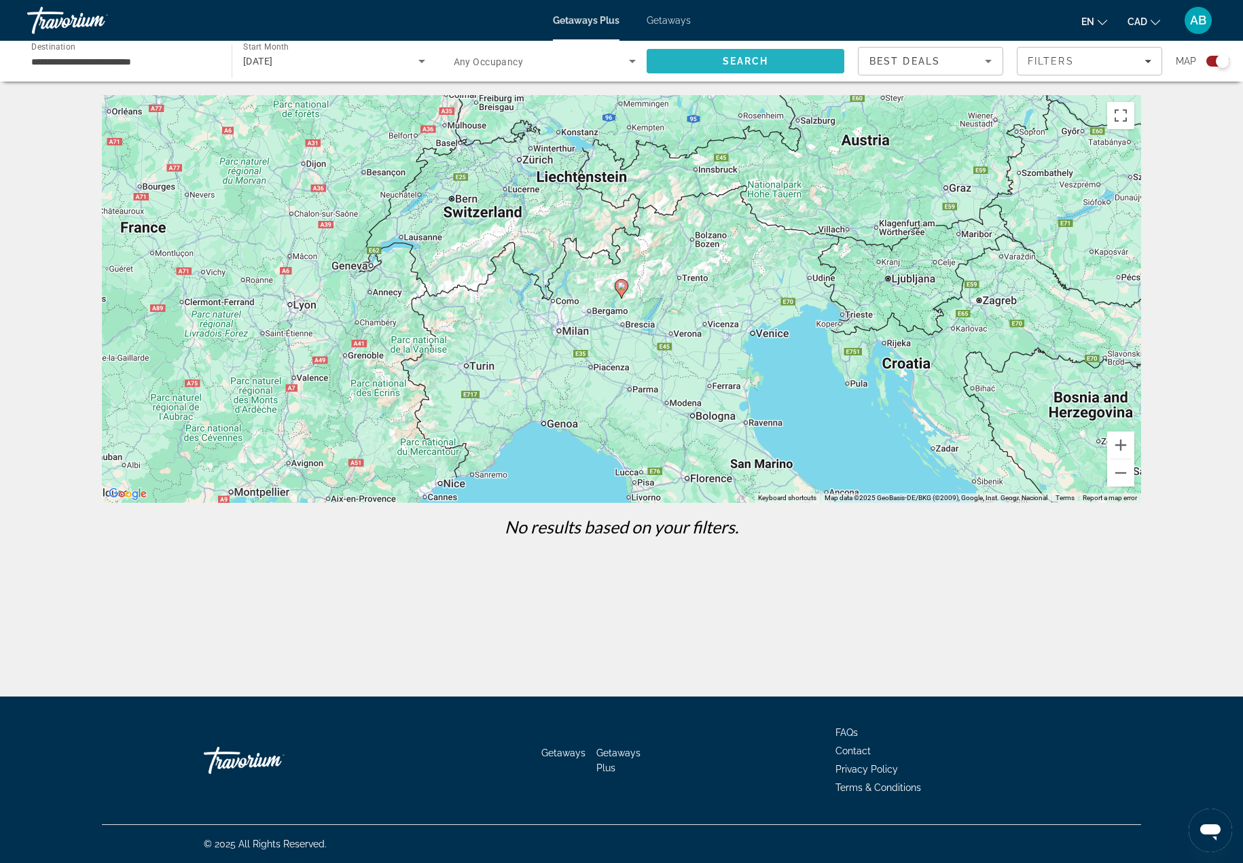
click at [698, 65] on span "Search" at bounding box center [746, 61] width 198 height 33
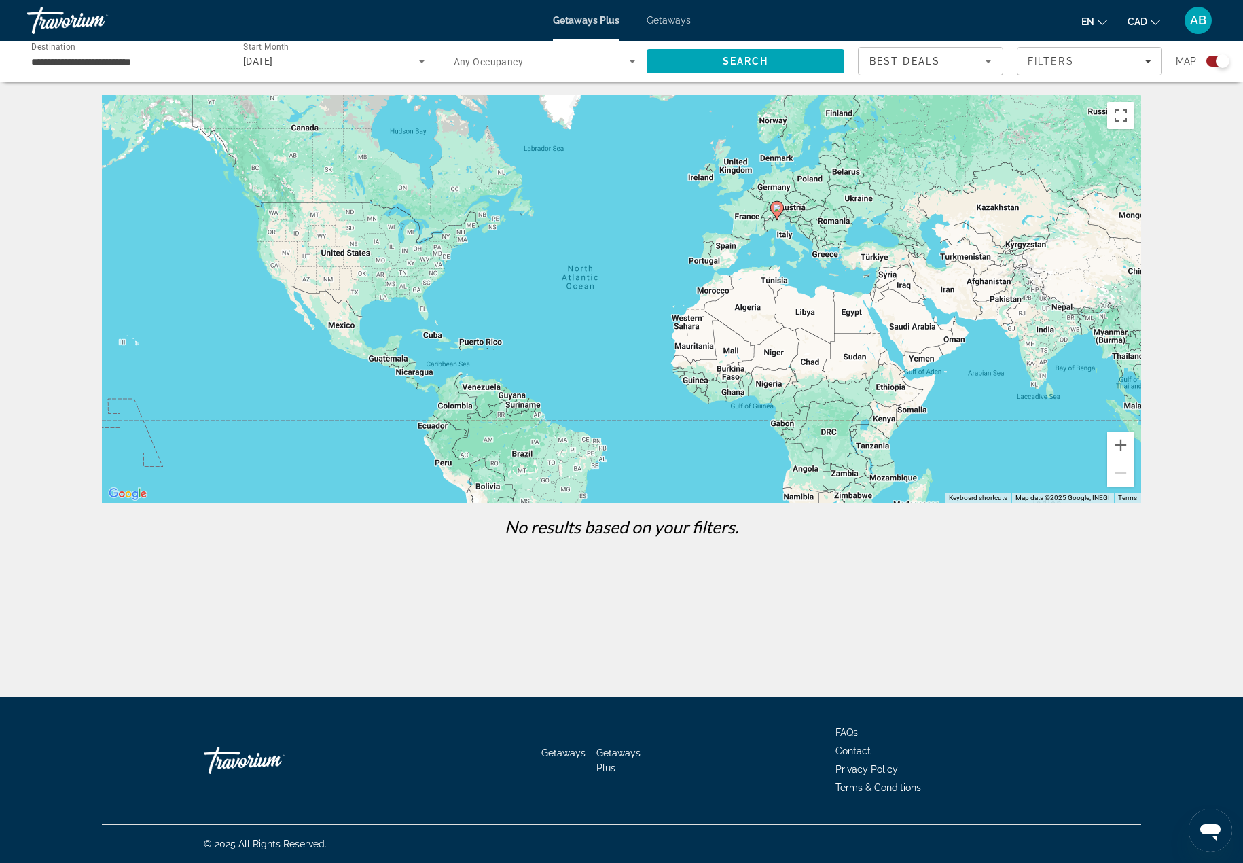
click at [303, 78] on div "[DATE]" at bounding box center [334, 61] width 182 height 38
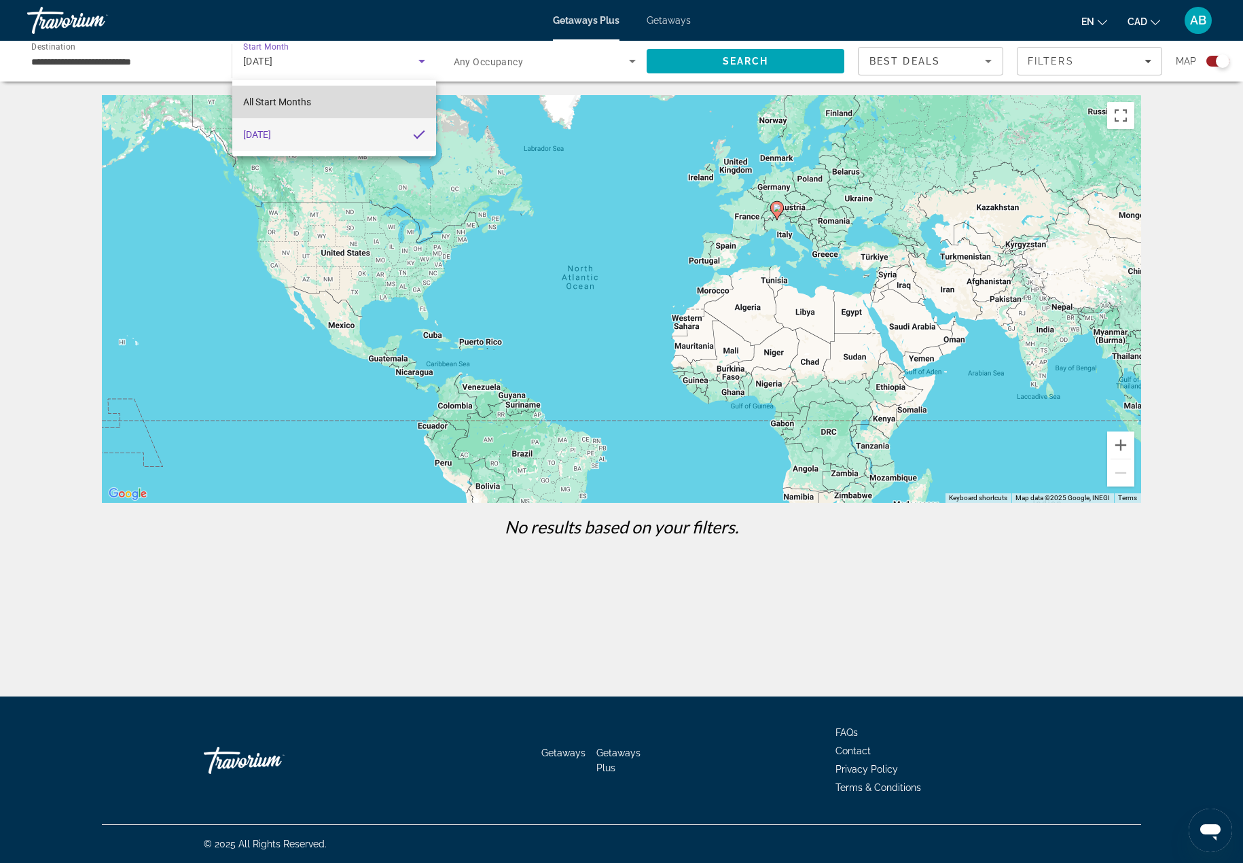
click at [300, 102] on span "All Start Months" at bounding box center [277, 101] width 68 height 11
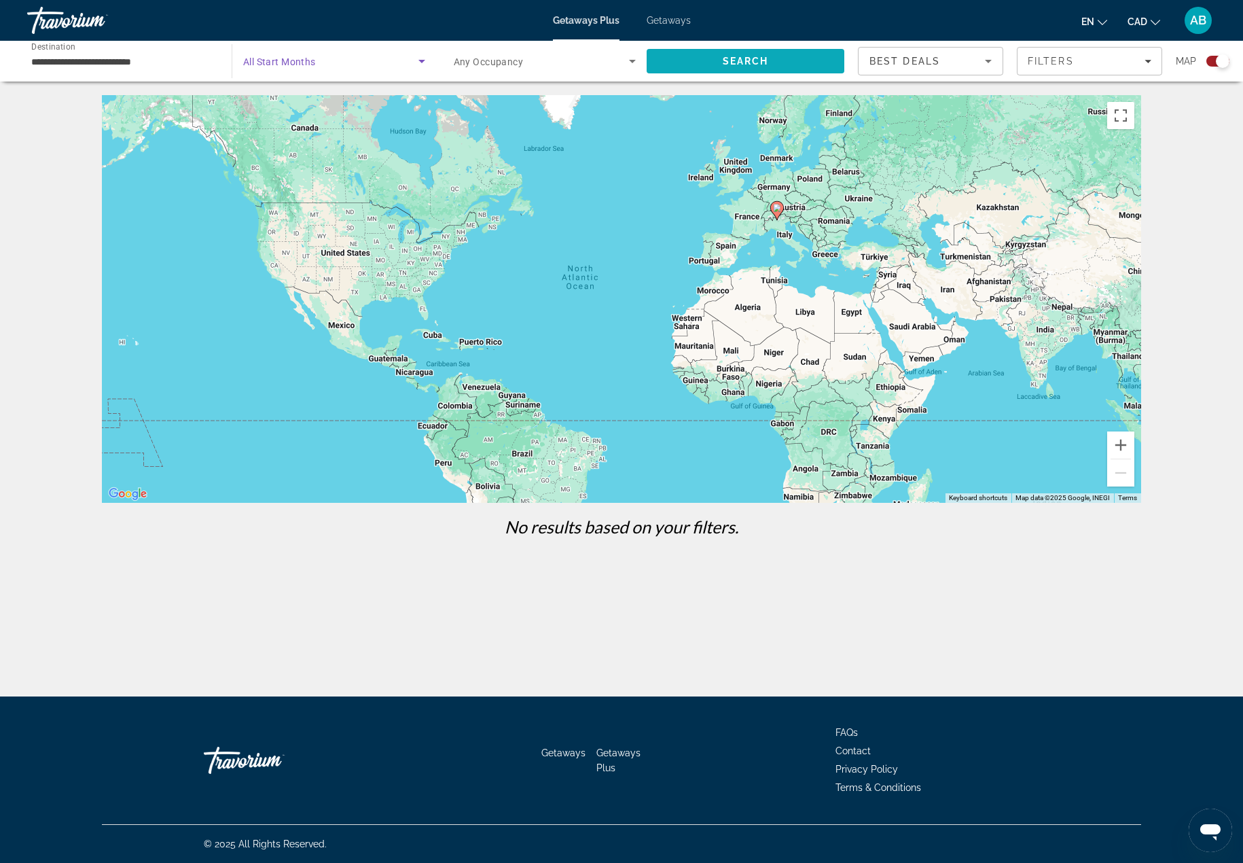
click at [707, 66] on span "Search" at bounding box center [746, 61] width 198 height 33
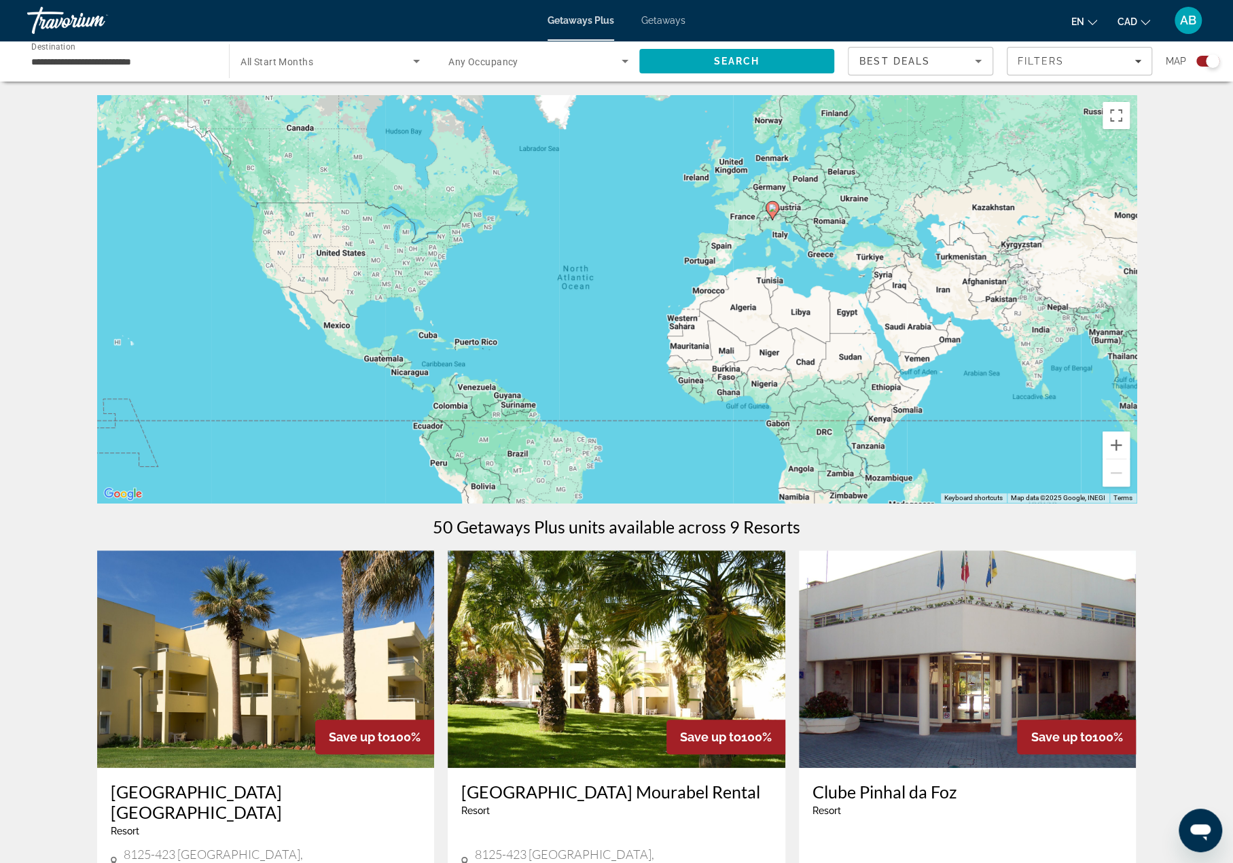
click at [295, 54] on span "Search widget" at bounding box center [327, 61] width 173 height 16
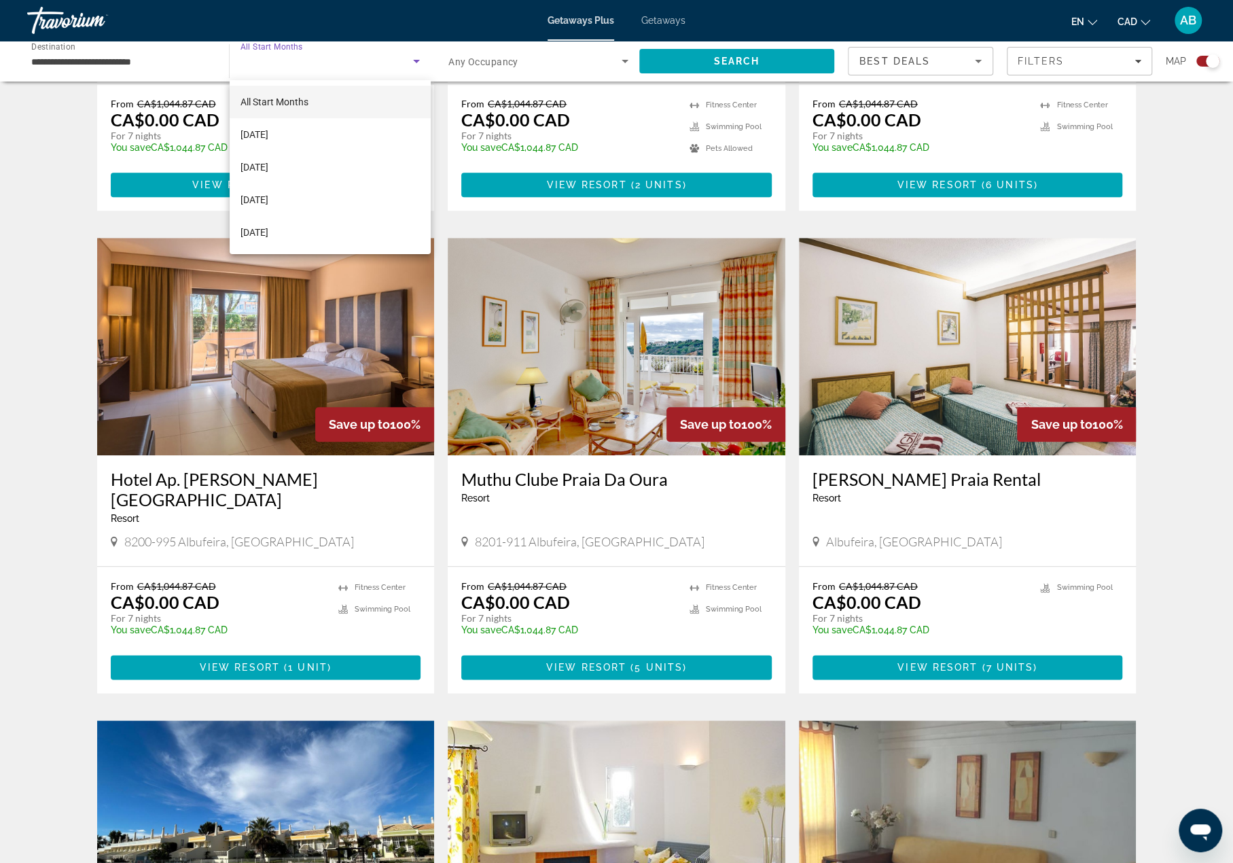
scroll to position [815, 0]
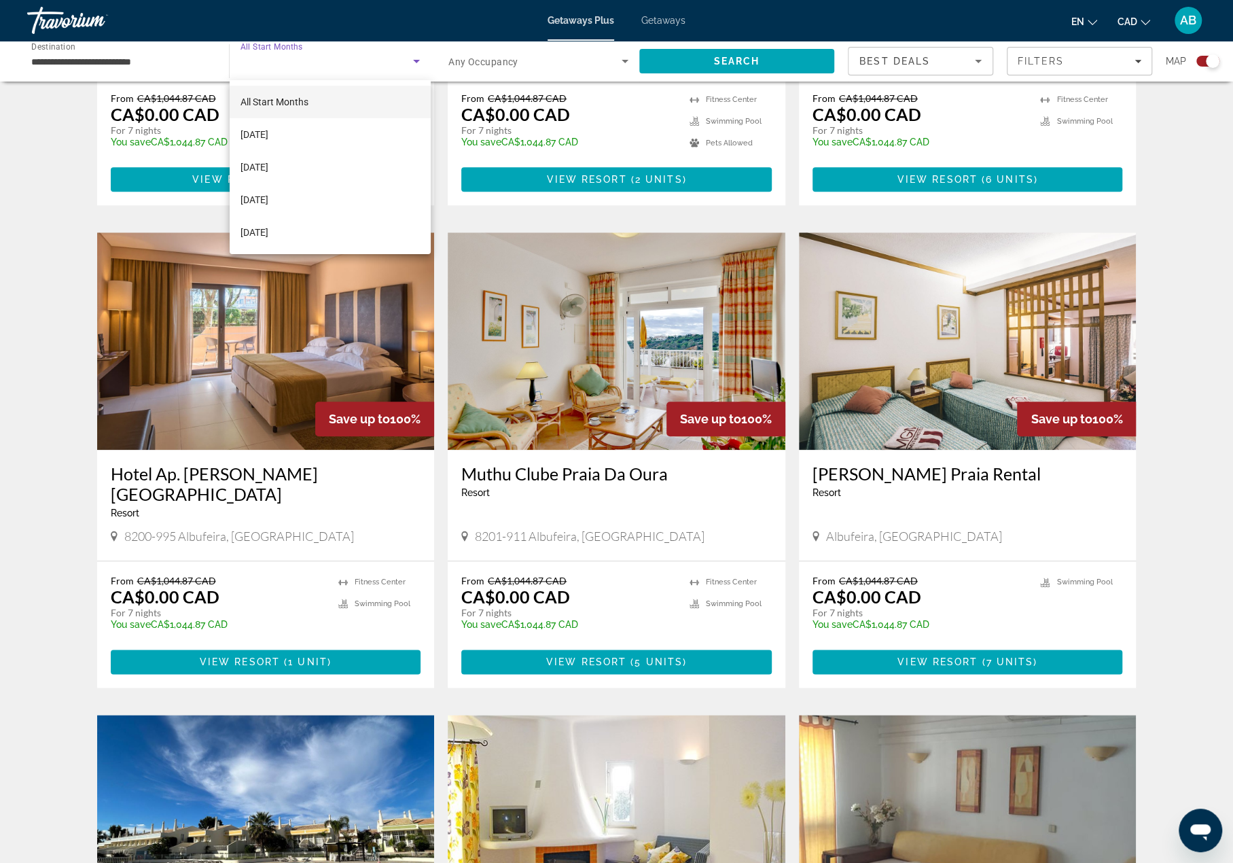
click at [335, 68] on div at bounding box center [616, 431] width 1233 height 863
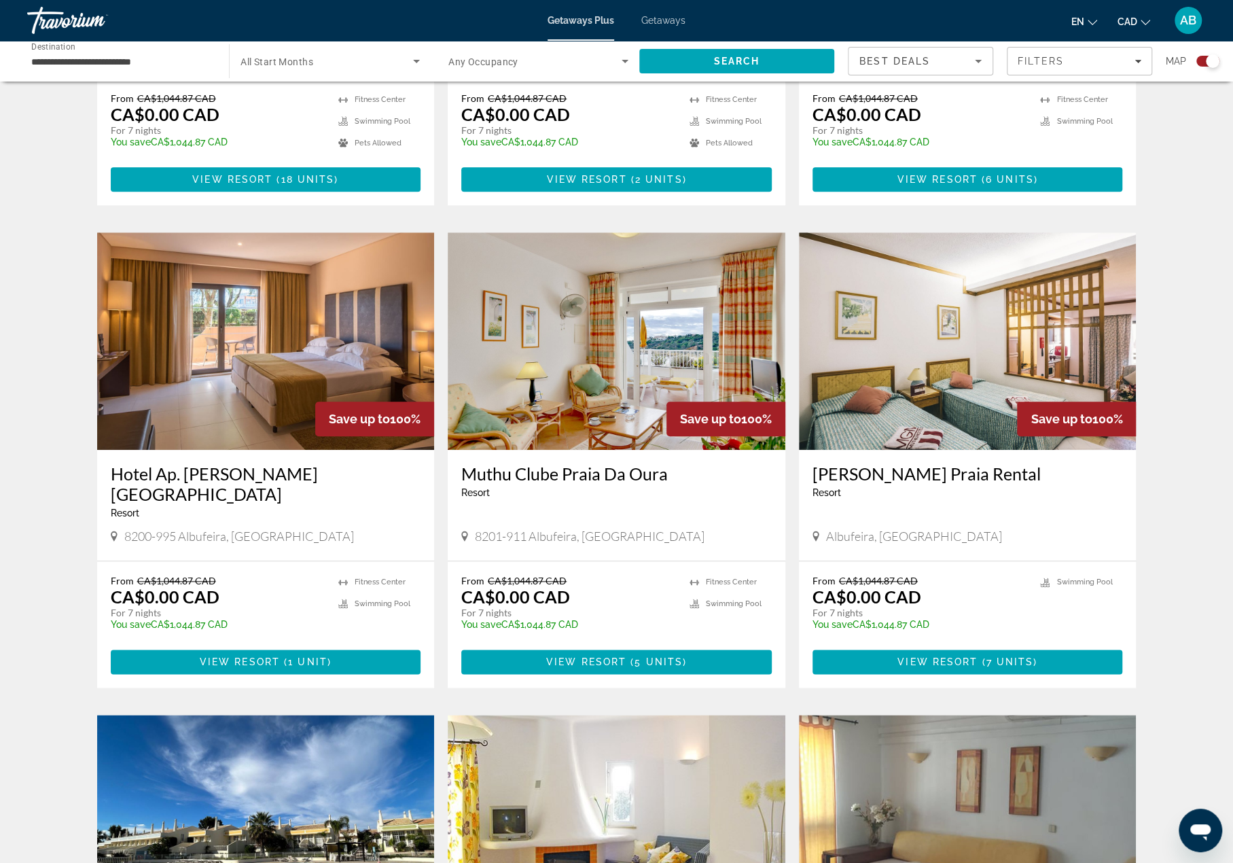
click at [331, 63] on span "Search widget" at bounding box center [327, 61] width 173 height 16
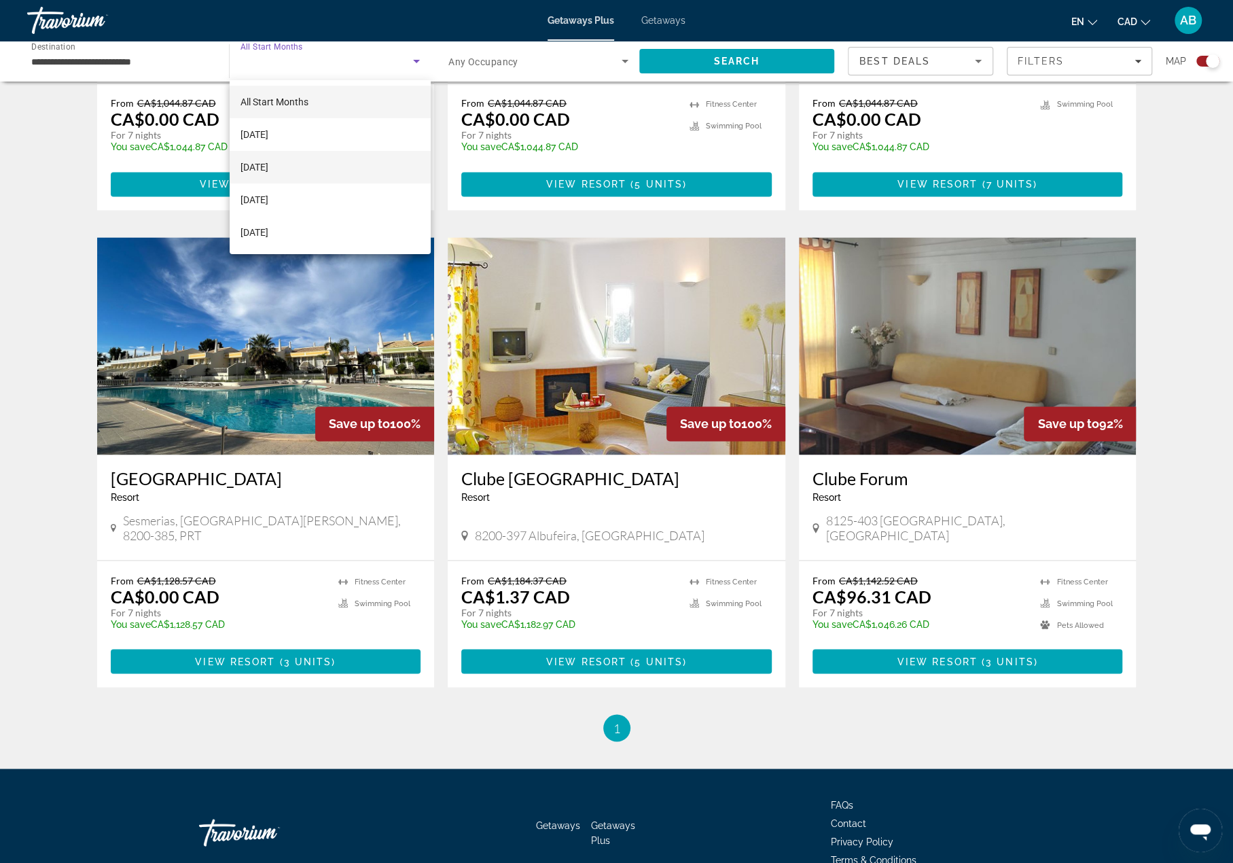
scroll to position [1294, 0]
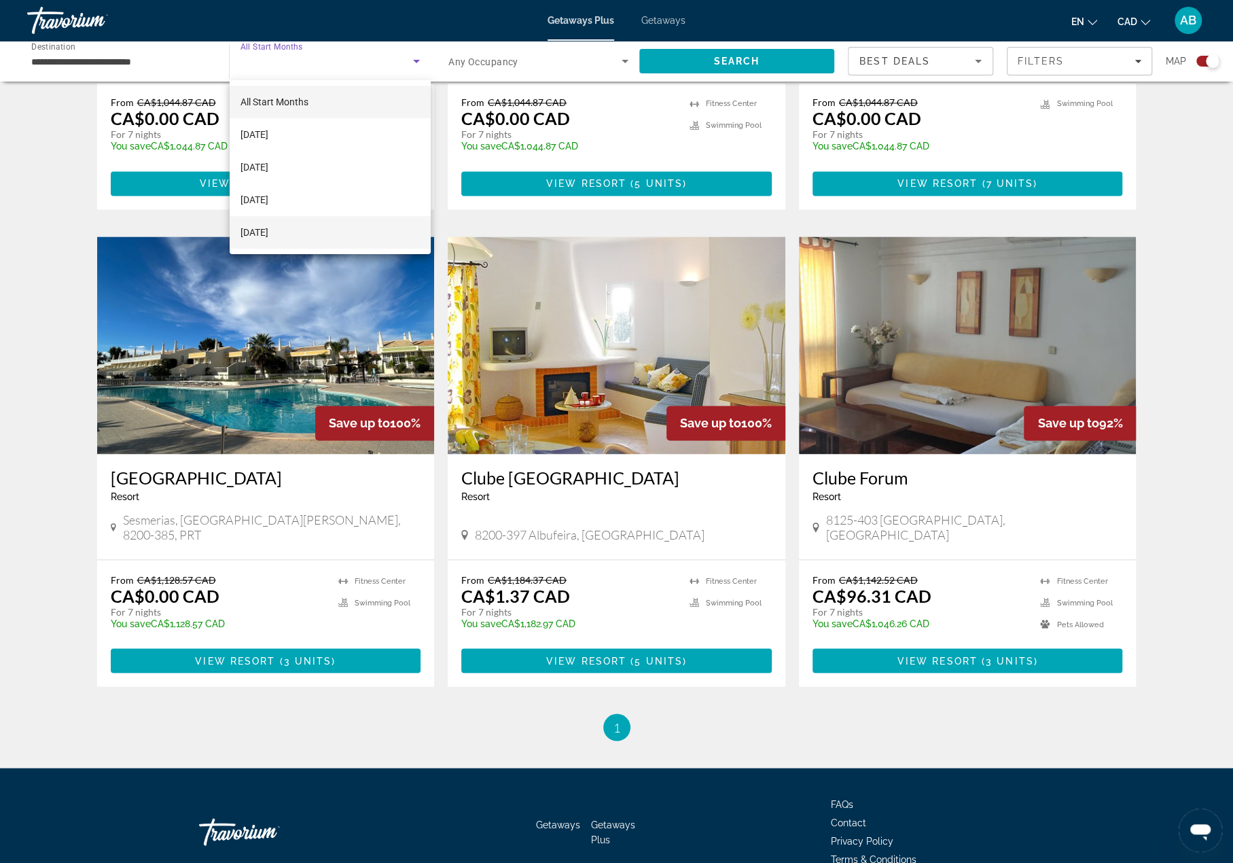
click at [268, 231] on span "[DATE]" at bounding box center [255, 232] width 28 height 16
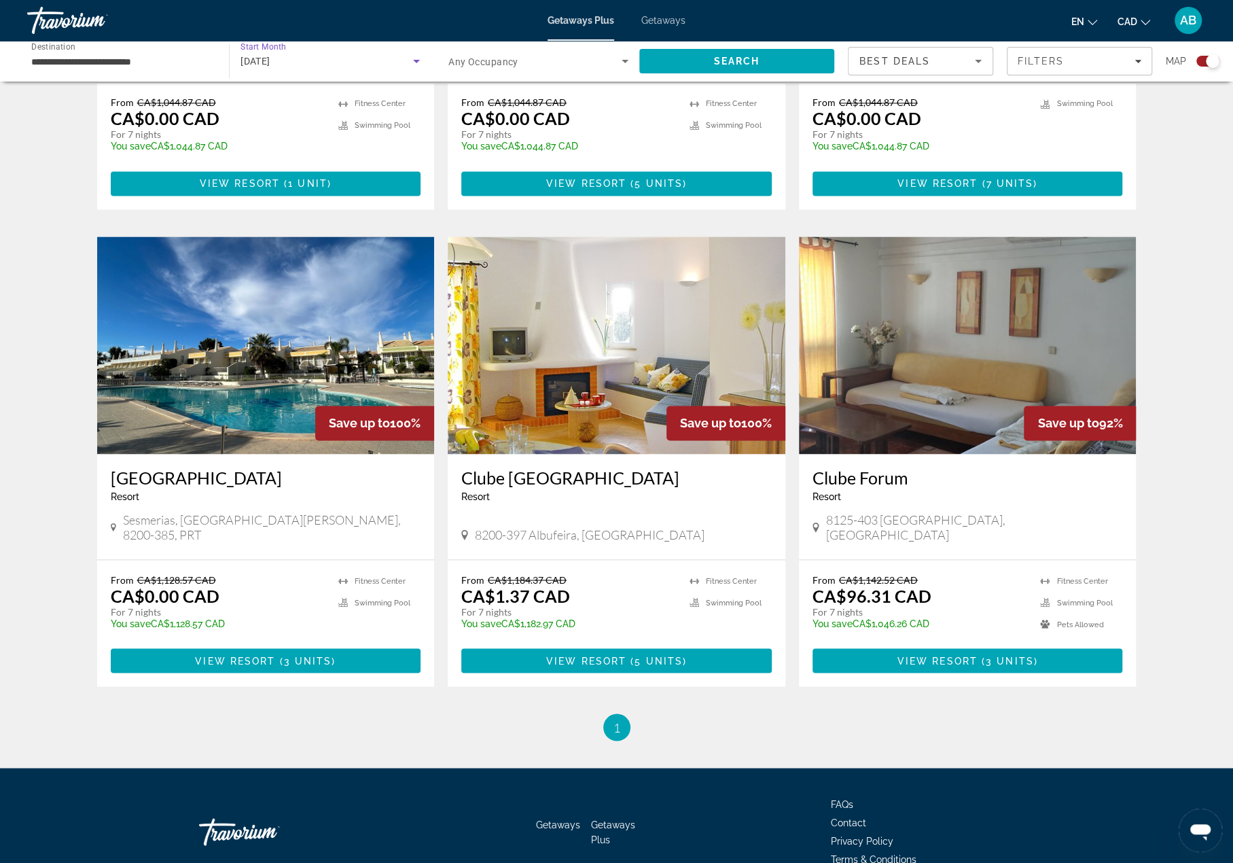
click at [270, 66] on span "[DATE]" at bounding box center [256, 61] width 30 height 11
